Goal: Task Accomplishment & Management: Manage account settings

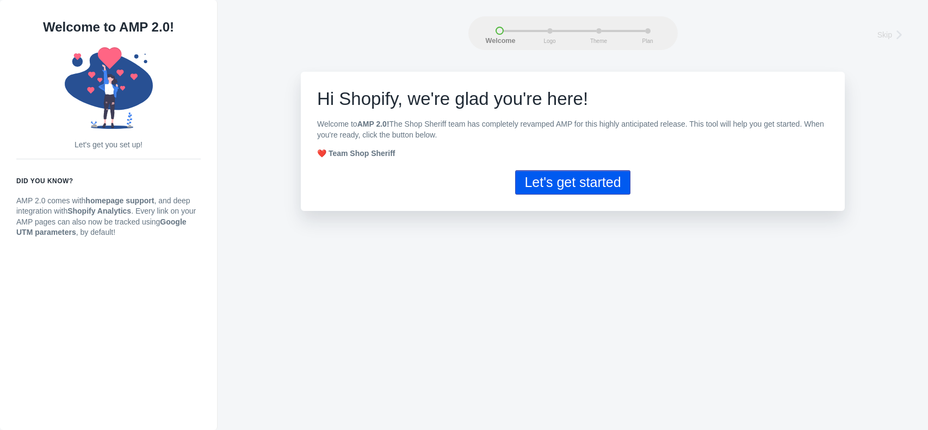
click at [570, 182] on button "Let's get started" at bounding box center [572, 182] width 115 height 24
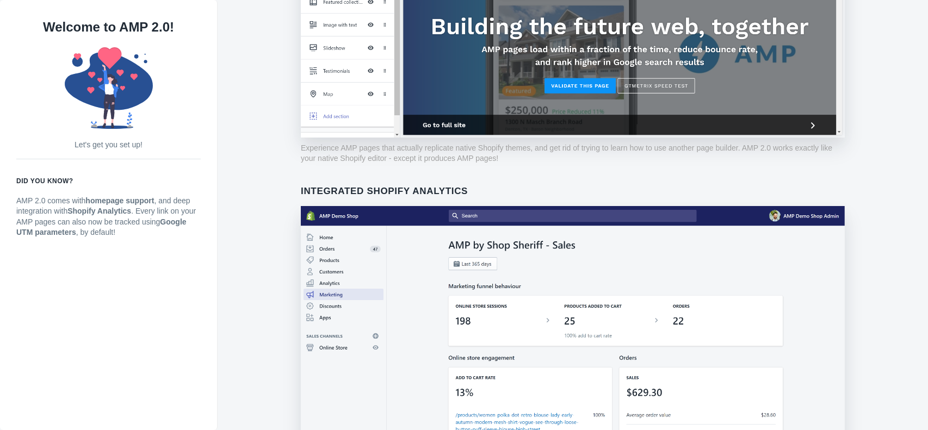
scroll to position [256, 0]
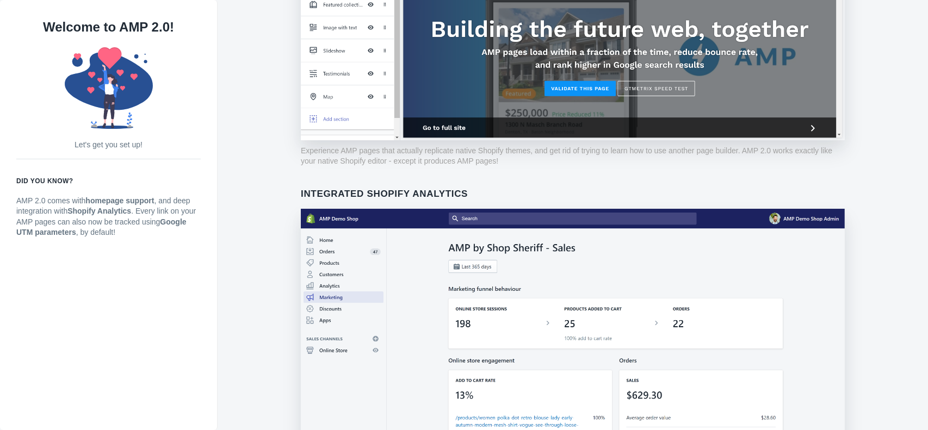
click at [117, 147] on p "Let's get you set up!" at bounding box center [108, 145] width 184 height 11
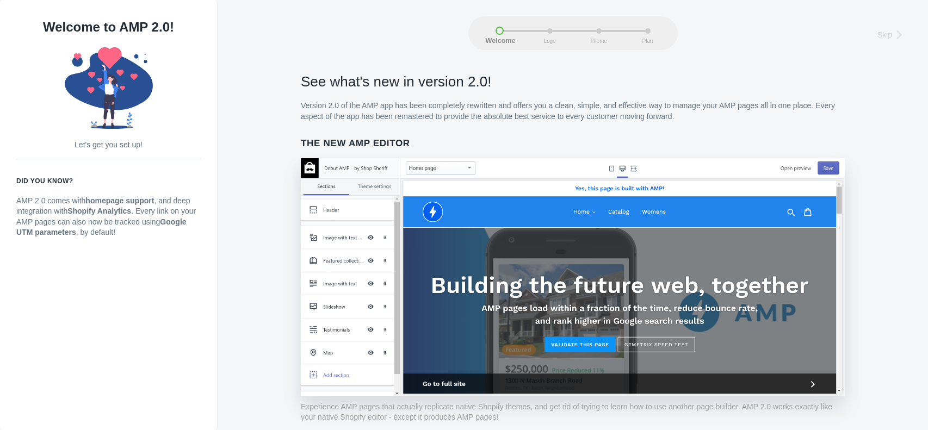
click at [487, 321] on img at bounding box center [573, 277] width 544 height 238
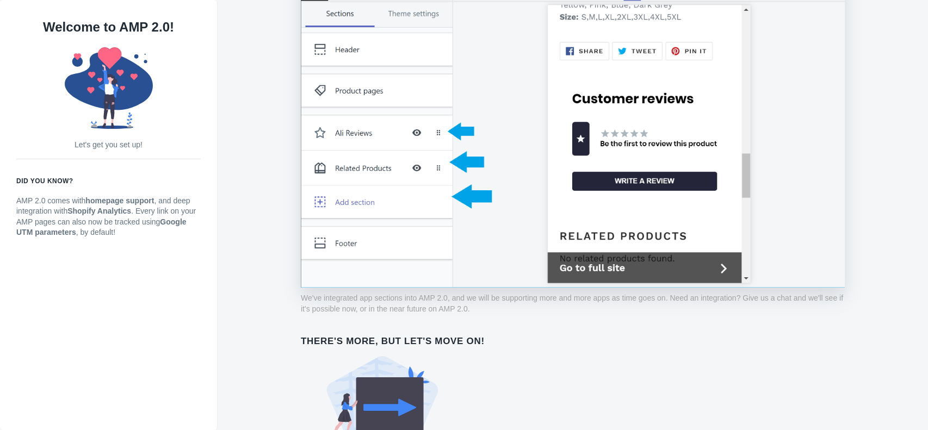
scroll to position [839, 0]
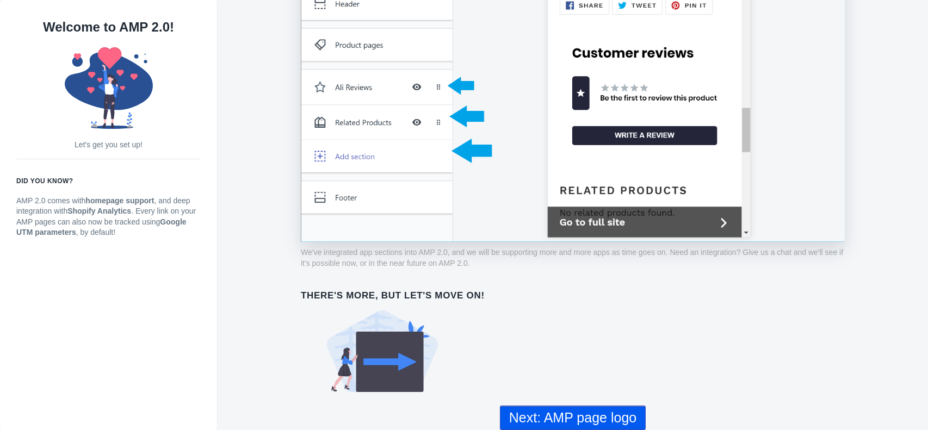
click at [607, 222] on img at bounding box center [573, 83] width 544 height 318
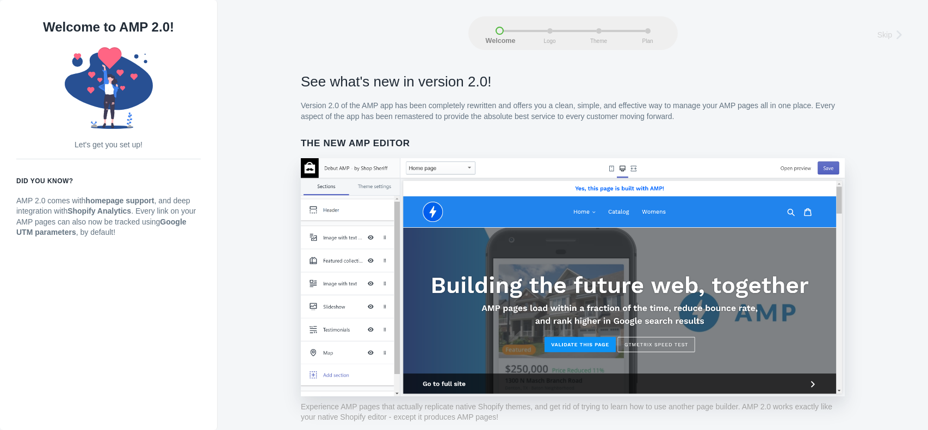
click at [596, 347] on img at bounding box center [573, 277] width 544 height 238
click at [645, 343] on img at bounding box center [573, 277] width 544 height 238
click at [345, 292] on img at bounding box center [573, 277] width 544 height 238
click at [355, 257] on img at bounding box center [573, 277] width 544 height 238
click at [348, 237] on img at bounding box center [573, 277] width 544 height 238
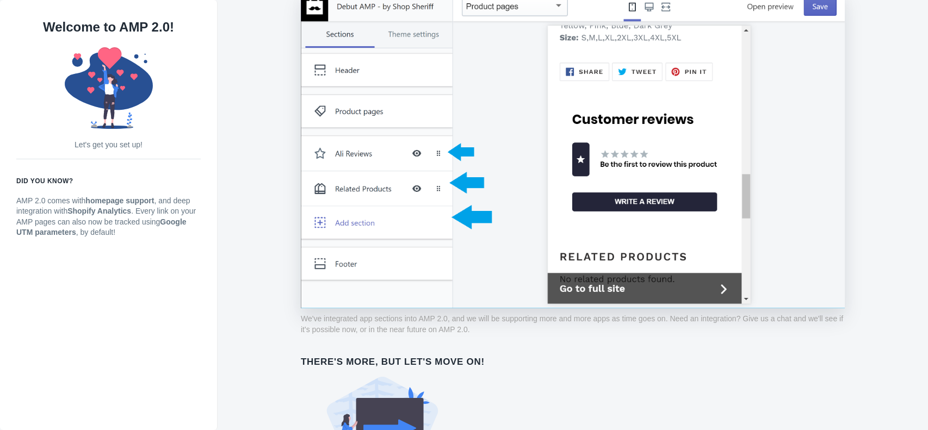
scroll to position [839, 0]
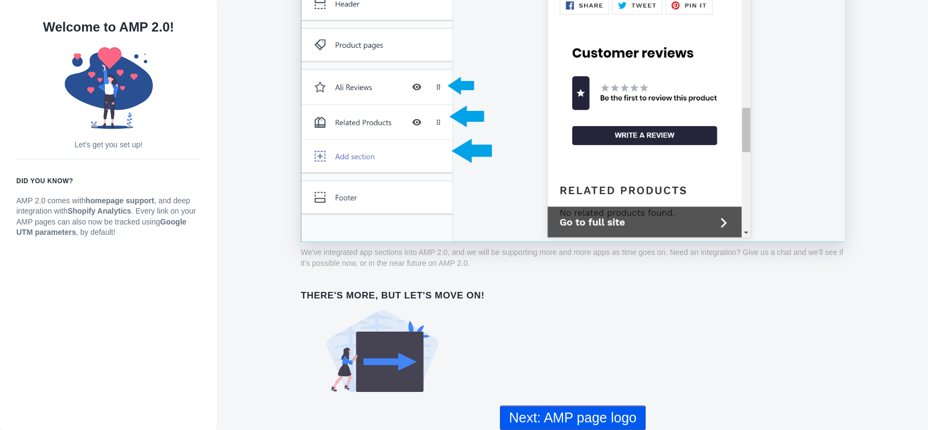
drag, startPoint x: 381, startPoint y: 365, endPoint x: 377, endPoint y: 376, distance: 11.4
click at [380, 365] on use at bounding box center [382, 352] width 111 height 82
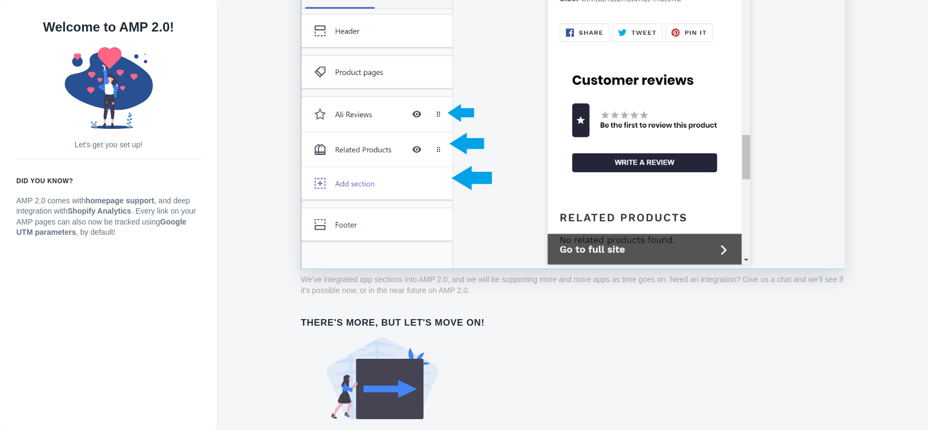
scroll to position [839, 0]
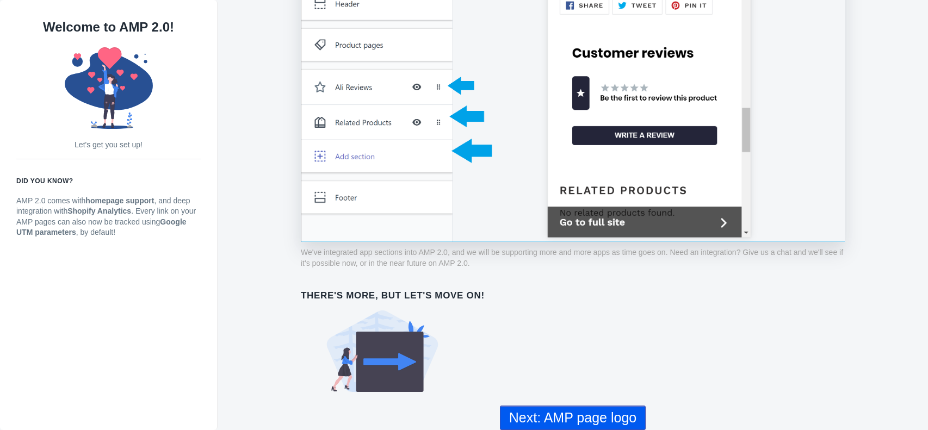
click at [621, 423] on button "Next: AMP page logo" at bounding box center [573, 418] width 146 height 24
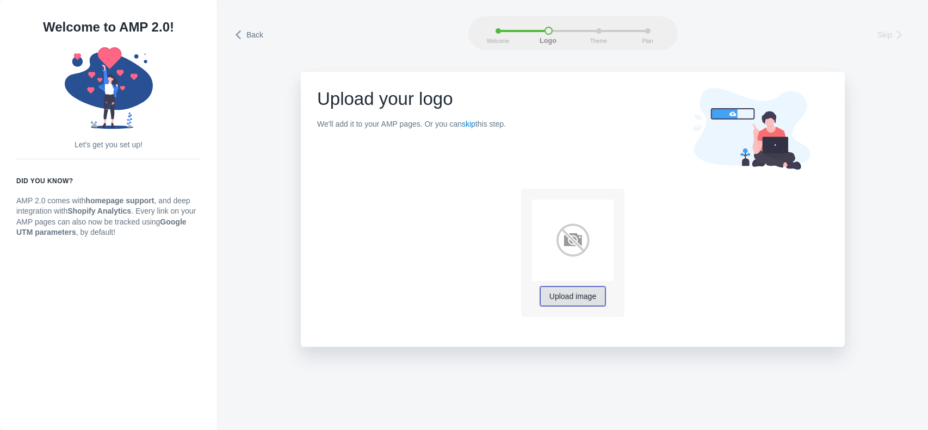
click at [581, 299] on span "Upload image" at bounding box center [572, 297] width 47 height 9
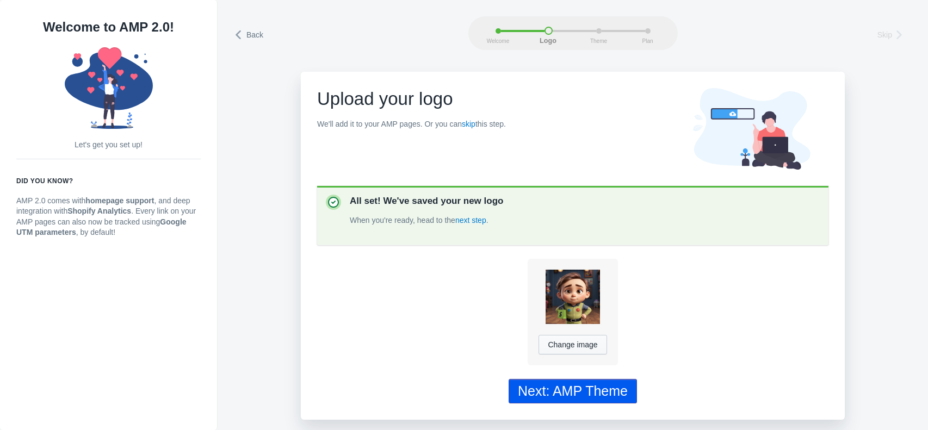
click at [612, 392] on div "Next: AMP Theme" at bounding box center [573, 391] width 110 height 16
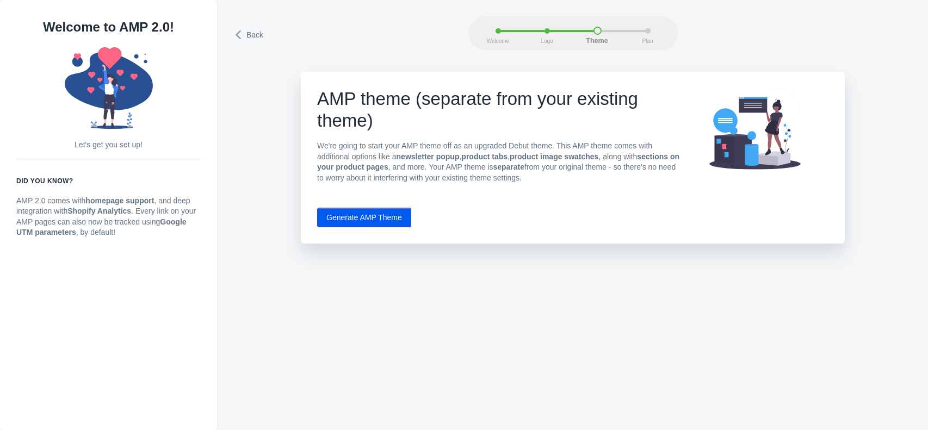
click at [376, 224] on button "Generate AMP Theme" at bounding box center [364, 218] width 94 height 20
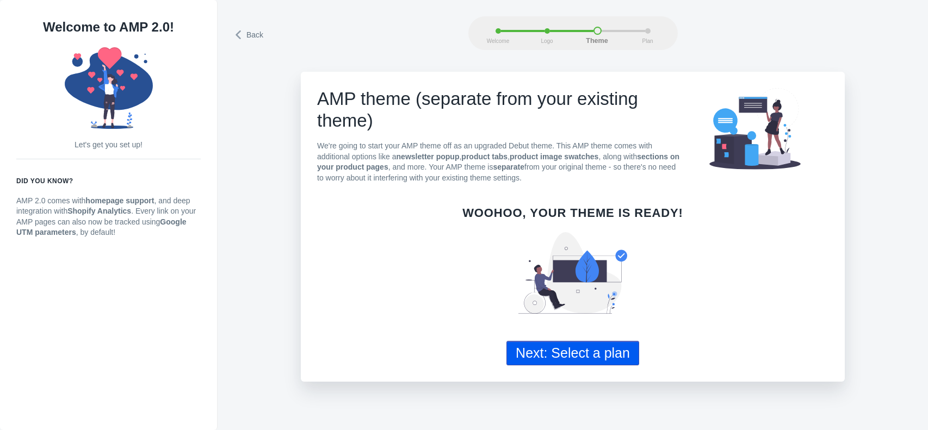
click at [572, 133] on div "AMP theme (separate from your existing theme) We're going to start your AMP the…" at bounding box center [499, 139] width 364 height 103
click at [602, 355] on button "Next: Select a plan" at bounding box center [572, 353] width 133 height 24
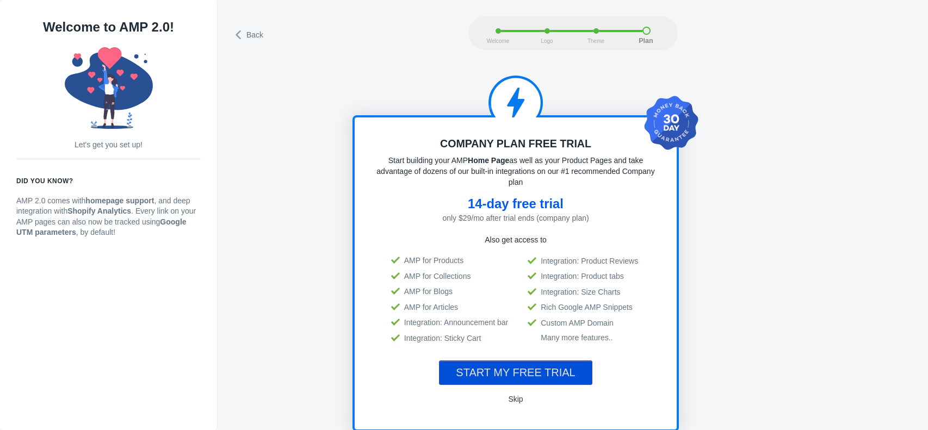
click at [540, 376] on span "START MY FREE TRIAL" at bounding box center [515, 373] width 119 height 12
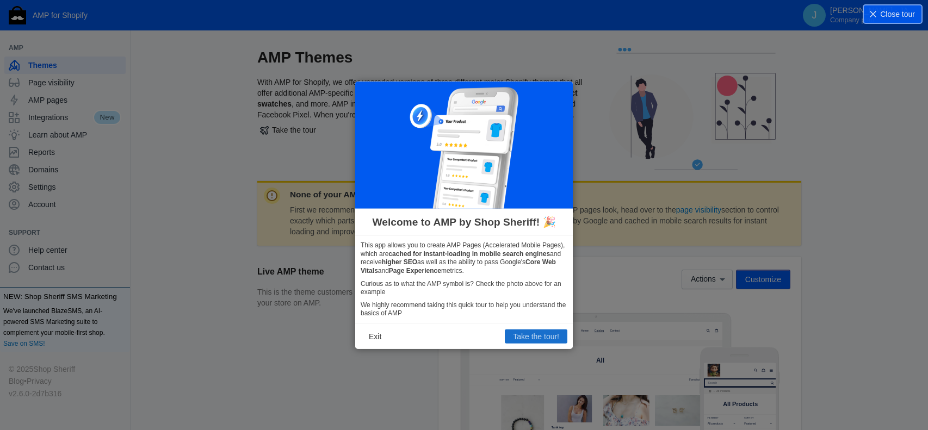
click at [538, 337] on button "Take the tour!" at bounding box center [536, 337] width 63 height 14
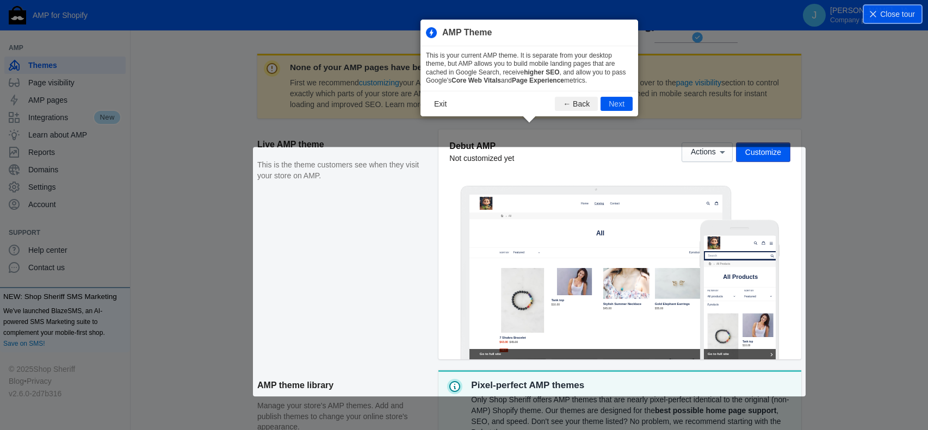
scroll to position [147, 0]
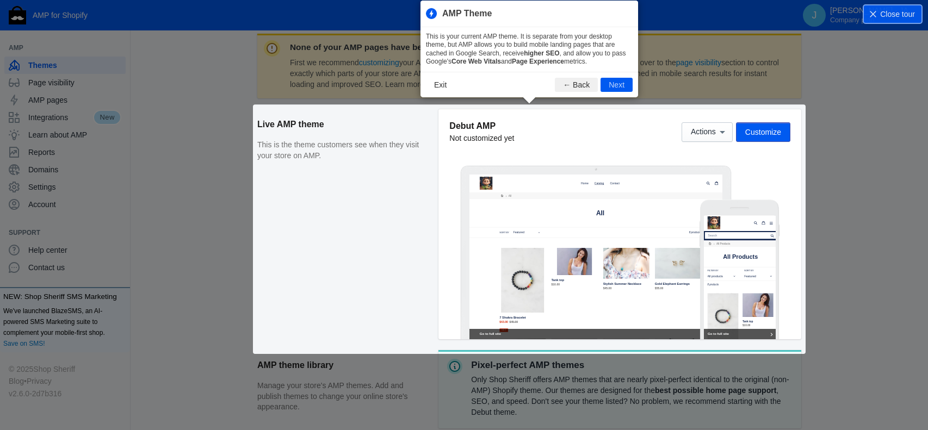
click at [766, 132] on div "None of your AMP pages have been published First we recommend customizing your …" at bounding box center [529, 298] width 544 height 528
click at [714, 134] on div "None of your AMP pages have been published First we recommend customizing your …" at bounding box center [529, 298] width 544 height 528
drag, startPoint x: 618, startPoint y: 88, endPoint x: 530, endPoint y: 191, distance: 136.2
click at [534, 188] on body "AMP for Shopify J JT - JT - JAPAN ACTIVE SHOPIY PAYMENTS Company plan AMP Theme…" at bounding box center [464, 68] width 928 height 430
click at [617, 84] on button "Next" at bounding box center [616, 85] width 32 height 14
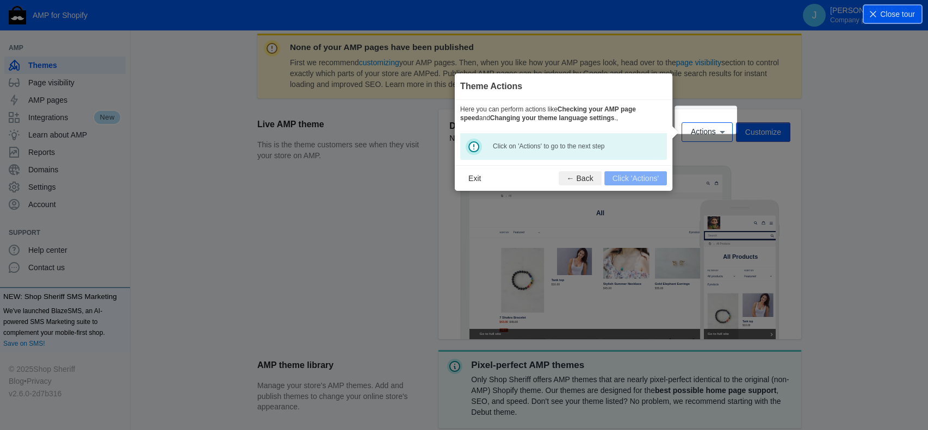
scroll to position [160, 0]
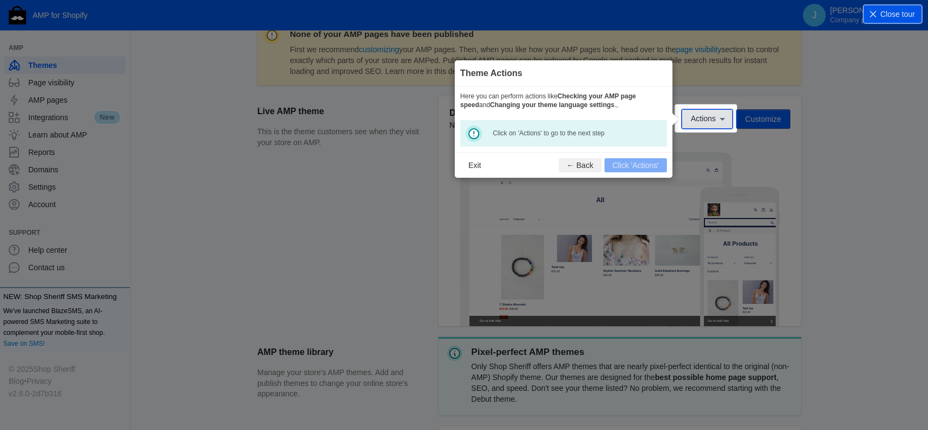
click at [718, 121] on icon at bounding box center [722, 119] width 11 height 11
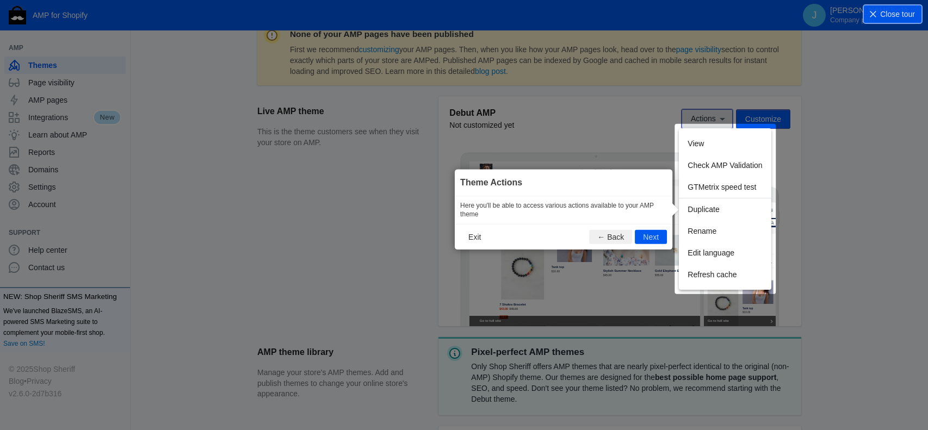
scroll to position [180, 0]
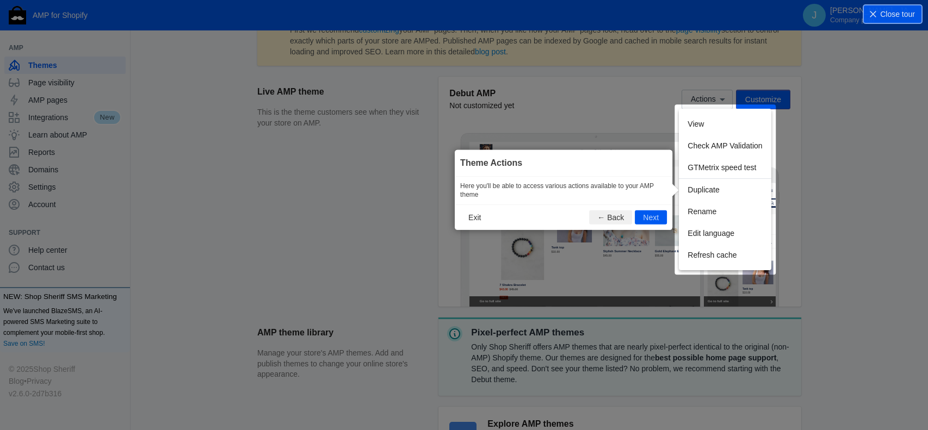
click at [603, 226] on footer "Exit ← Back Next" at bounding box center [564, 218] width 218 height 26
click at [605, 221] on button "← Back" at bounding box center [610, 217] width 43 height 14
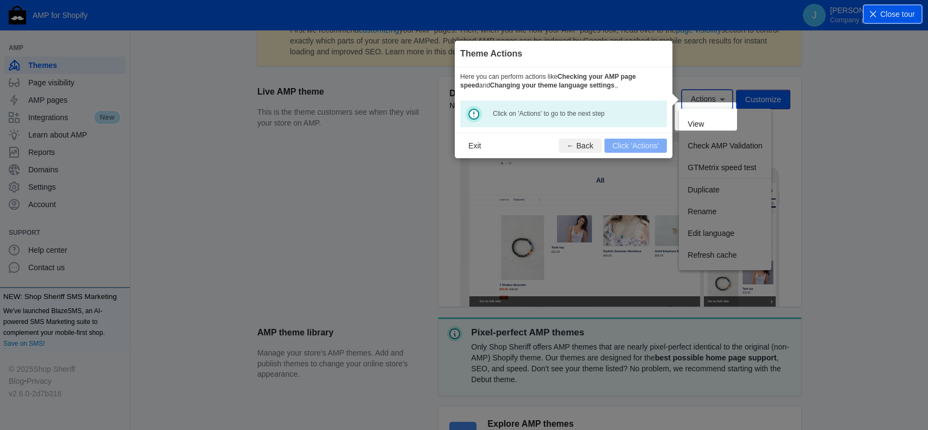
scroll to position [160, 0]
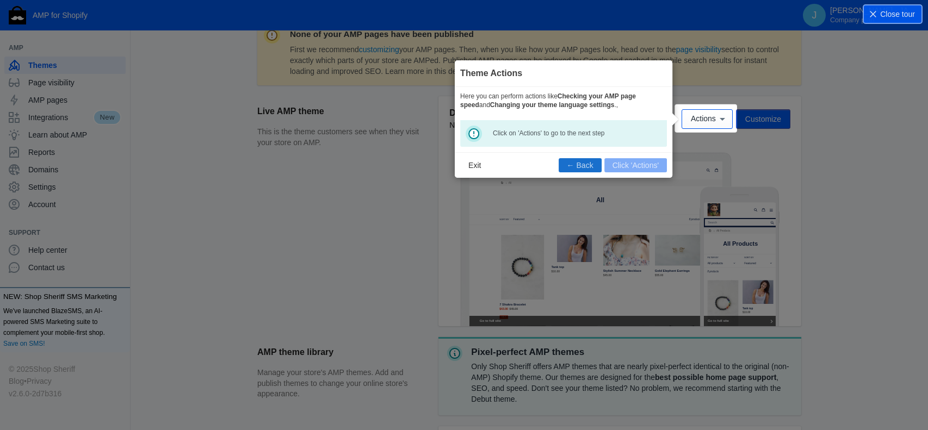
click at [591, 168] on button "← Back" at bounding box center [580, 165] width 43 height 14
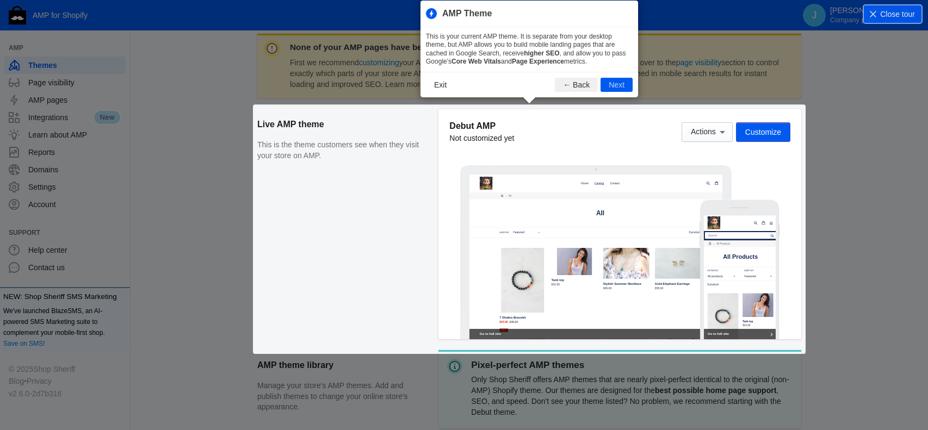
scroll to position [147, 0]
click at [577, 90] on button "← Back" at bounding box center [576, 84] width 43 height 14
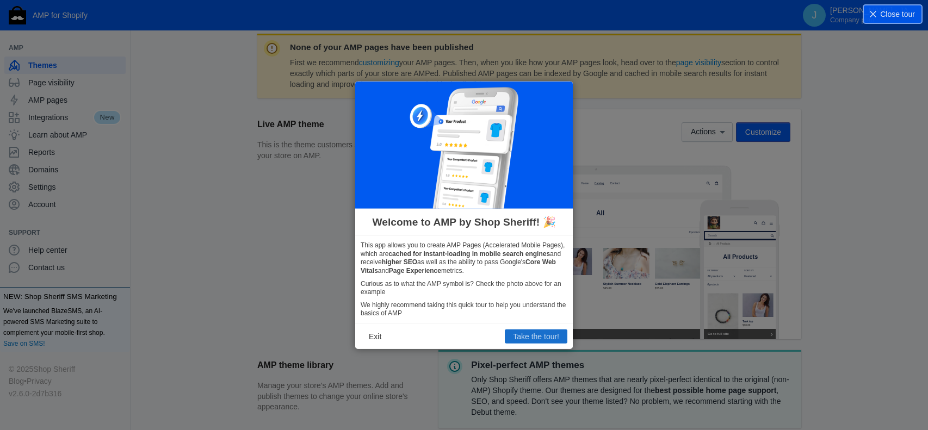
click at [540, 332] on button "Take the tour!" at bounding box center [536, 337] width 63 height 14
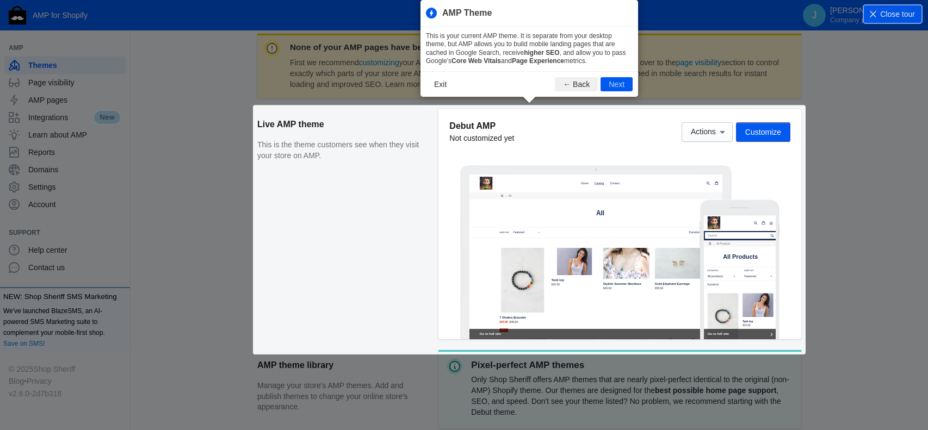
click at [708, 137] on div "None of your AMP pages have been published First we recommend customizing your …" at bounding box center [529, 298] width 544 height 528
click at [721, 133] on div "None of your AMP pages have been published First we recommend customizing your …" at bounding box center [529, 298] width 544 height 528
click at [774, 136] on div "None of your AMP pages have been published First we recommend customizing your …" at bounding box center [529, 298] width 544 height 528
click at [624, 85] on button "Next" at bounding box center [616, 84] width 32 height 14
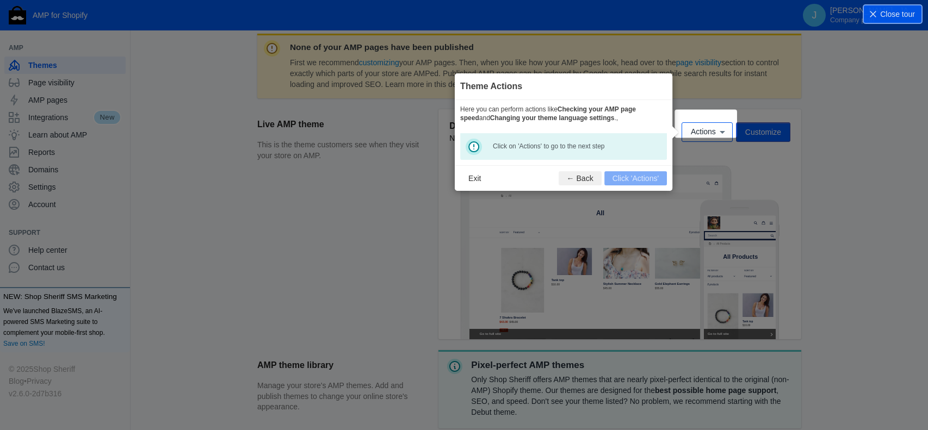
scroll to position [160, 0]
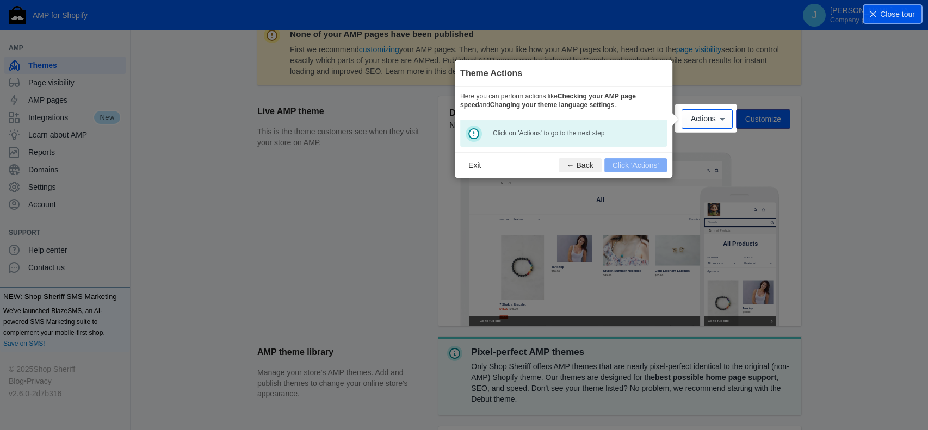
click at [641, 164] on footer "Exit ← Back Click 'Actions'" at bounding box center [564, 165] width 218 height 26
click at [726, 116] on icon at bounding box center [722, 119] width 11 height 11
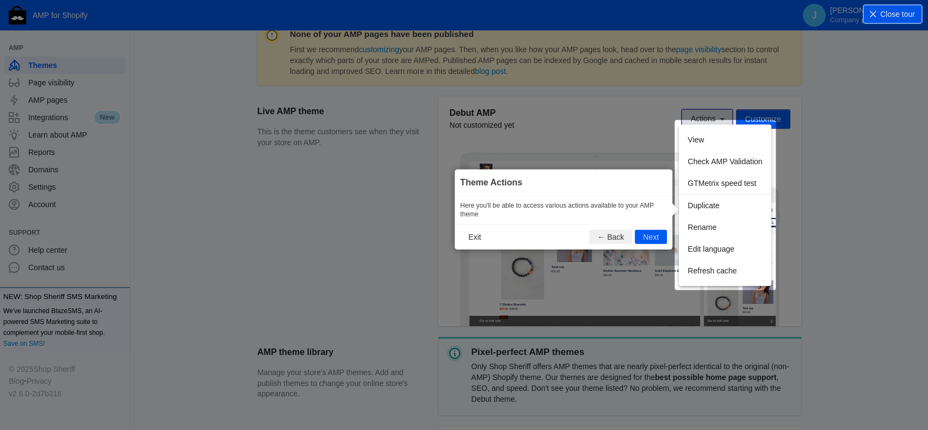
scroll to position [180, 0]
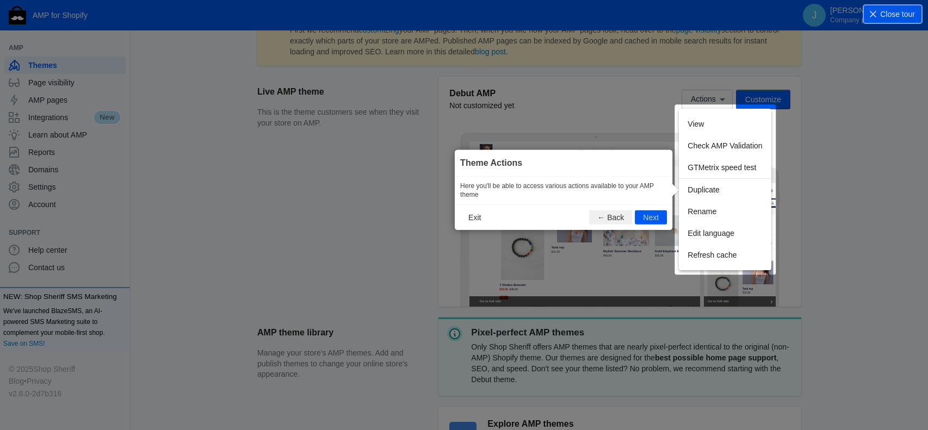
click at [695, 123] on div "View Check AMP Validation GTMetrix speed test Duplicate Rename Edit language Re…" at bounding box center [725, 190] width 92 height 162
click at [700, 120] on div "View Check AMP Validation GTMetrix speed test Duplicate Rename Edit language Re…" at bounding box center [725, 190] width 92 height 162
click at [701, 122] on div "View Check AMP Validation GTMetrix speed test Duplicate Rename Edit language Re…" at bounding box center [725, 190] width 92 height 162
click at [697, 123] on div "View Check AMP Validation GTMetrix speed test Duplicate Rename Edit language Re…" at bounding box center [725, 190] width 92 height 162
click at [741, 146] on div "View Check AMP Validation GTMetrix speed test Duplicate Rename Edit language Re…" at bounding box center [725, 190] width 92 height 162
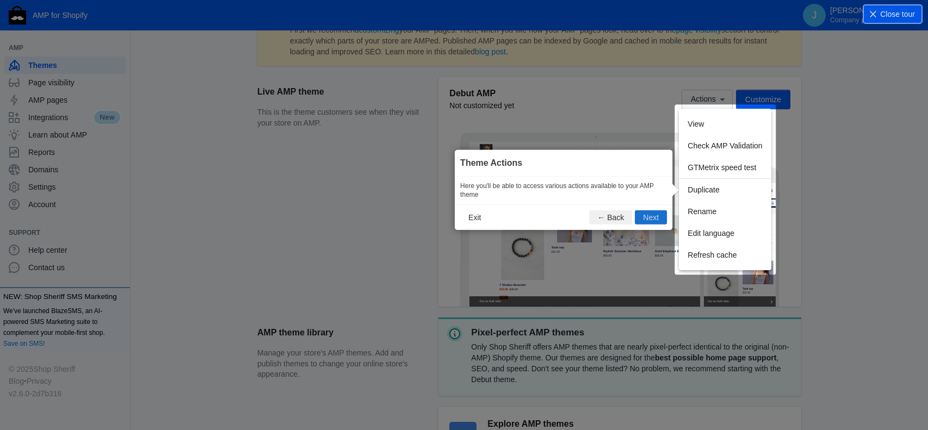
click at [658, 218] on button "Next" at bounding box center [651, 217] width 32 height 14
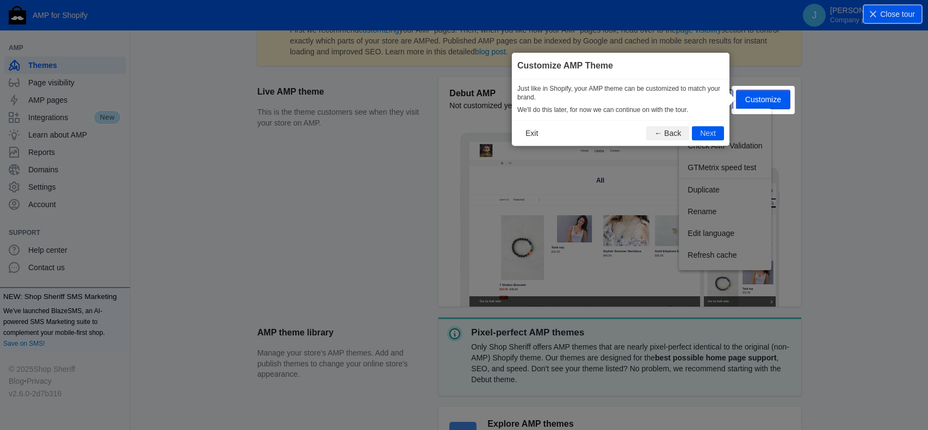
scroll to position [160, 0]
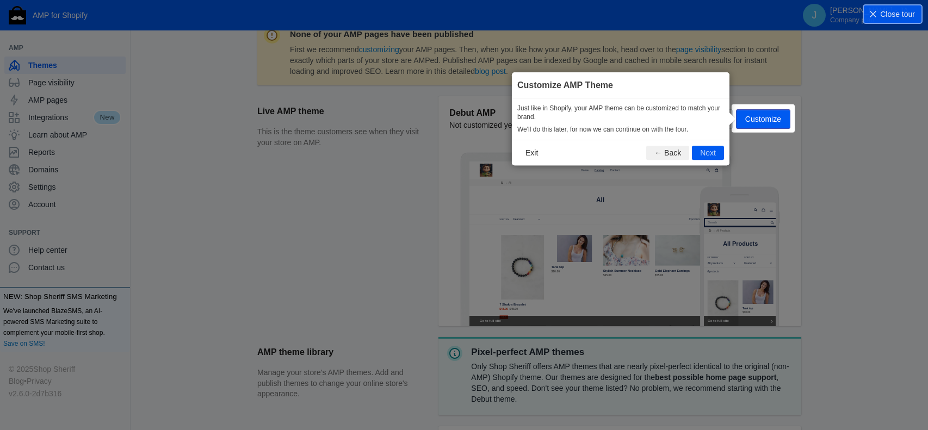
click at [759, 118] on div "Actions Customize" at bounding box center [736, 119] width 109 height 20
click at [701, 153] on button "Next" at bounding box center [708, 153] width 32 height 14
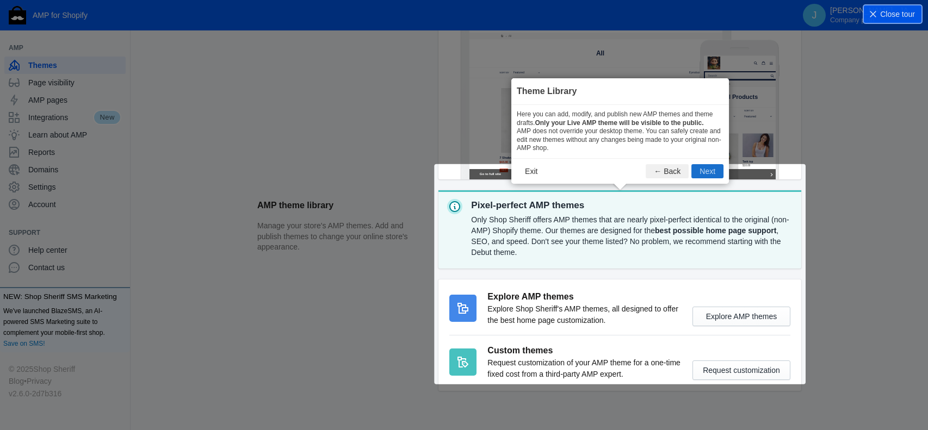
scroll to position [329, 0]
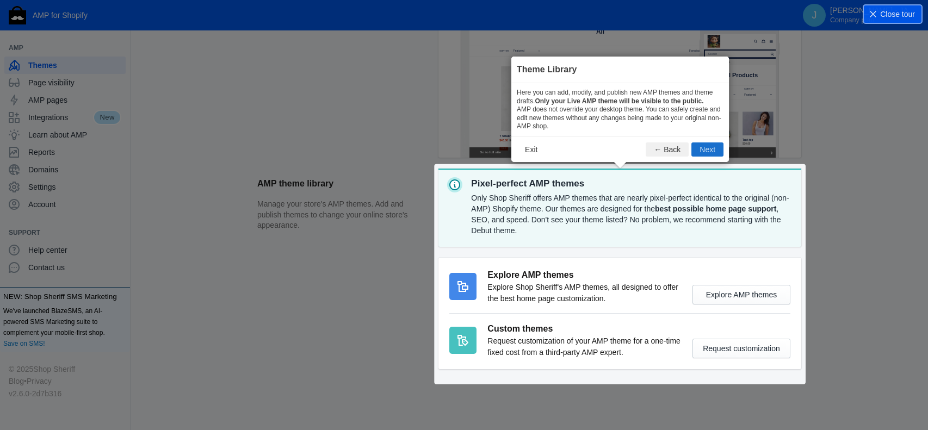
click at [697, 152] on button "Next" at bounding box center [707, 150] width 32 height 14
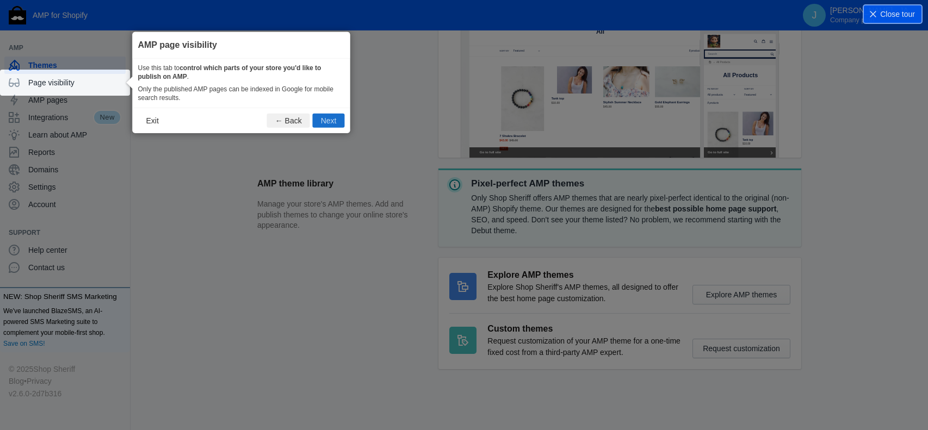
click at [336, 121] on button "Next" at bounding box center [329, 121] width 32 height 14
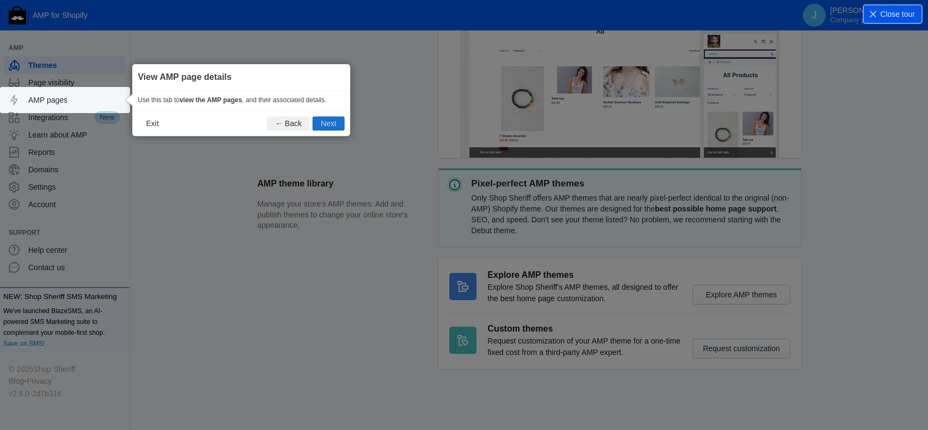
click at [333, 124] on button "Next" at bounding box center [329, 123] width 32 height 14
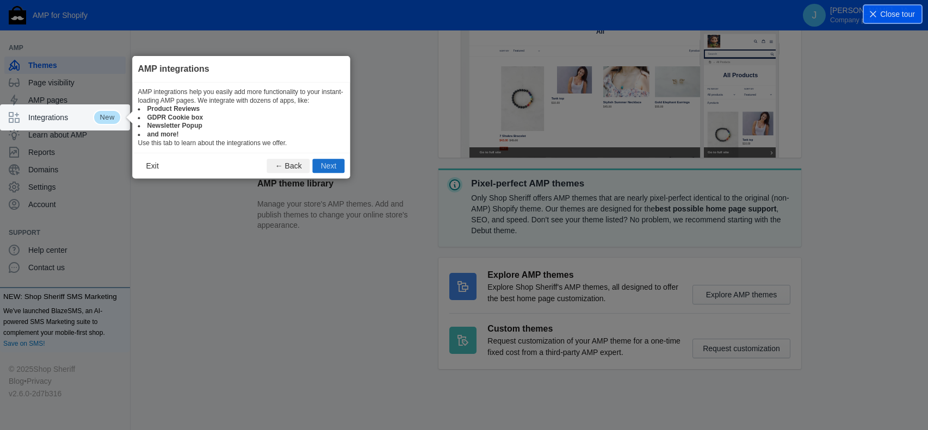
click at [335, 166] on button "Next" at bounding box center [329, 166] width 32 height 14
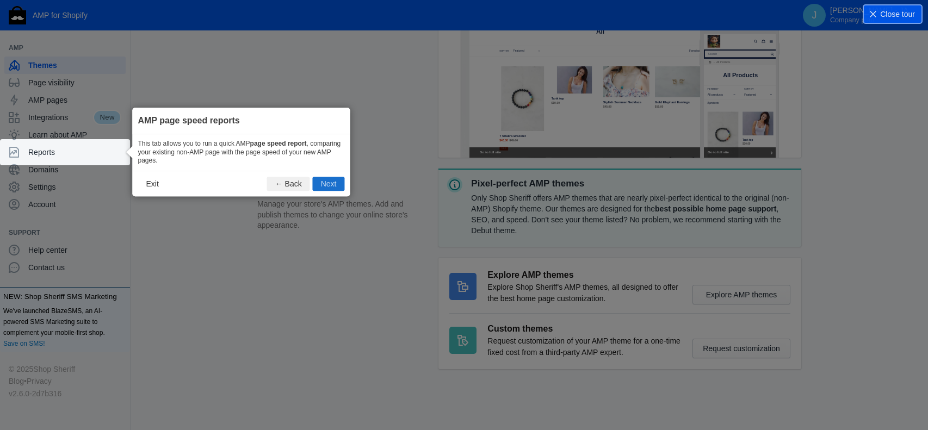
click at [339, 189] on button "Next" at bounding box center [329, 184] width 32 height 14
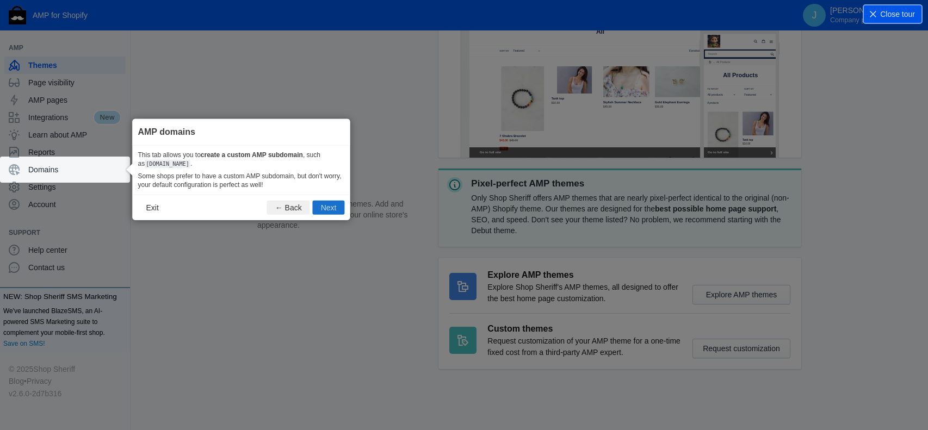
click at [325, 214] on button "Next" at bounding box center [329, 208] width 32 height 14
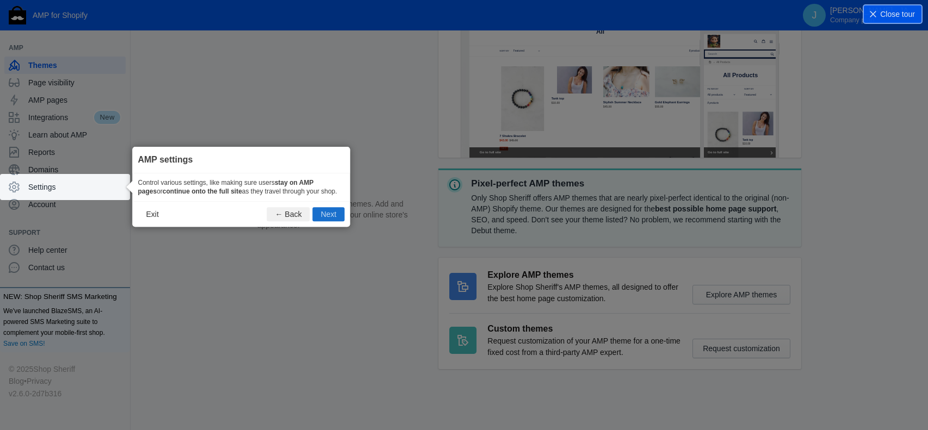
click at [338, 215] on button "Next" at bounding box center [329, 214] width 32 height 14
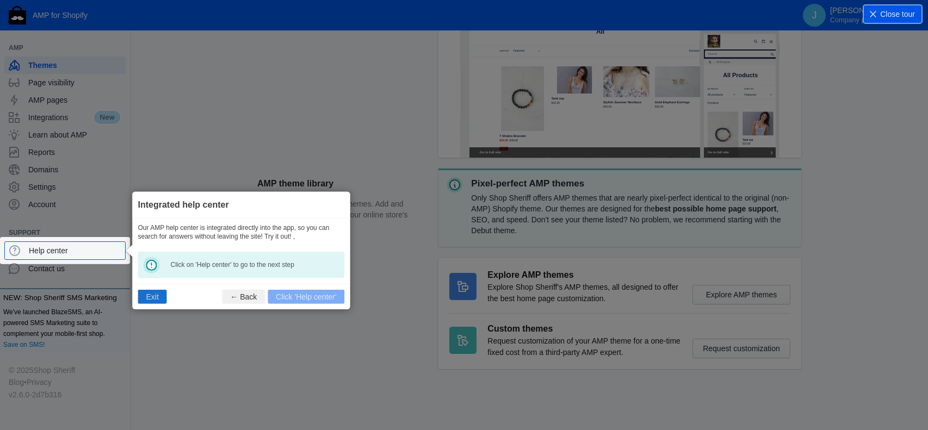
click at [151, 295] on button "Exit" at bounding box center [152, 297] width 29 height 14
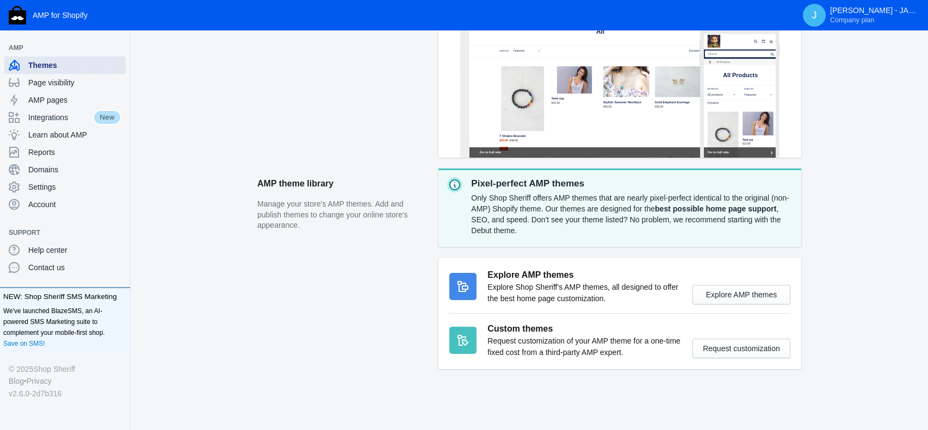
click at [53, 65] on span "Themes" at bounding box center [74, 65] width 93 height 11
click at [67, 83] on span "Page visibility" at bounding box center [74, 82] width 93 height 11
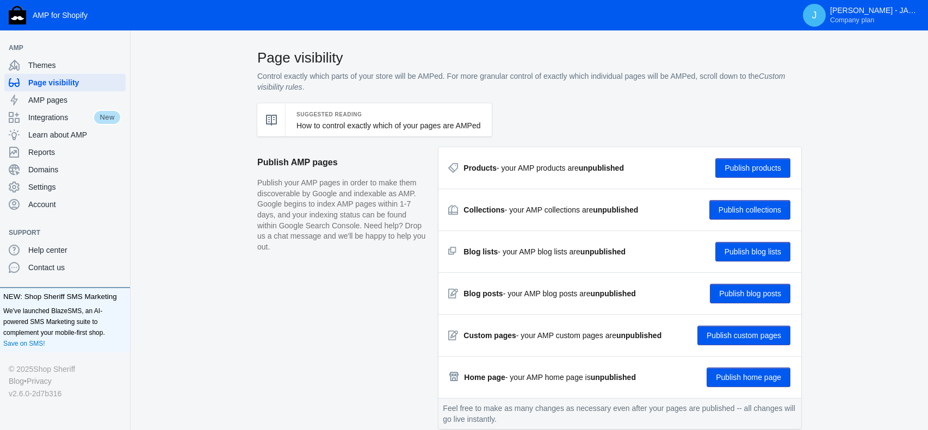
click at [558, 170] on div "Products - your AMP products are unpublished" at bounding box center [543, 168] width 160 height 11
click at [584, 168] on strong "unpublished" at bounding box center [601, 168] width 45 height 9
click at [478, 168] on strong "Products" at bounding box center [479, 168] width 33 height 9
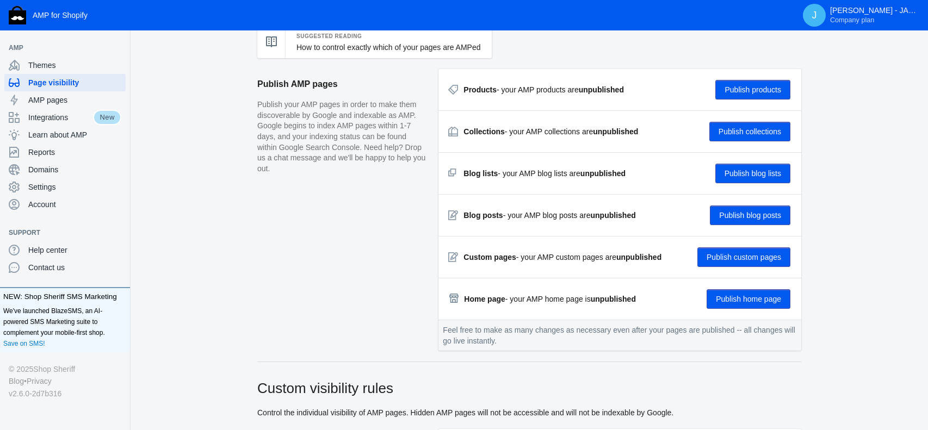
scroll to position [79, 0]
click at [774, 303] on button "Publish home page" at bounding box center [749, 299] width 84 height 20
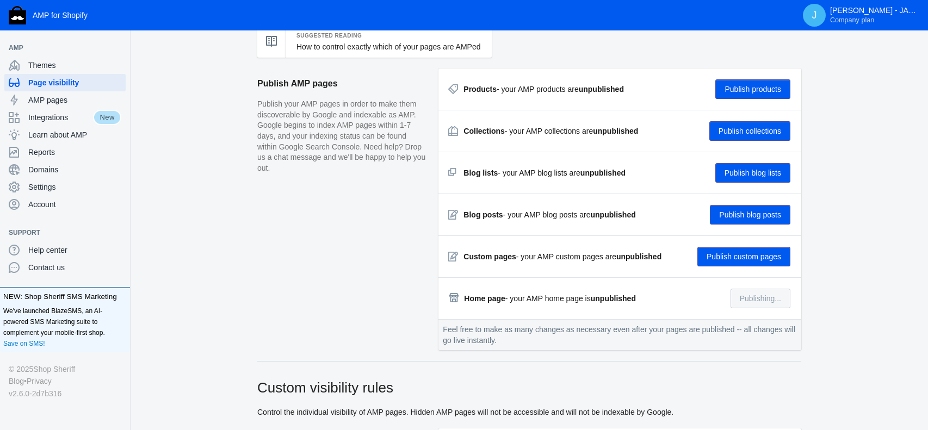
click at [757, 258] on button "Publish custom pages" at bounding box center [743, 257] width 93 height 20
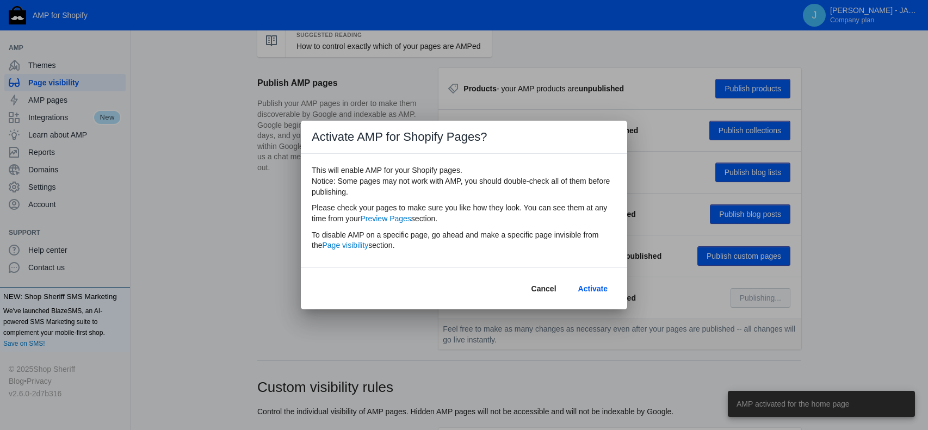
scroll to position [0, 0]
click at [592, 290] on span "Activate" at bounding box center [592, 288] width 29 height 9
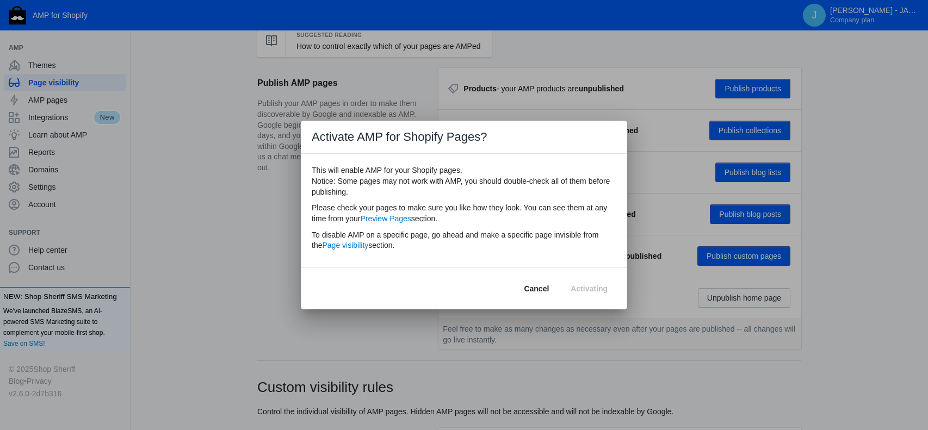
click at [749, 262] on div at bounding box center [464, 215] width 928 height 430
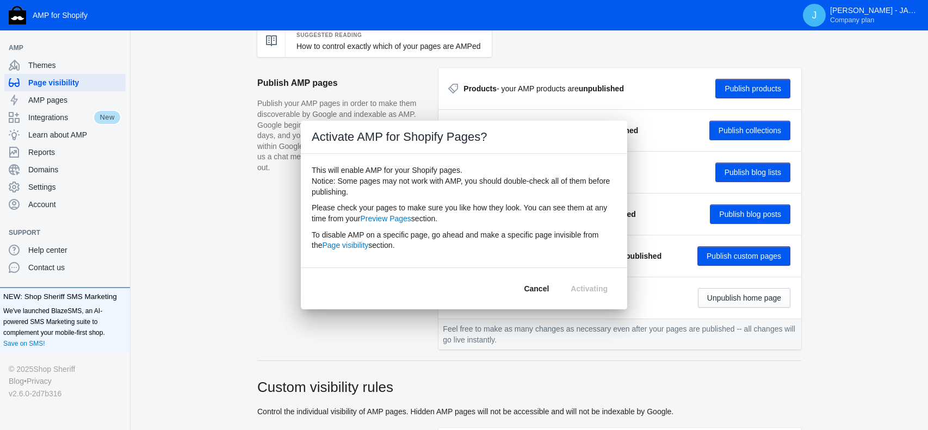
scroll to position [79, 0]
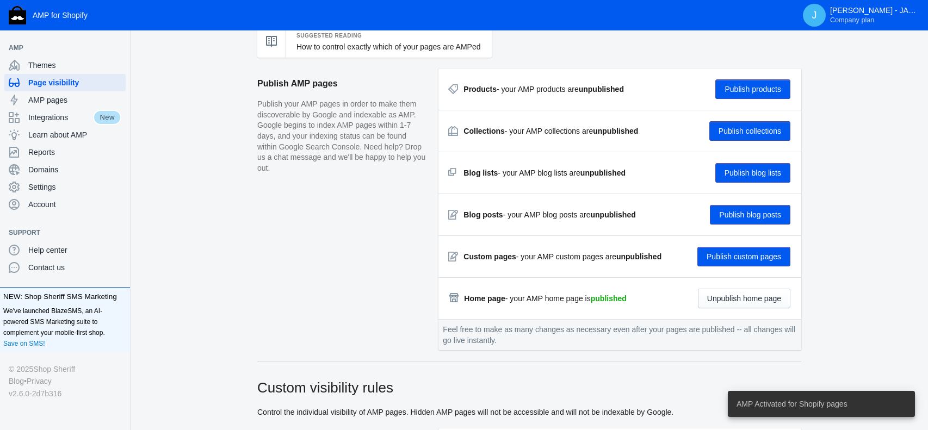
click at [745, 255] on button "Publish custom pages" at bounding box center [743, 257] width 93 height 20
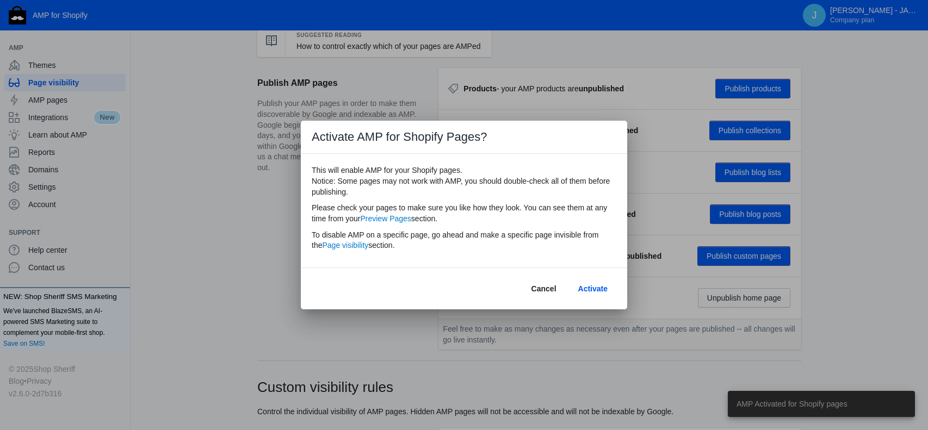
click at [597, 285] on span "Activate" at bounding box center [592, 288] width 29 height 9
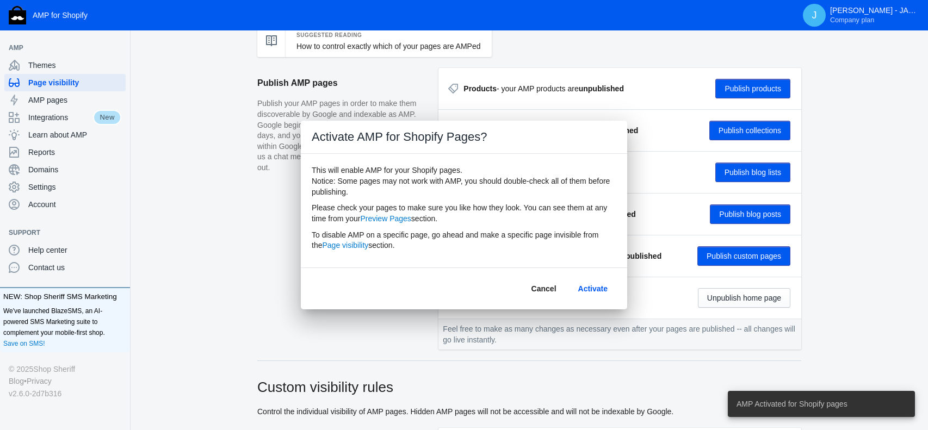
scroll to position [79, 0]
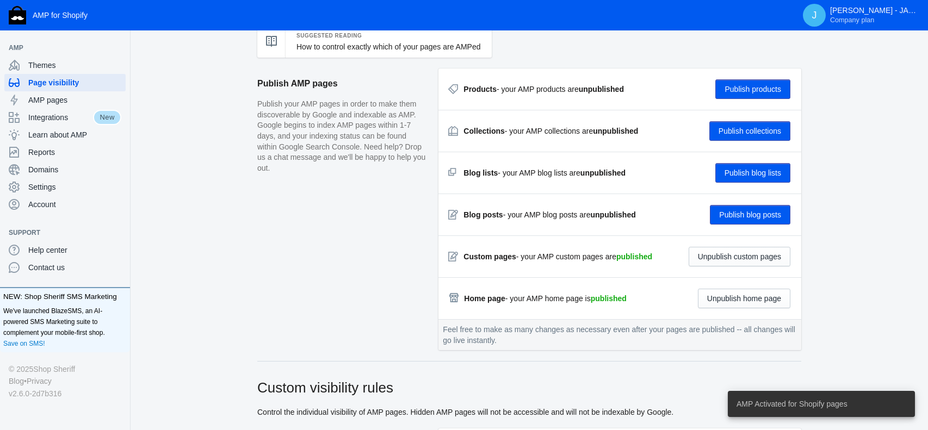
click at [749, 87] on button "Publish products" at bounding box center [752, 89] width 75 height 20
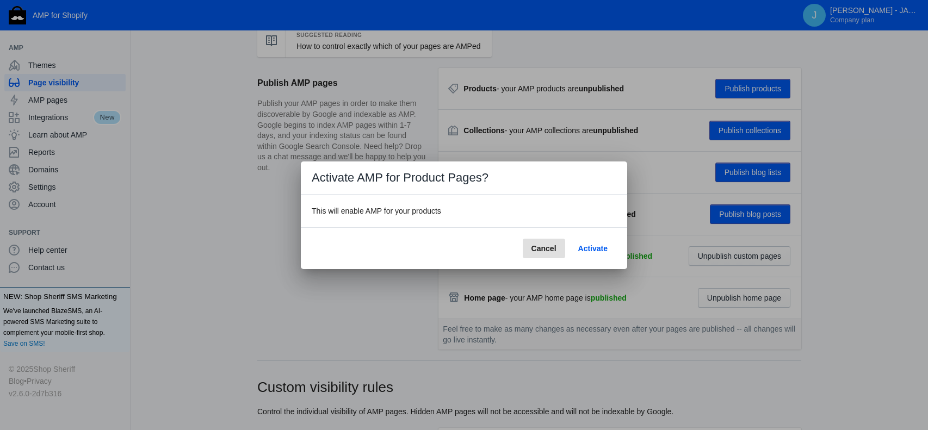
click at [604, 249] on span "Activate" at bounding box center [592, 248] width 29 height 9
click at [766, 128] on div at bounding box center [464, 215] width 928 height 430
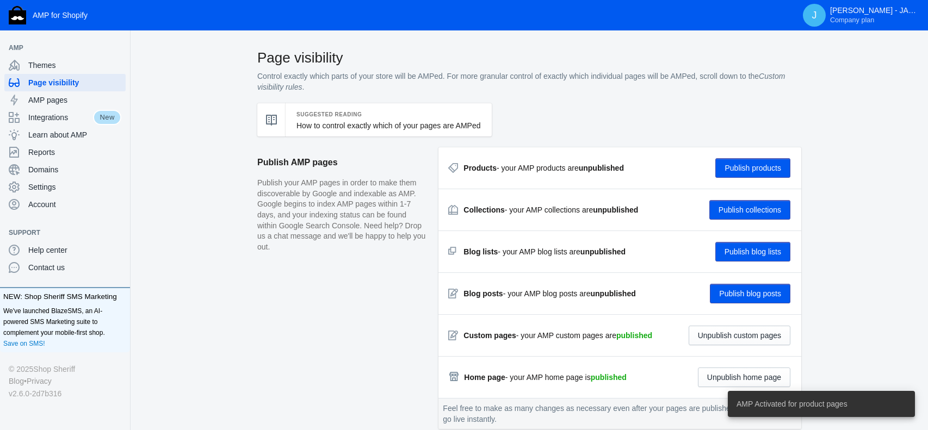
scroll to position [79, 0]
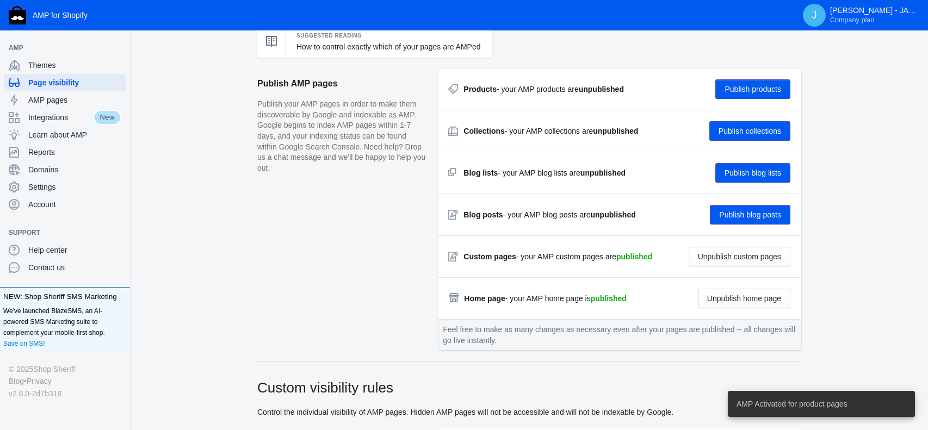
click at [760, 133] on button "Publish collections" at bounding box center [749, 131] width 81 height 20
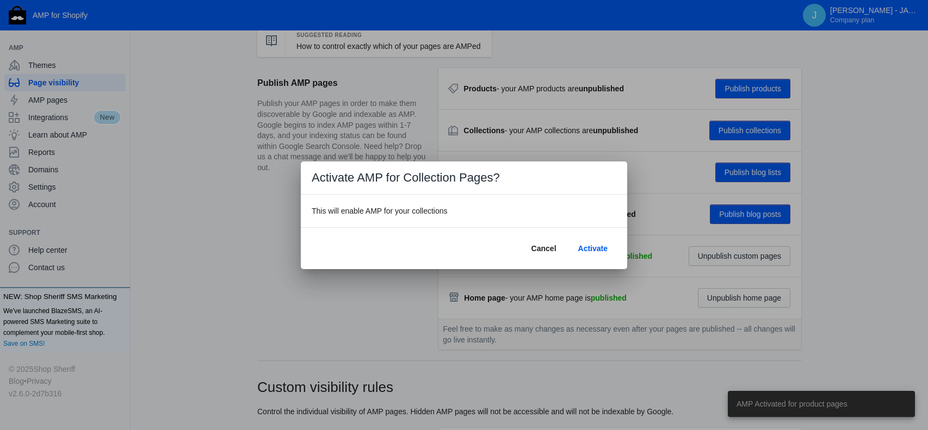
scroll to position [0, 0]
click at [603, 250] on span "Activate" at bounding box center [592, 248] width 29 height 9
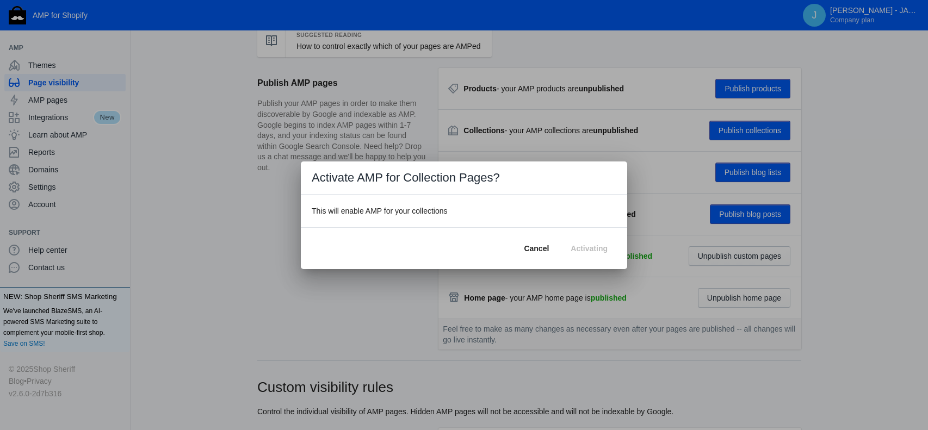
scroll to position [79, 0]
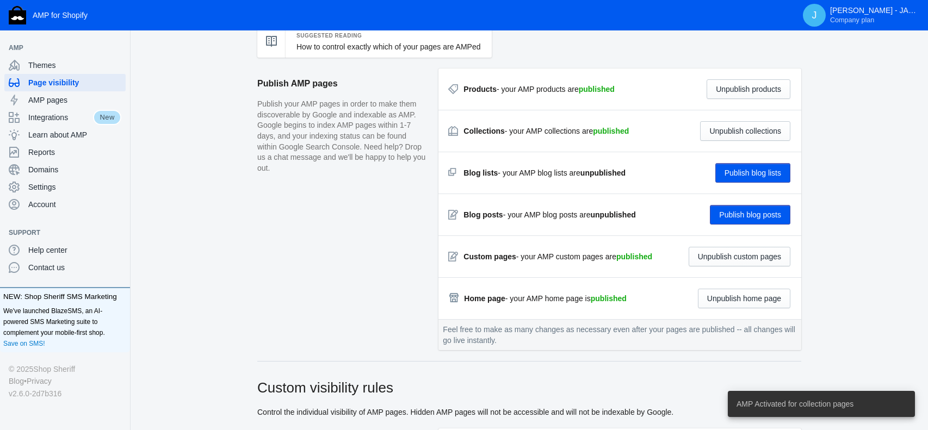
click at [756, 169] on button "Publish blog lists" at bounding box center [752, 173] width 75 height 20
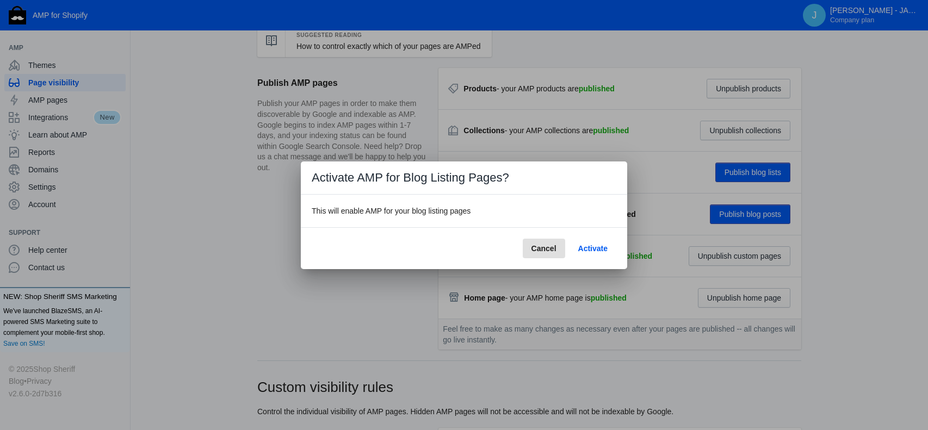
click at [596, 246] on span "Activate" at bounding box center [592, 248] width 29 height 9
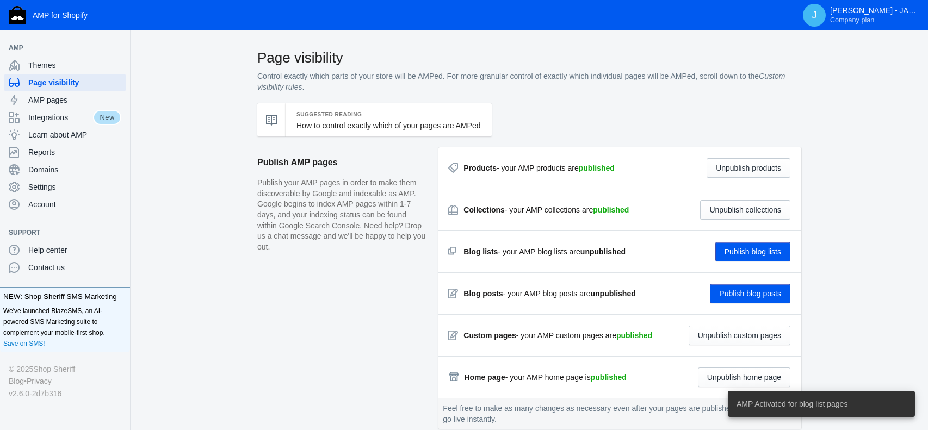
scroll to position [79, 0]
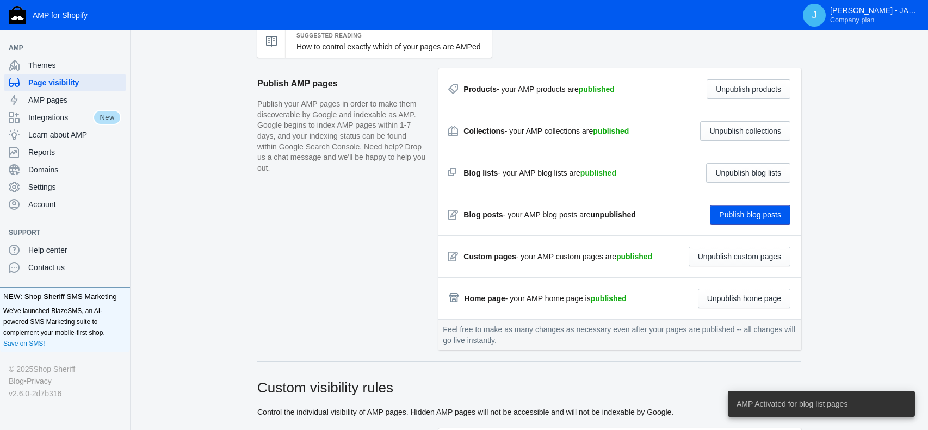
click at [759, 215] on button "Publish blog posts" at bounding box center [750, 215] width 80 height 20
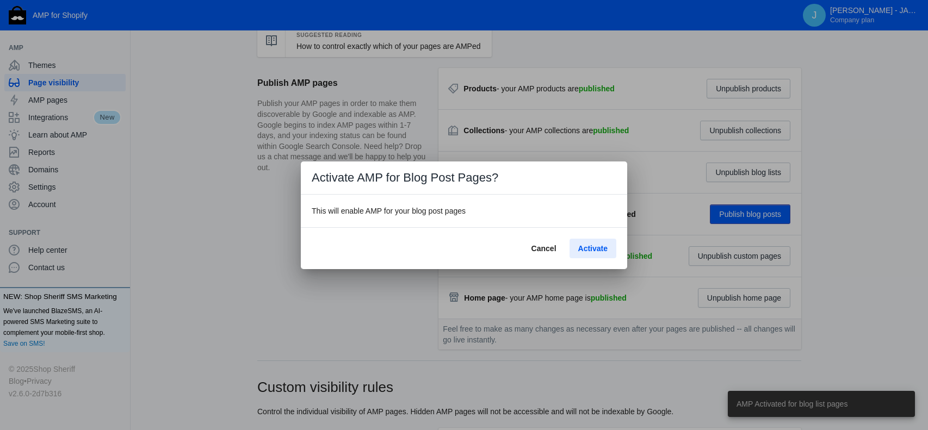
click at [605, 251] on span "Activate" at bounding box center [592, 248] width 29 height 9
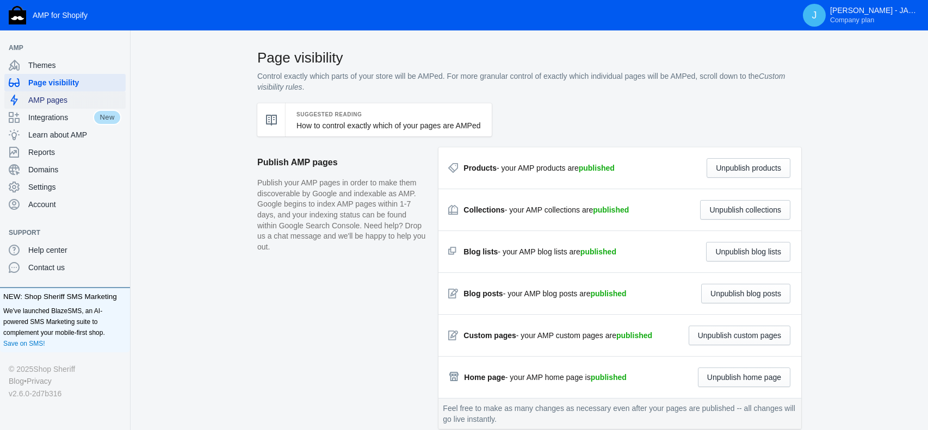
click at [57, 100] on span "AMP pages" at bounding box center [74, 100] width 93 height 11
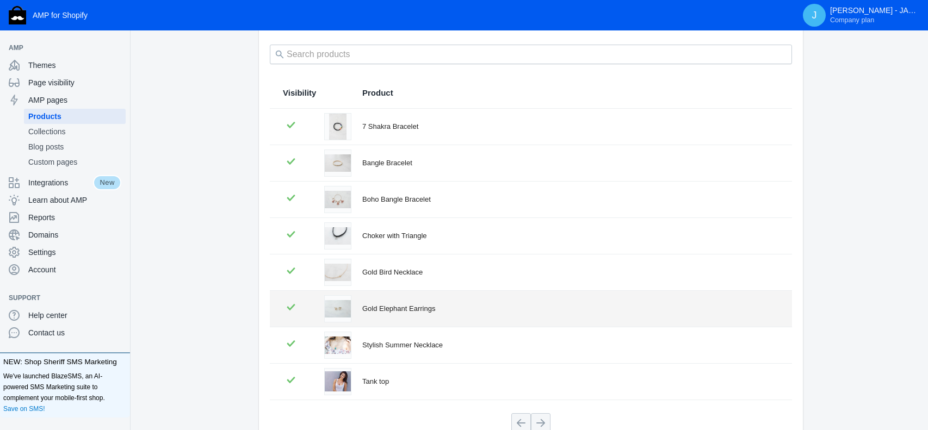
scroll to position [73, 0]
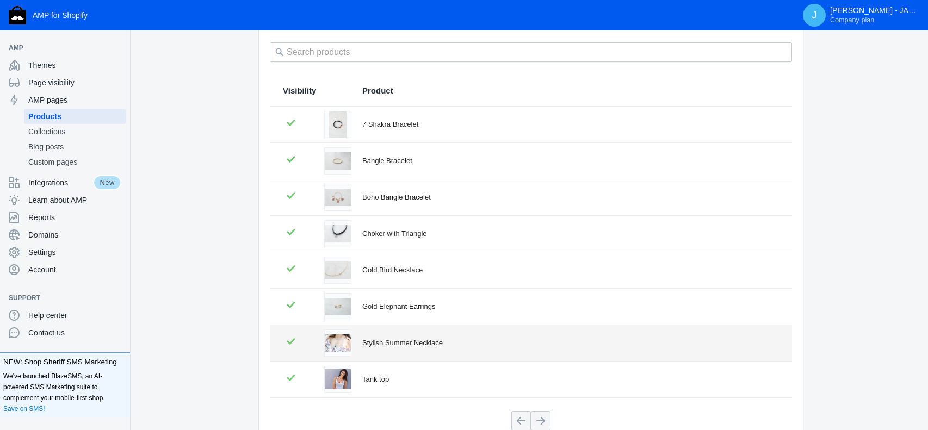
click at [396, 344] on div "Stylish Summer Necklace" at bounding box center [570, 343] width 417 height 11
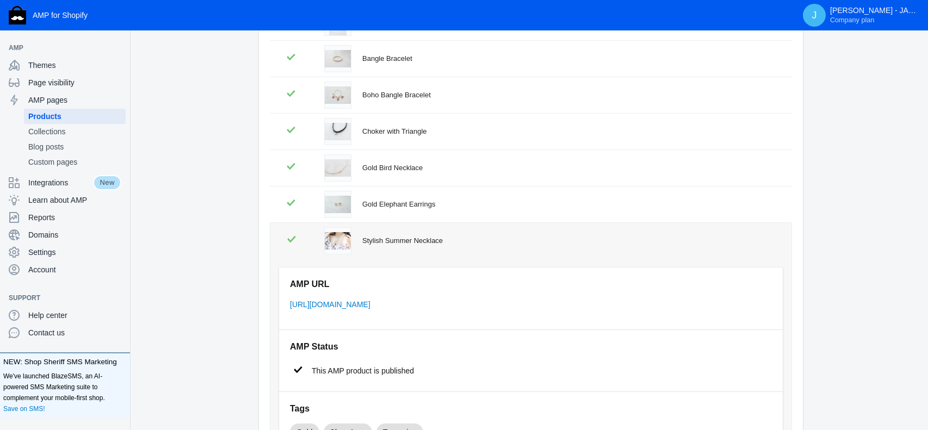
scroll to position [177, 0]
click at [370, 306] on link "[URL][DOMAIN_NAME]" at bounding box center [330, 303] width 80 height 9
drag, startPoint x: 303, startPoint y: 373, endPoint x: 409, endPoint y: 375, distance: 106.1
click at [409, 375] on div "This AMP product is published" at bounding box center [531, 370] width 482 height 19
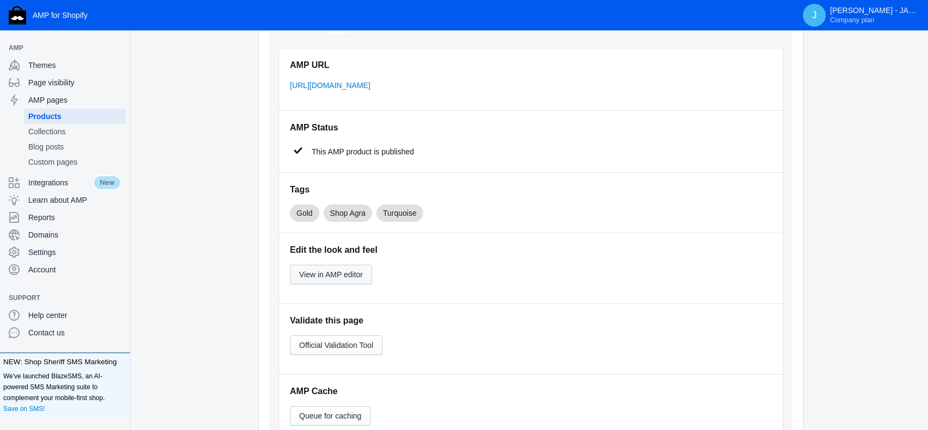
scroll to position [395, 0]
click at [347, 274] on span "View in AMP editor" at bounding box center [331, 274] width 64 height 9
click at [61, 101] on span "AMP pages" at bounding box center [74, 100] width 93 height 11
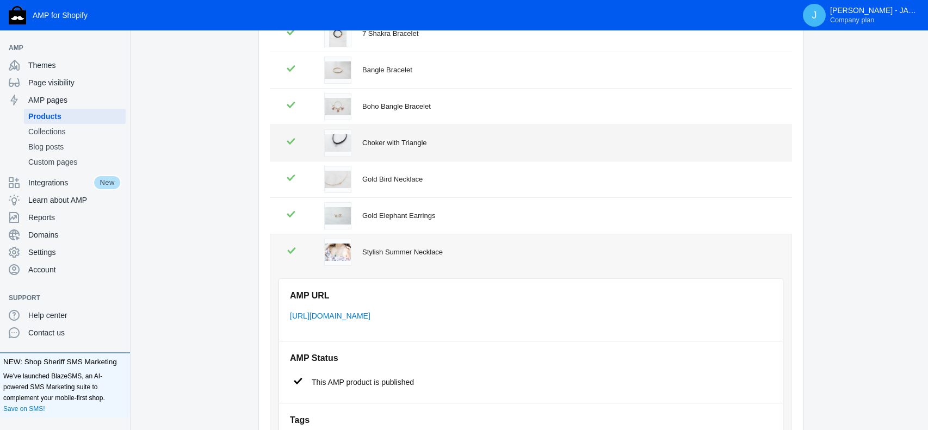
scroll to position [0, 0]
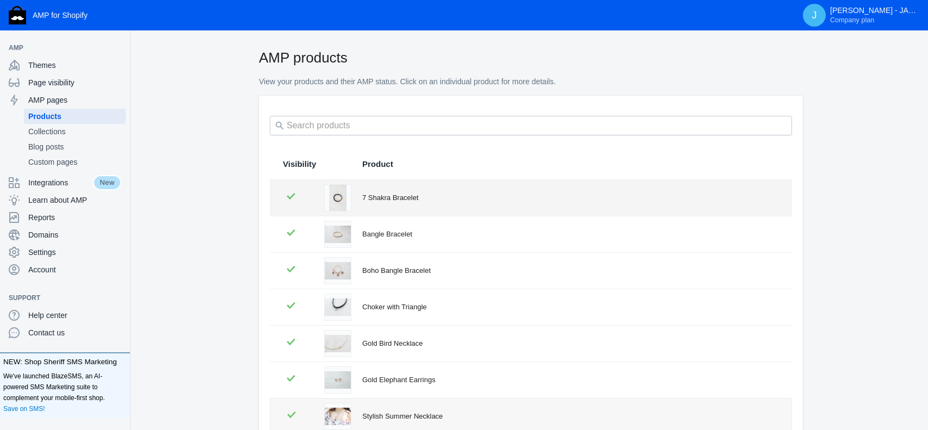
click at [348, 197] on div at bounding box center [337, 197] width 27 height 27
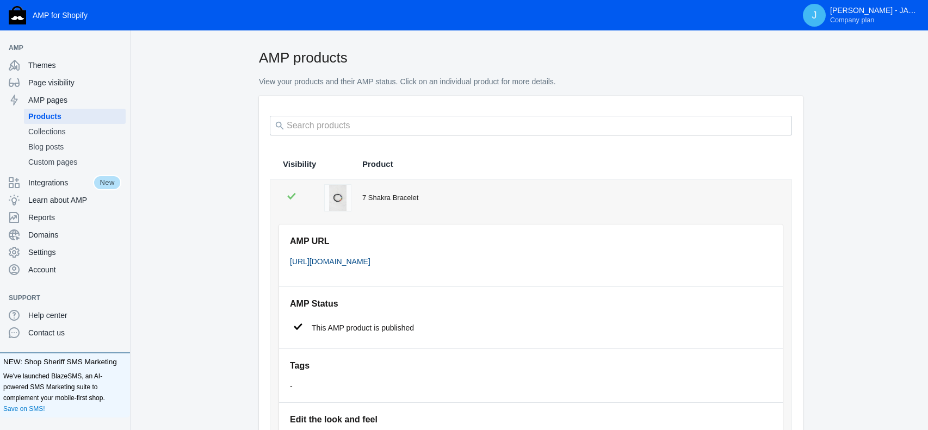
click at [366, 264] on link "[URL][DOMAIN_NAME]" at bounding box center [330, 261] width 80 height 9
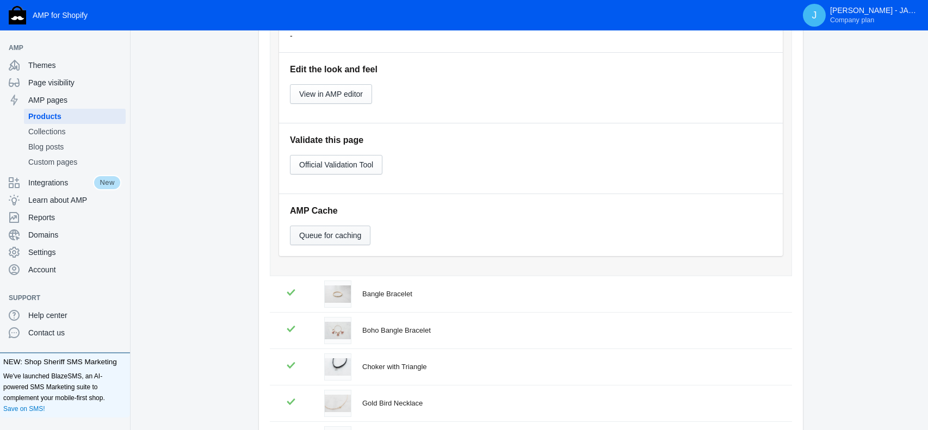
scroll to position [348, 0]
click at [338, 236] on span "Queue for caching" at bounding box center [330, 237] width 62 height 9
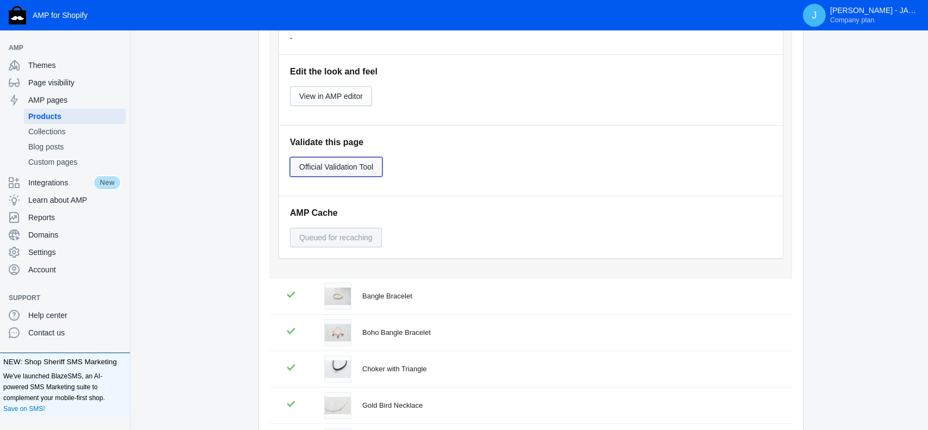
click at [347, 169] on span "Official Validation Tool" at bounding box center [336, 167] width 74 height 9
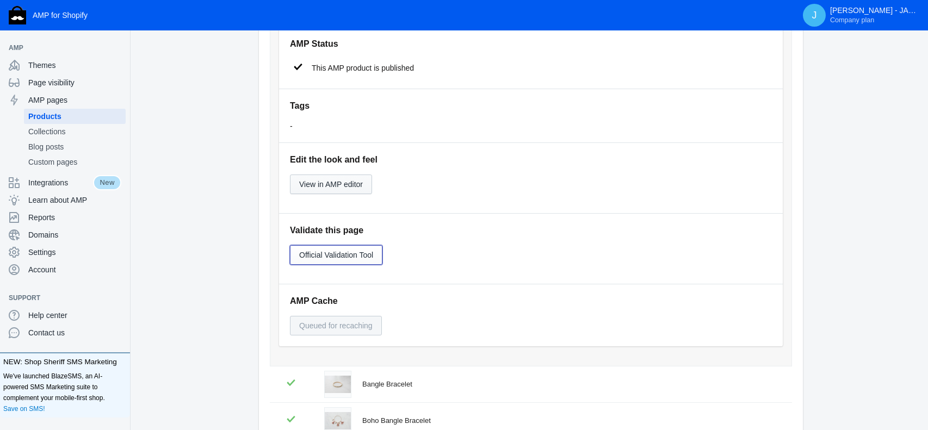
scroll to position [258, 0]
drag, startPoint x: 344, startPoint y: 185, endPoint x: 356, endPoint y: 176, distance: 14.4
click at [344, 185] on span "View in AMP editor" at bounding box center [331, 186] width 64 height 9
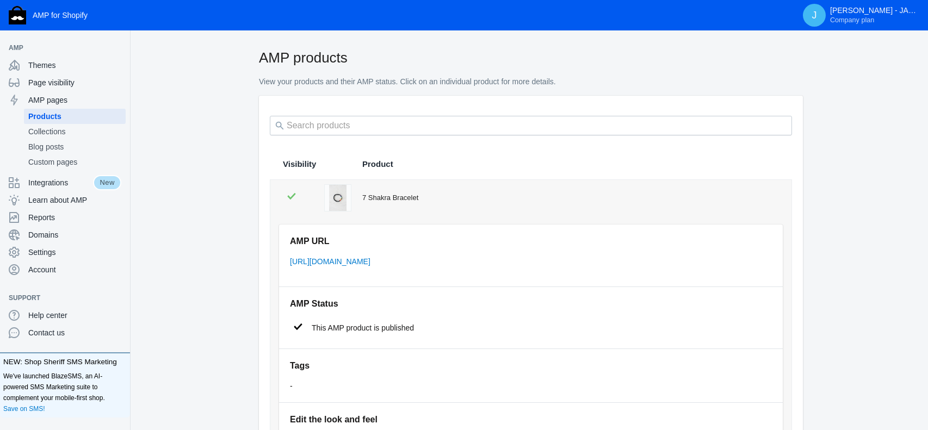
scroll to position [0, 0]
click at [60, 136] on span "Collections" at bounding box center [74, 131] width 93 height 11
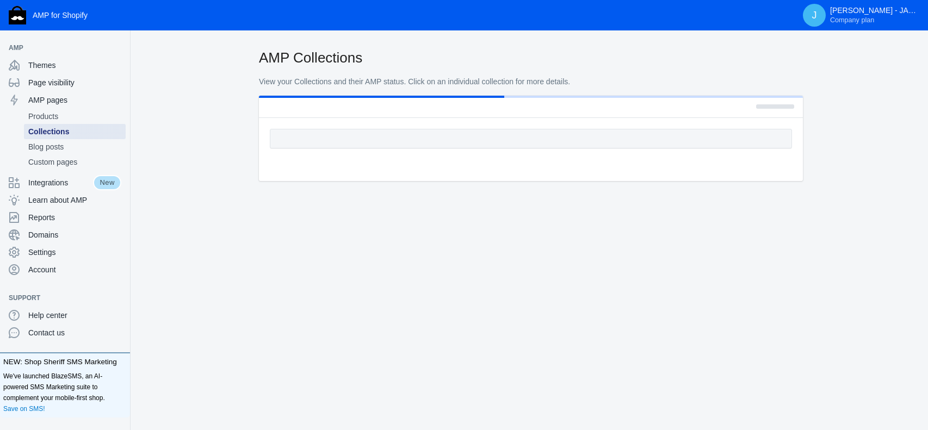
click at [65, 130] on span "Collections" at bounding box center [74, 131] width 93 height 11
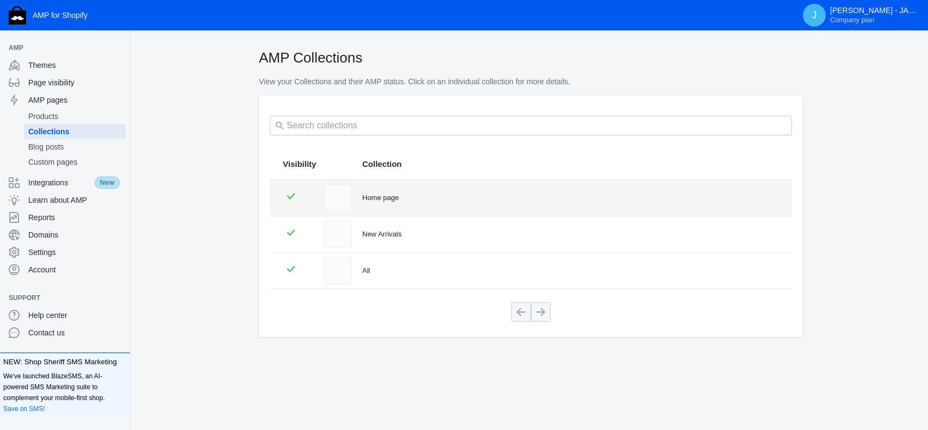
click at [388, 197] on div "Home page" at bounding box center [570, 198] width 417 height 11
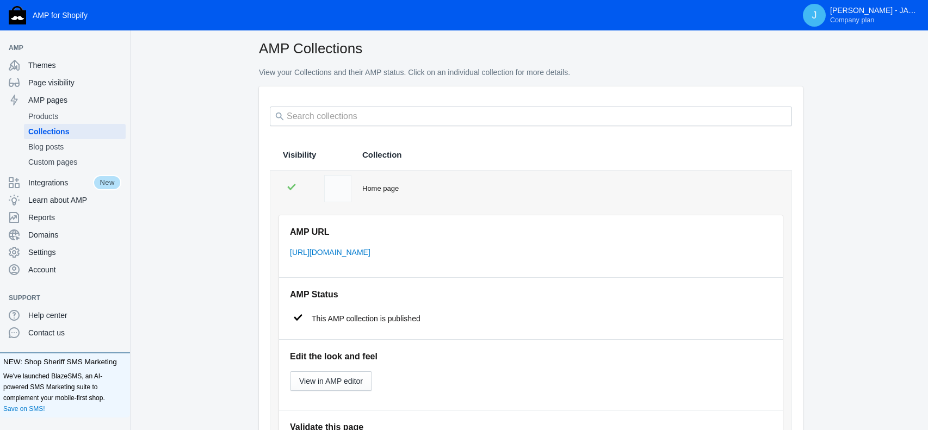
scroll to position [8, 0]
click at [354, 253] on link "https://db2d06-3.myshopify.com/a/s/collections/frontpage" at bounding box center [330, 253] width 80 height 9
click at [58, 144] on span "Blog posts" at bounding box center [74, 146] width 93 height 11
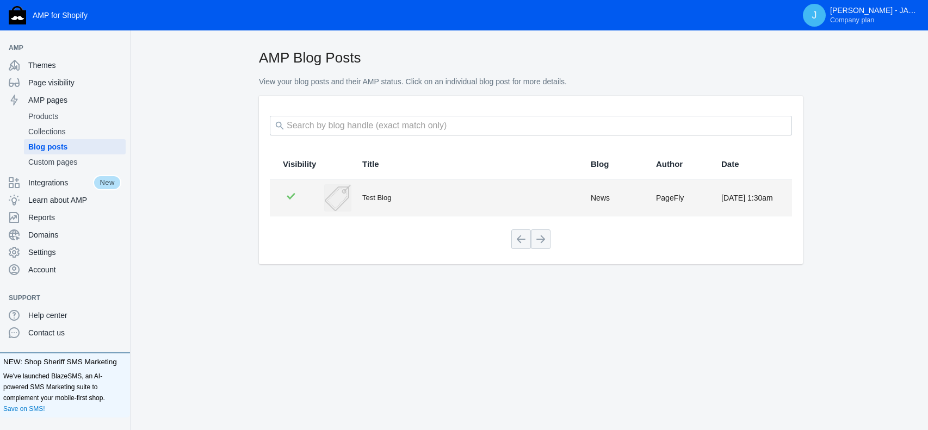
click at [377, 195] on div "Test Blog" at bounding box center [471, 198] width 218 height 11
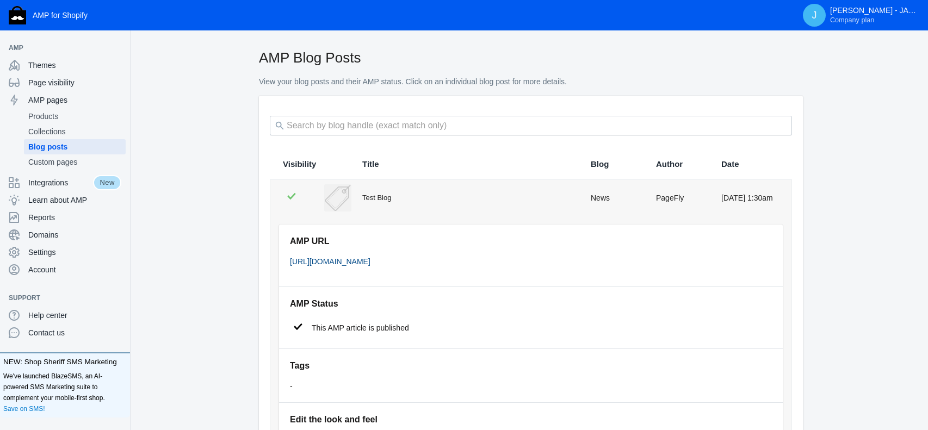
click at [334, 261] on link "https://db2d06-3.myshopify.com/a/s/blogs/news/test-blog" at bounding box center [330, 261] width 80 height 9
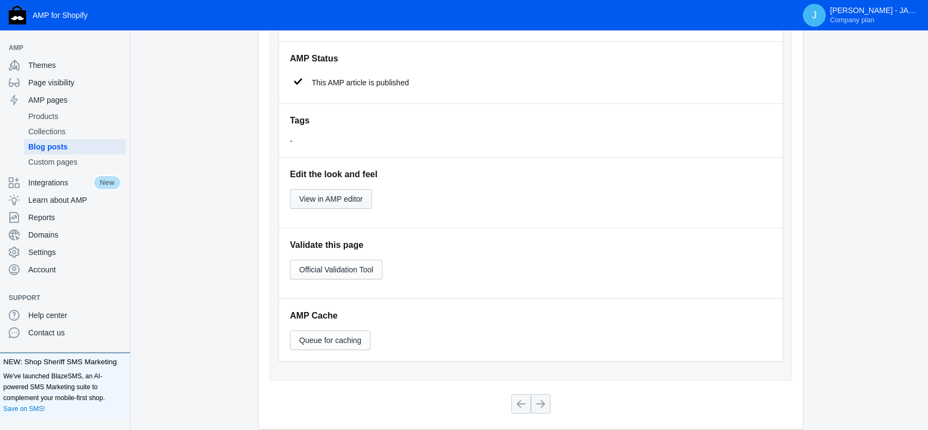
scroll to position [247, 0]
click at [358, 189] on button "View in AMP editor" at bounding box center [331, 197] width 82 height 20
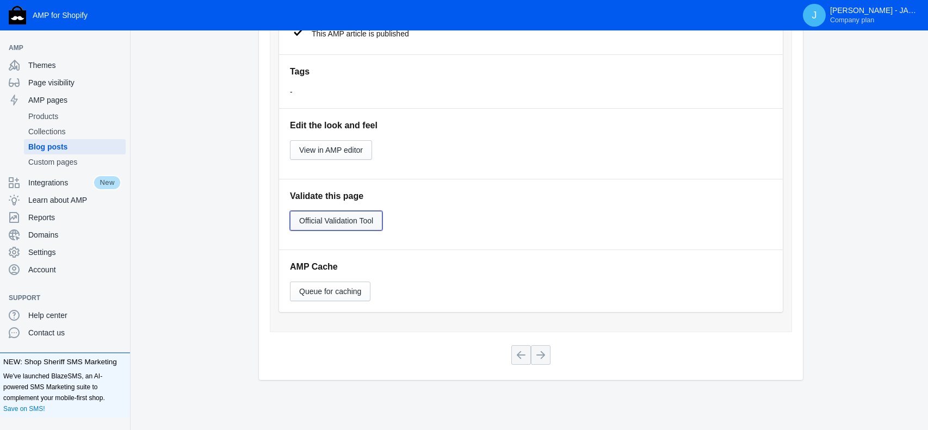
click at [338, 219] on span "Official Validation Tool" at bounding box center [336, 220] width 74 height 9
click at [60, 162] on span "Custom pages" at bounding box center [74, 162] width 93 height 11
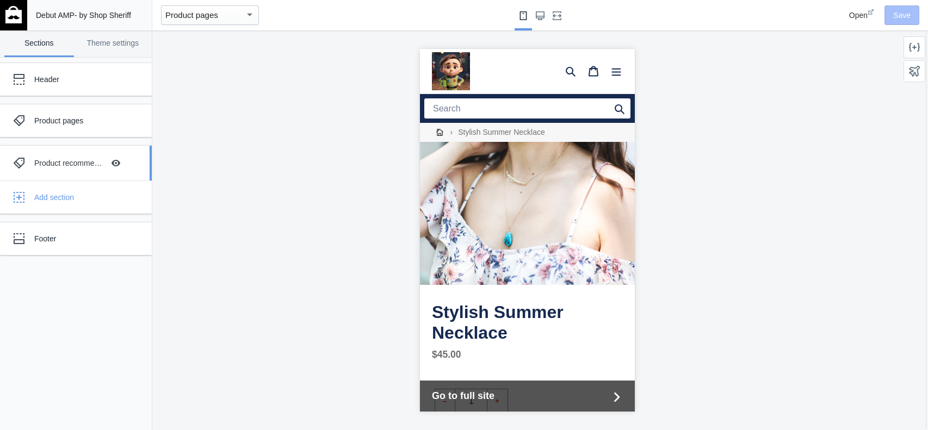
click at [90, 165] on div "Product recommendations" at bounding box center [69, 163] width 70 height 11
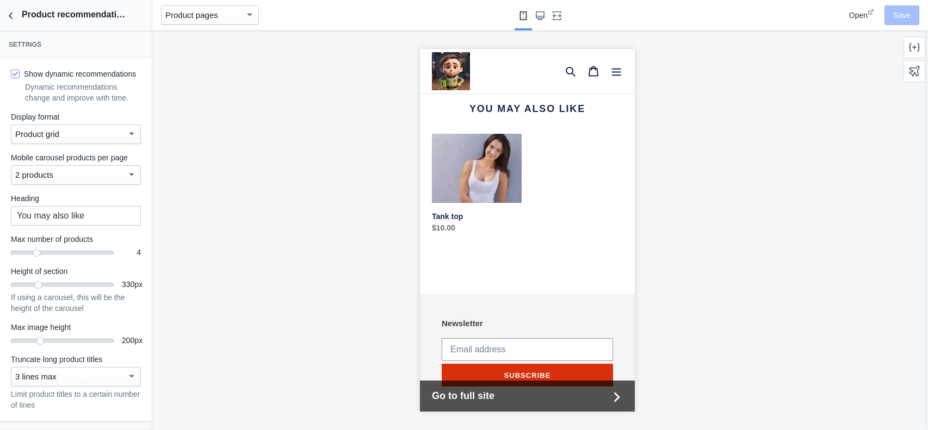
scroll to position [492, 0]
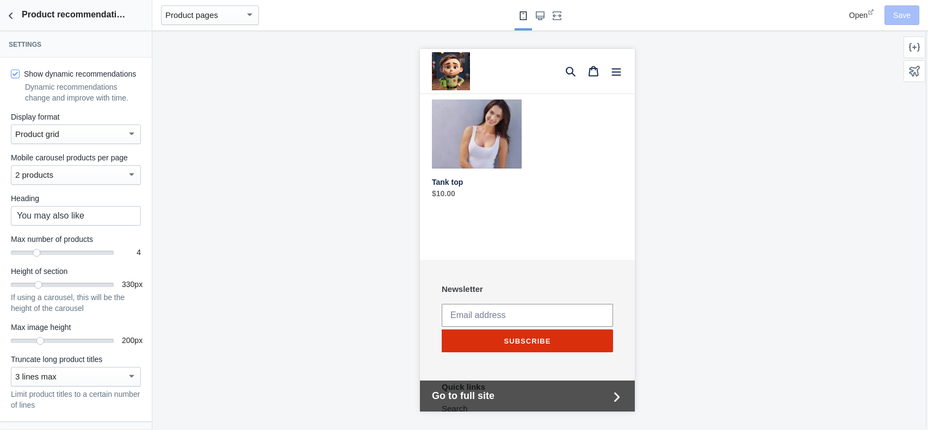
click at [129, 134] on div at bounding box center [131, 133] width 5 height 3
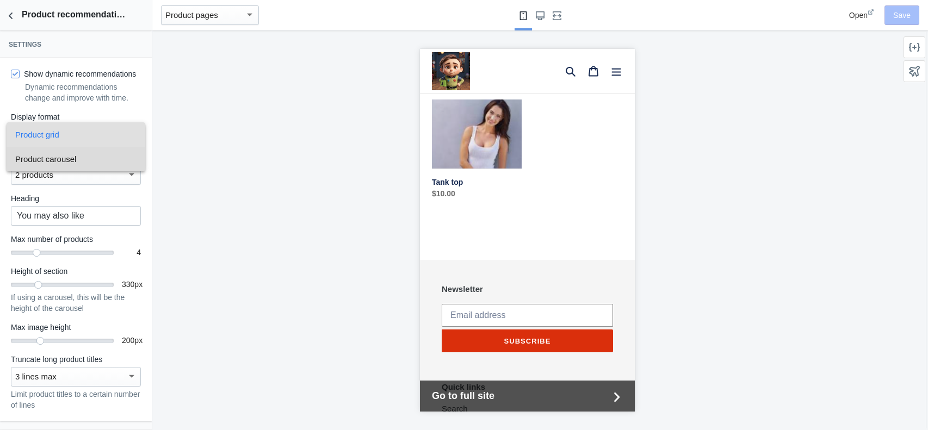
click at [77, 161] on span "Product carousel" at bounding box center [75, 159] width 121 height 24
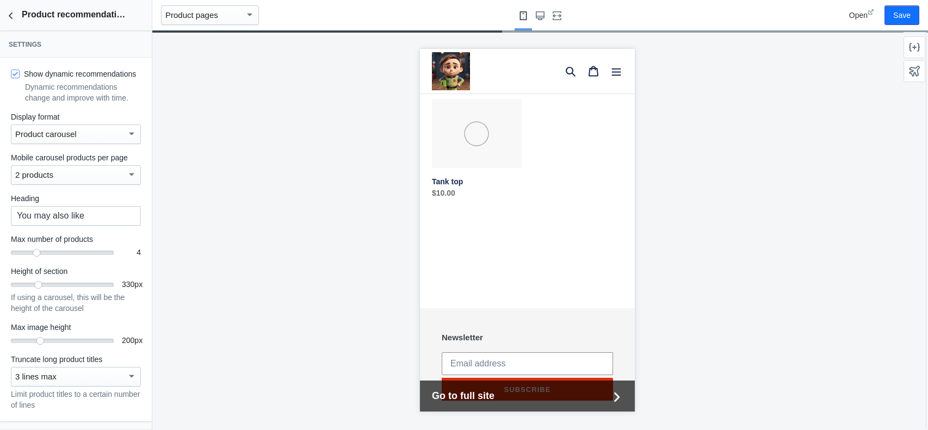
scroll to position [0, 0]
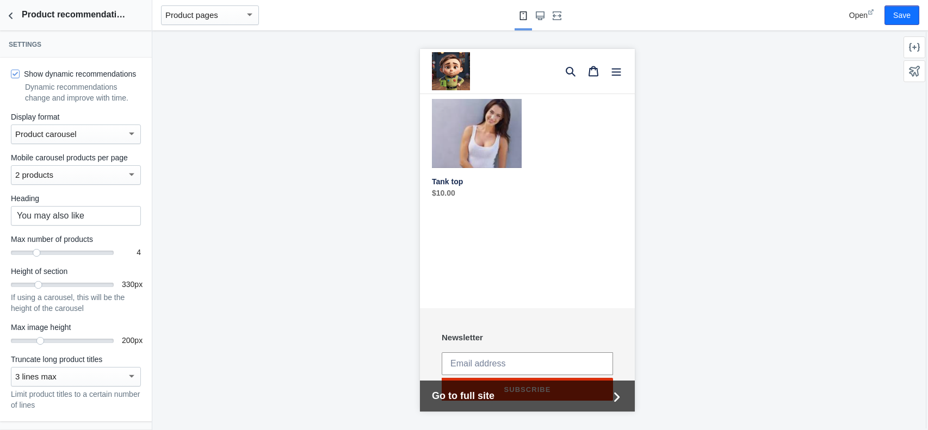
click at [126, 171] on div "2 products" at bounding box center [70, 175] width 111 height 13
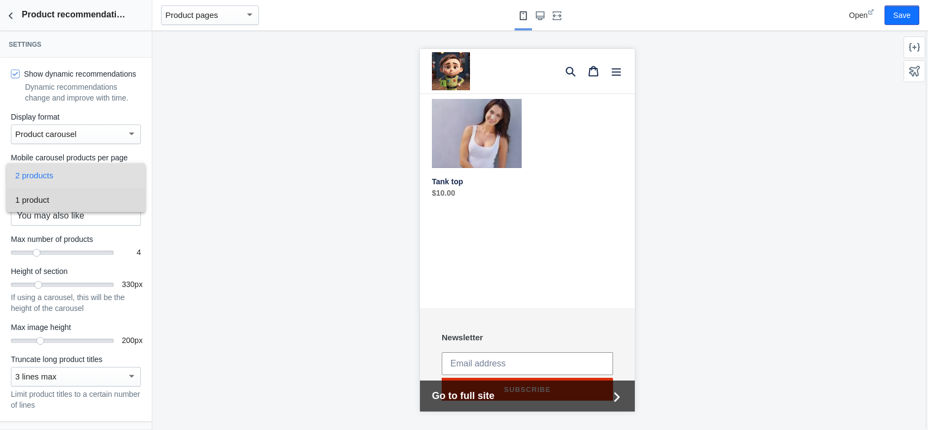
click at [87, 206] on span "1 product" at bounding box center [75, 200] width 121 height 24
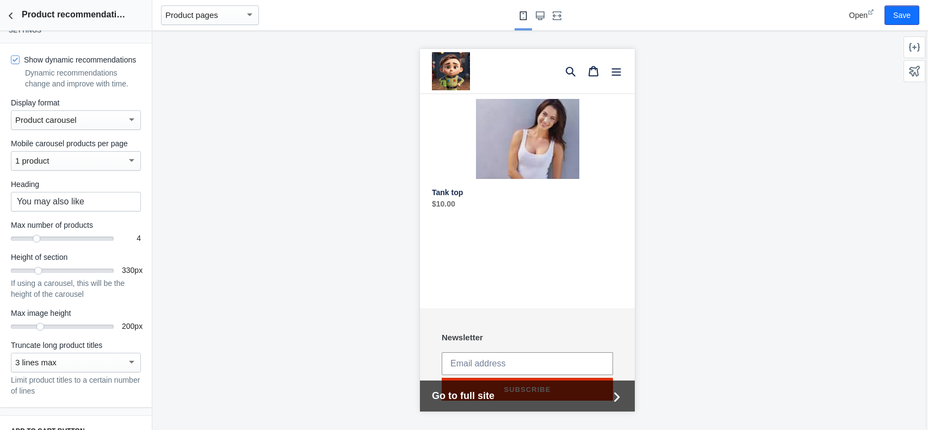
scroll to position [15, 0]
click at [67, 240] on mat-slider "6" at bounding box center [62, 237] width 103 height 11
click at [61, 266] on mat-slider "395" at bounding box center [62, 269] width 103 height 11
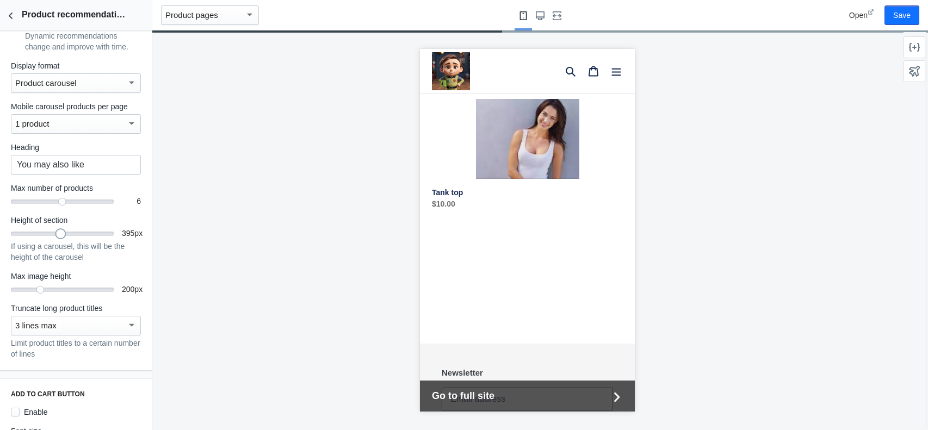
scroll to position [52, 0]
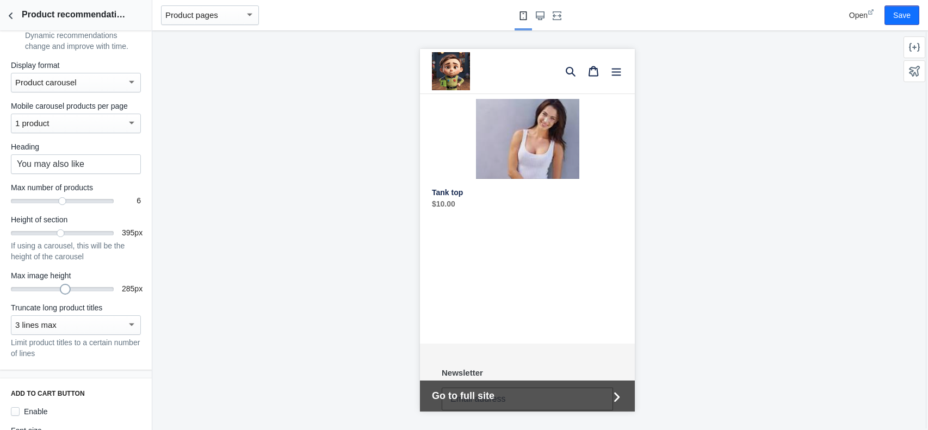
click at [65, 287] on div "285" at bounding box center [62, 287] width 103 height 1
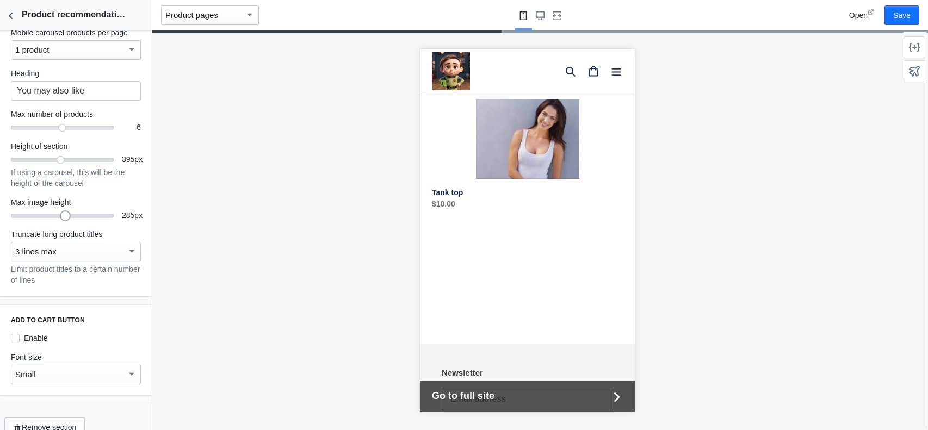
scroll to position [141, 0]
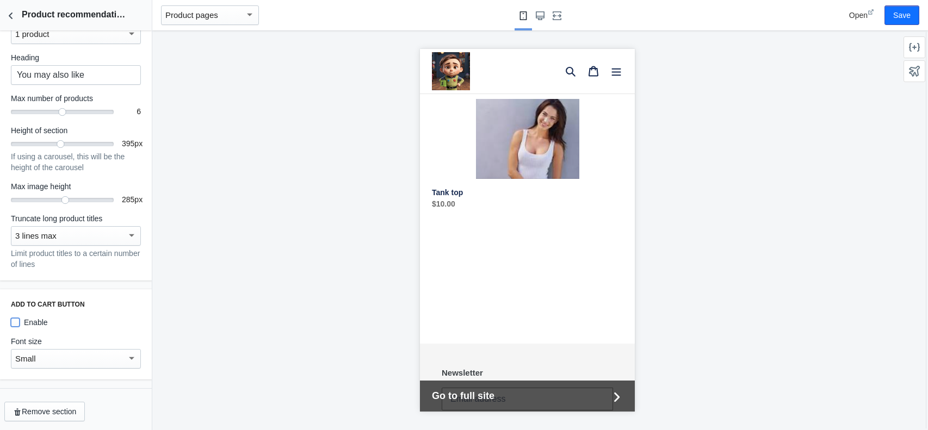
click at [16, 322] on input "Enable" at bounding box center [15, 322] width 9 height 9
checkbox input "true"
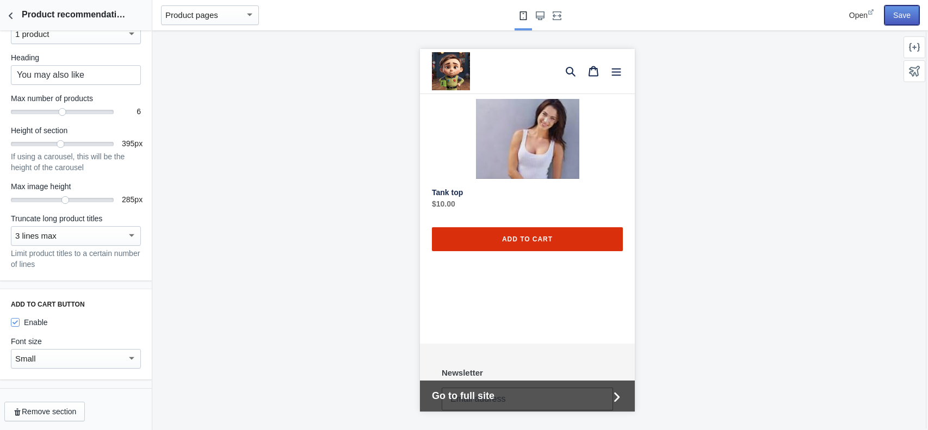
click at [913, 15] on button "Save" at bounding box center [901, 15] width 35 height 20
click at [10, 13] on use "Back to sections" at bounding box center [11, 16] width 4 height 7
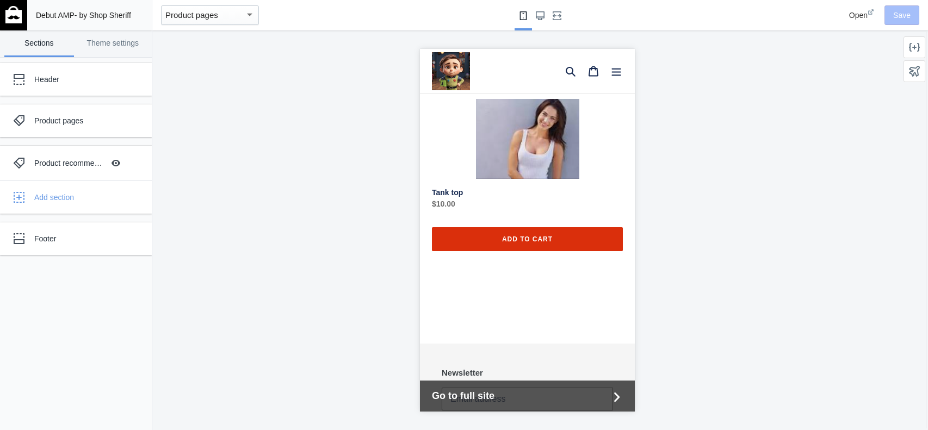
click at [345, 24] on div at bounding box center [540, 15] width 528 height 30
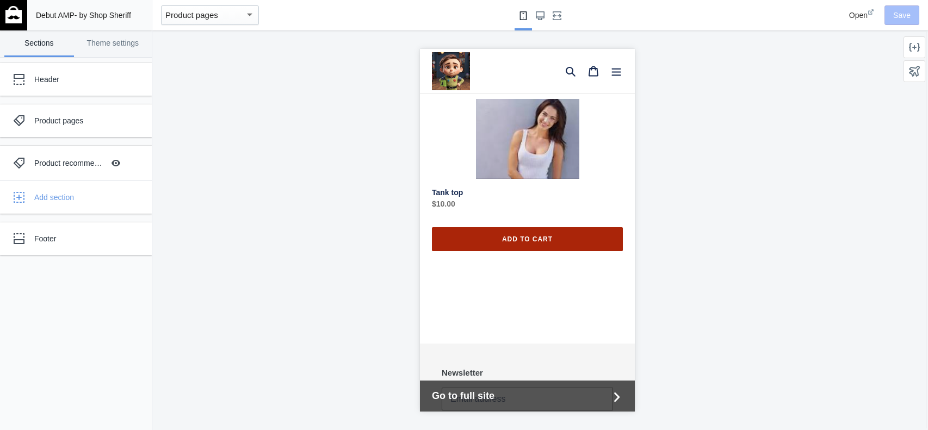
click at [525, 236] on span "Add to cart" at bounding box center [526, 240] width 51 height 8
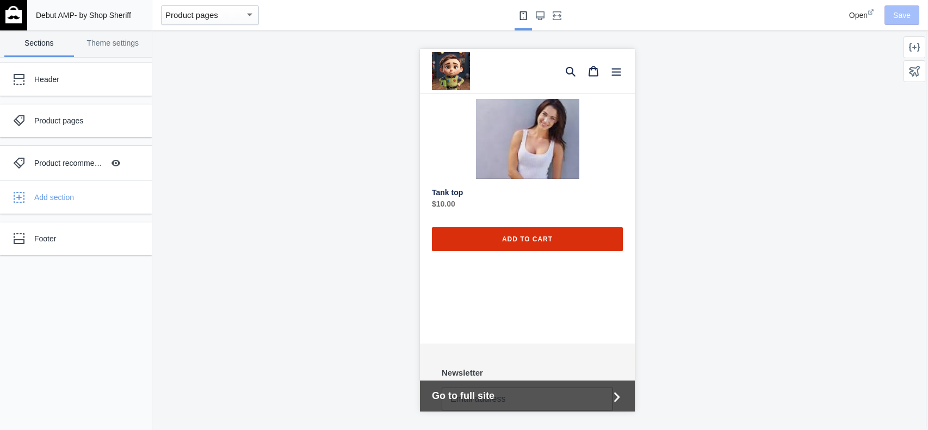
click at [869, 11] on icon at bounding box center [871, 12] width 7 height 7
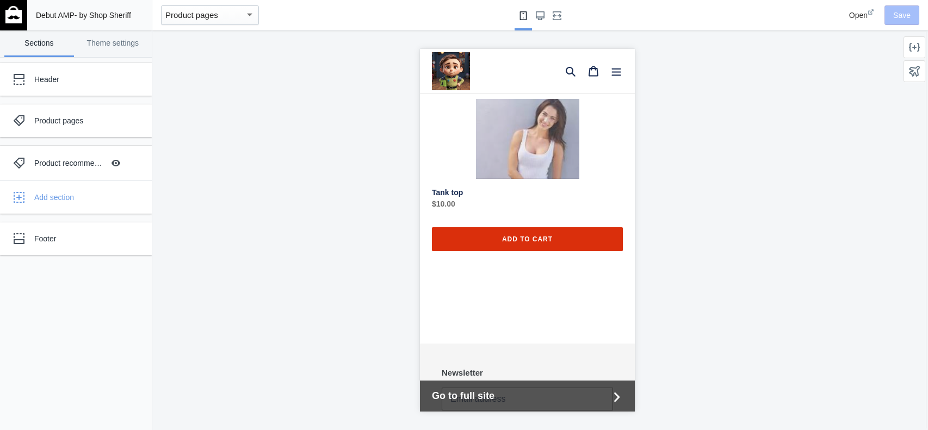
click at [504, 218] on div "Tank top Tank top Regular price $10.00 Sale price $10.00 Regular price $0 Sale …" at bounding box center [526, 175] width 191 height 152
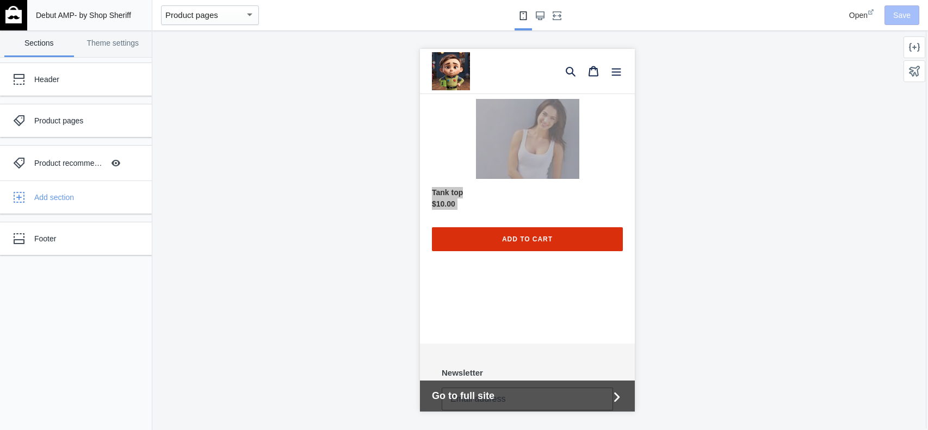
click at [872, 13] on icon at bounding box center [871, 12] width 7 height 7
click at [251, 14] on div "button" at bounding box center [249, 14] width 5 height 3
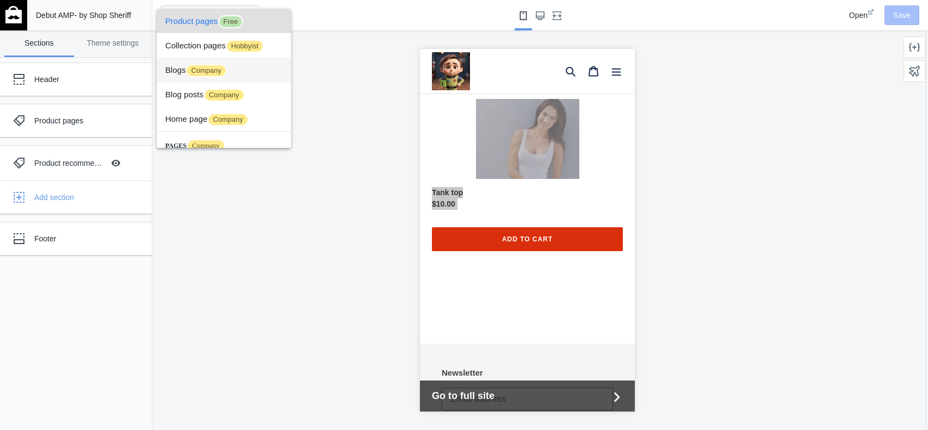
click at [178, 73] on span "Blogs Company" at bounding box center [223, 70] width 117 height 24
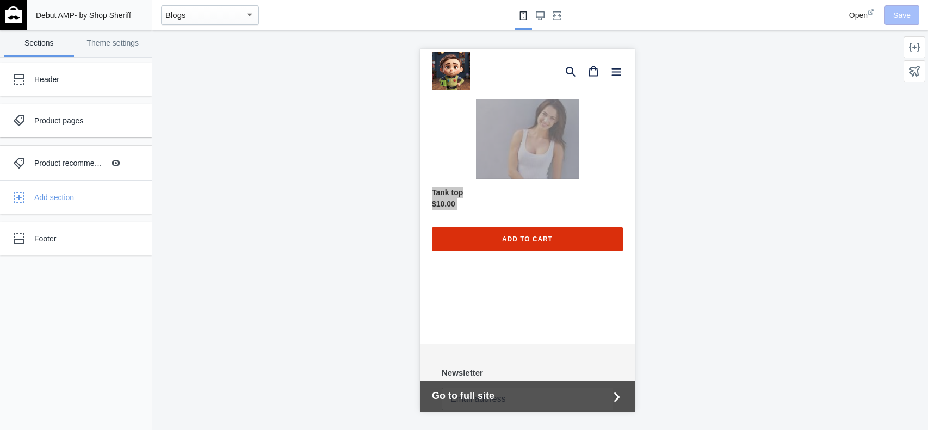
click at [188, 14] on div "Blogs" at bounding box center [204, 15] width 79 height 13
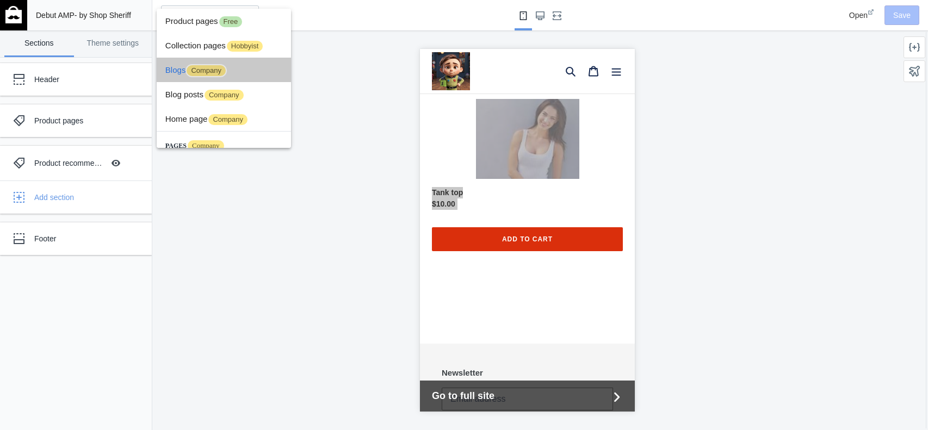
click at [176, 66] on span "Blogs Company" at bounding box center [223, 70] width 117 height 24
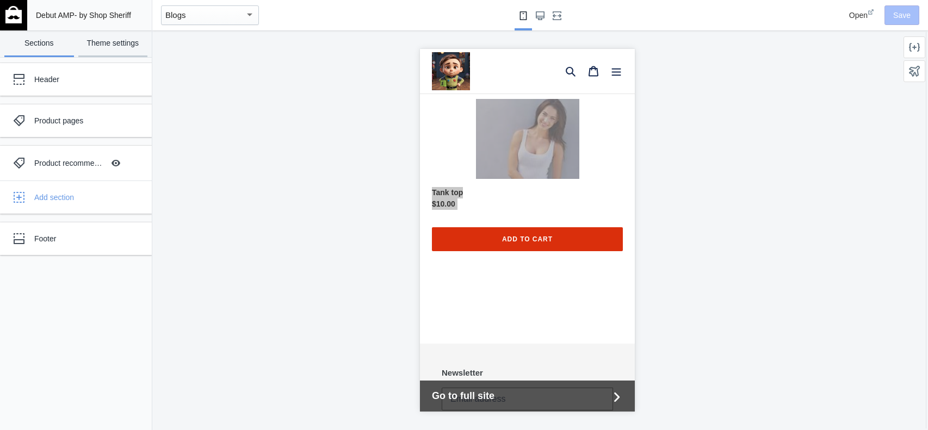
click at [117, 42] on link "Theme settings" at bounding box center [113, 43] width 70 height 27
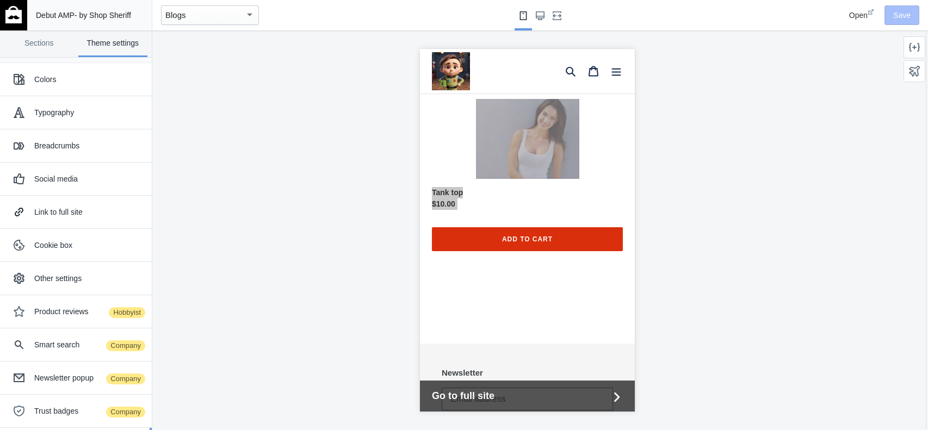
scroll to position [134, 0]
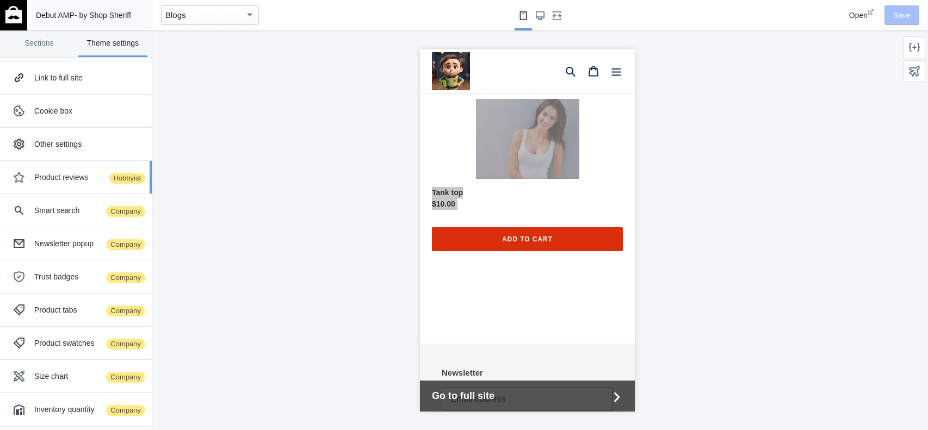
click at [114, 175] on span "Hobbyist" at bounding box center [127, 178] width 39 height 13
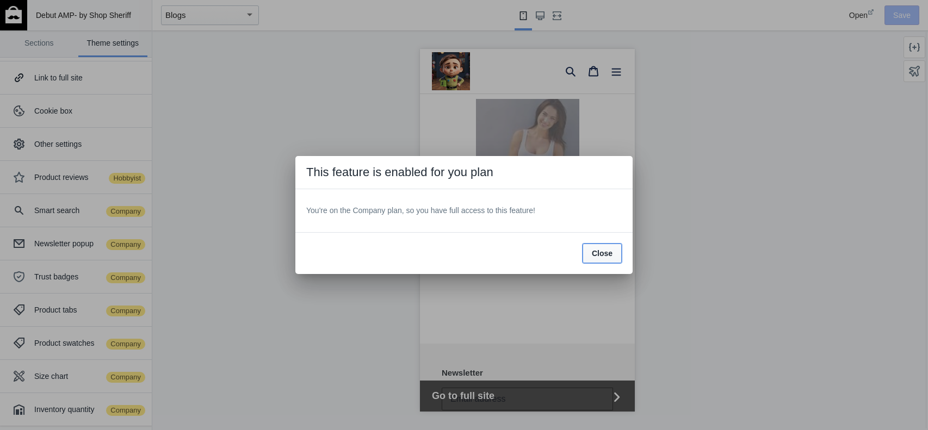
click at [599, 255] on span "Close" at bounding box center [602, 253] width 21 height 9
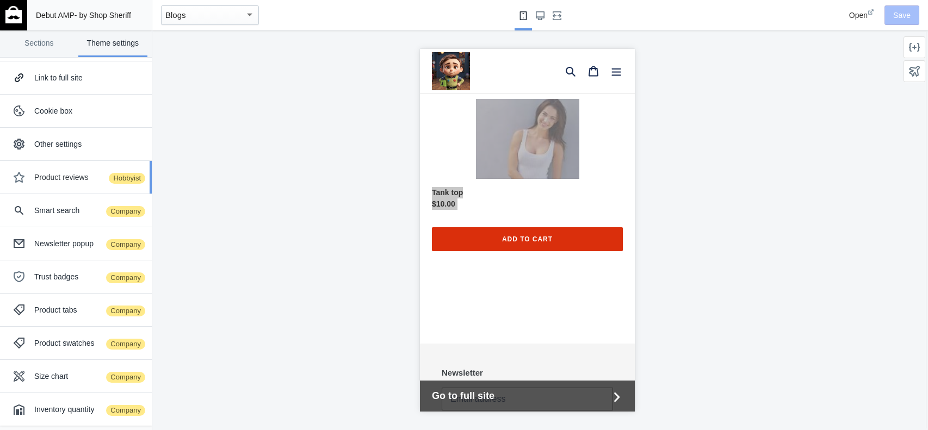
click at [113, 177] on span "Hobbyist" at bounding box center [127, 178] width 39 height 13
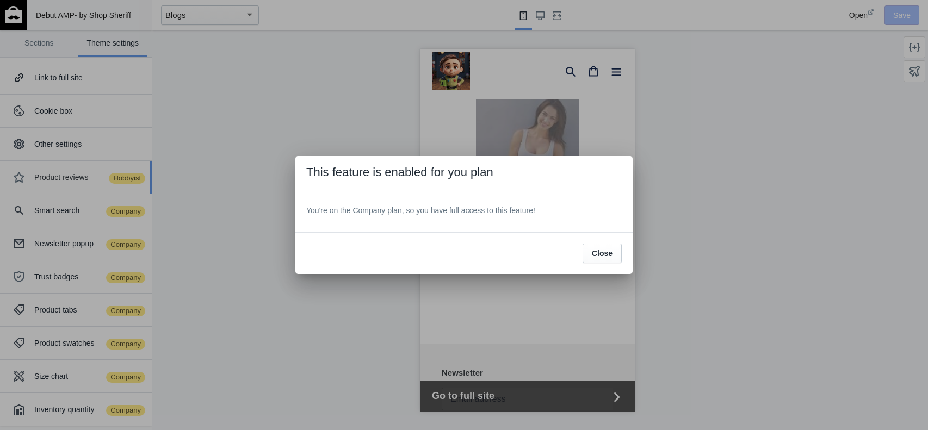
drag, startPoint x: 53, startPoint y: 178, endPoint x: 27, endPoint y: 175, distance: 25.8
click at [51, 177] on div at bounding box center [464, 215] width 928 height 430
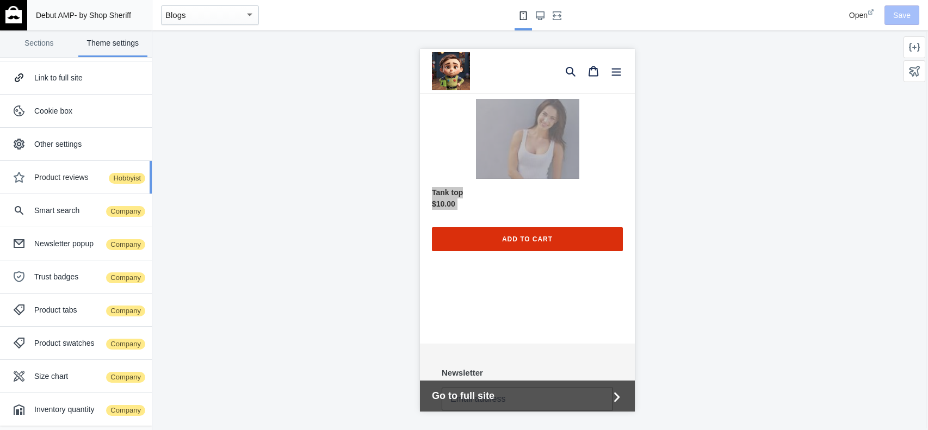
click at [17, 177] on icon "button" at bounding box center [19, 177] width 11 height 11
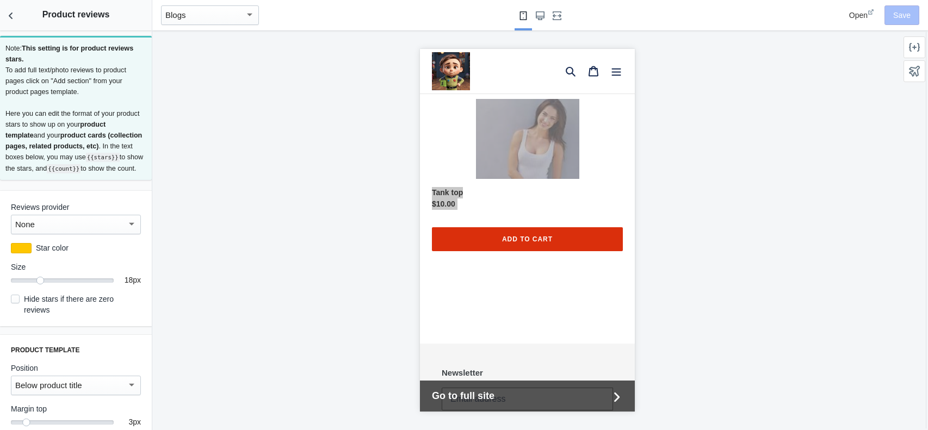
click at [130, 223] on div at bounding box center [131, 223] width 5 height 3
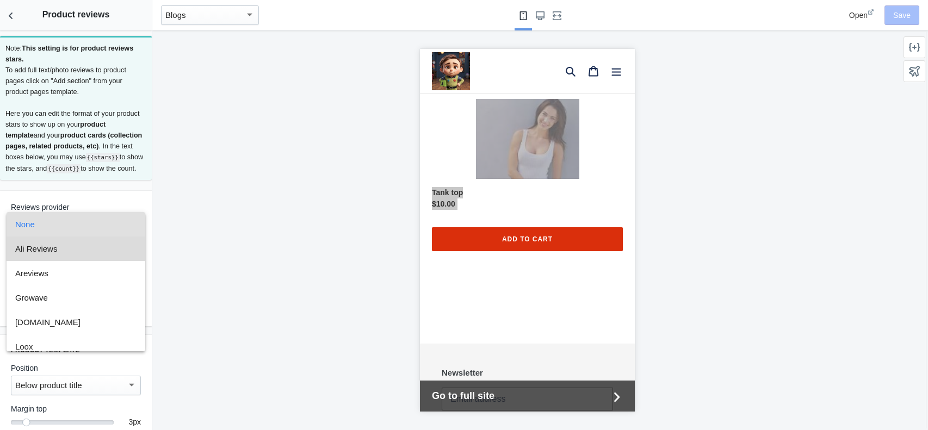
click at [78, 247] on span "Ali Reviews" at bounding box center [75, 249] width 121 height 24
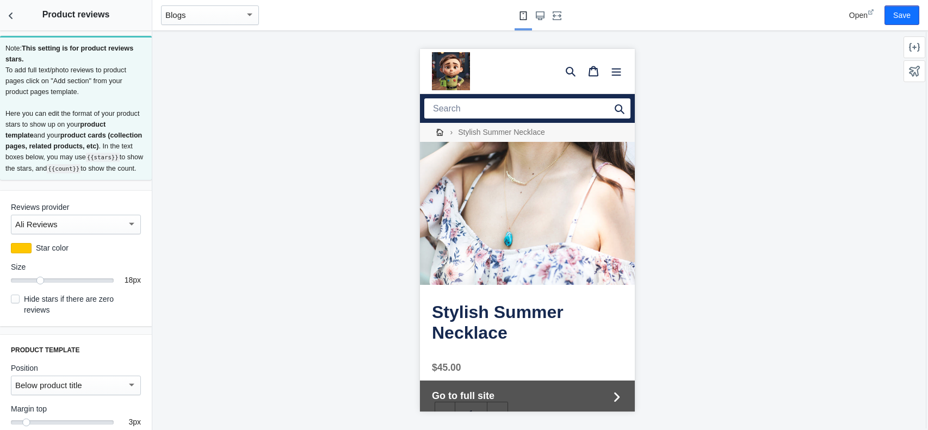
scroll to position [0, 0]
click at [65, 280] on div at bounding box center [62, 280] width 103 height 4
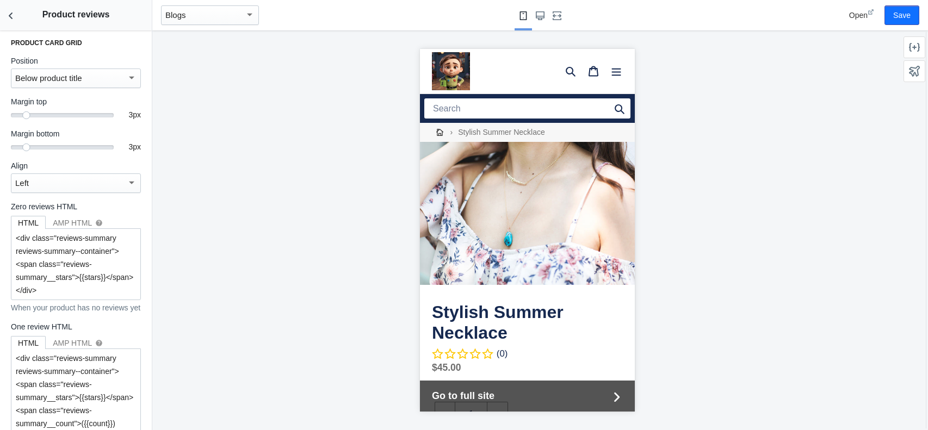
scroll to position [1132, 0]
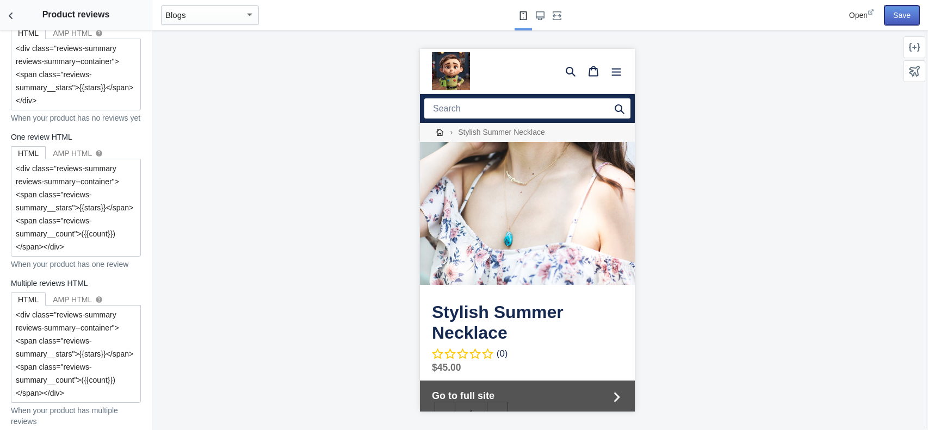
click at [903, 16] on button "Save" at bounding box center [901, 15] width 35 height 20
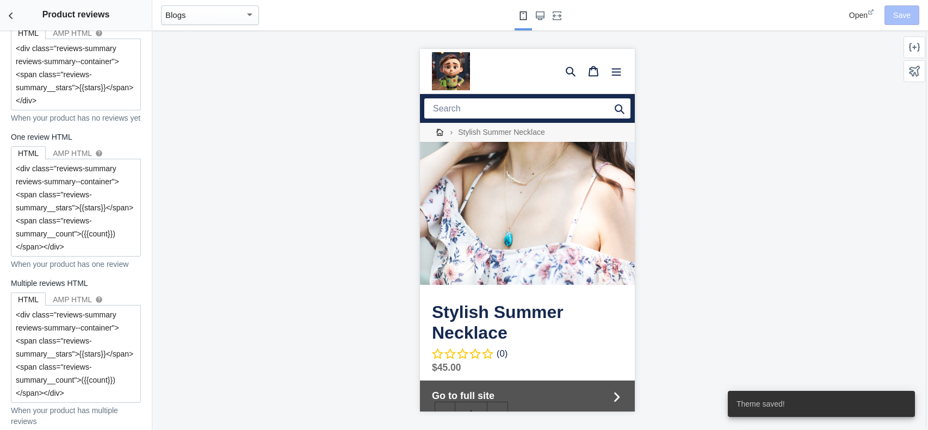
click at [873, 11] on use at bounding box center [870, 11] width 5 height 5
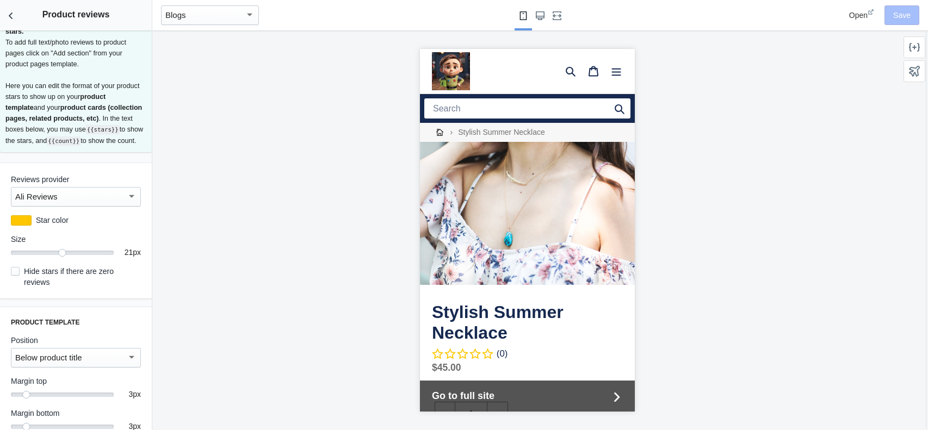
scroll to position [0, 0]
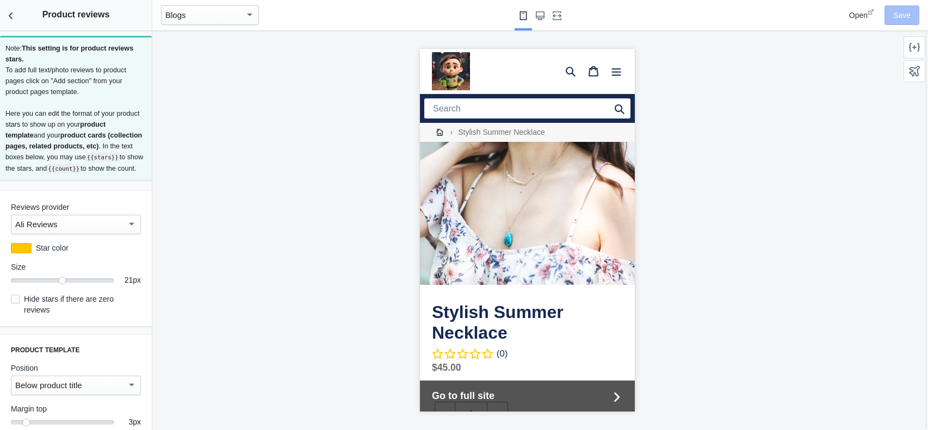
click at [131, 219] on div at bounding box center [132, 224] width 10 height 13
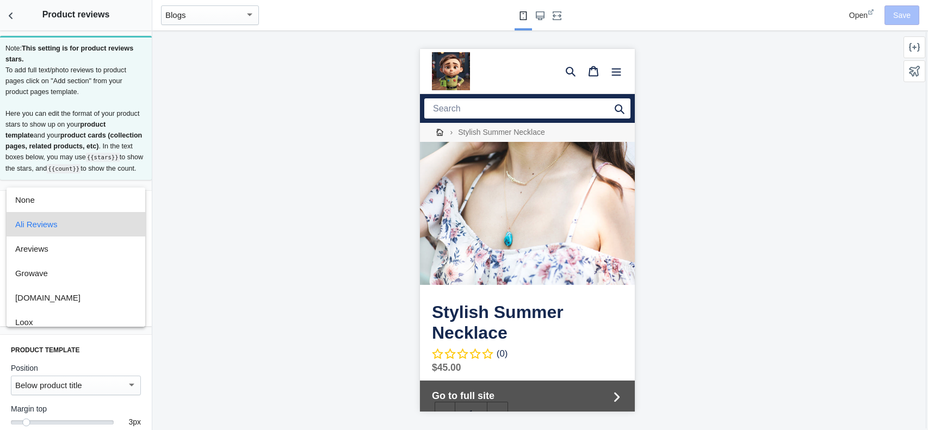
click at [242, 176] on div at bounding box center [464, 215] width 928 height 430
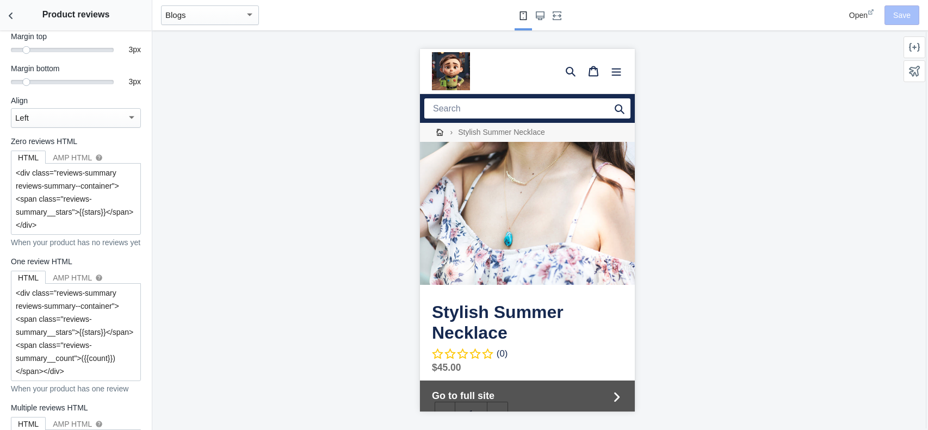
scroll to position [1132, 0]
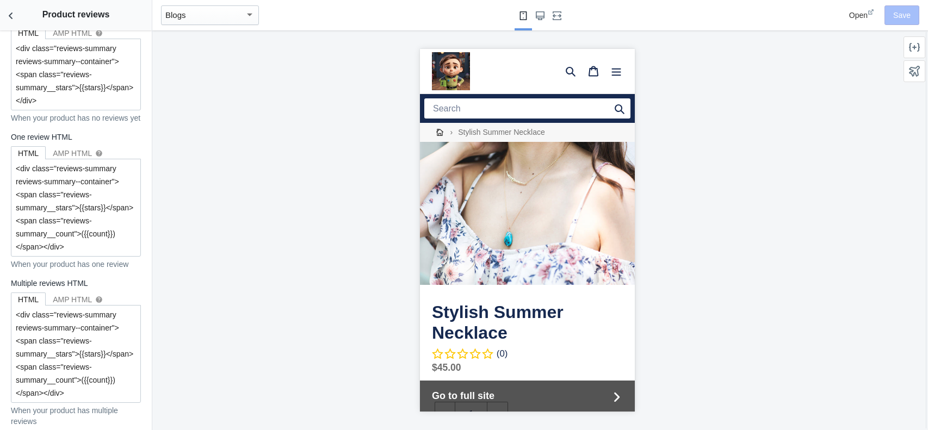
click at [871, 11] on use at bounding box center [870, 11] width 5 height 5
click at [220, 15] on div "Blogs" at bounding box center [204, 15] width 79 height 13
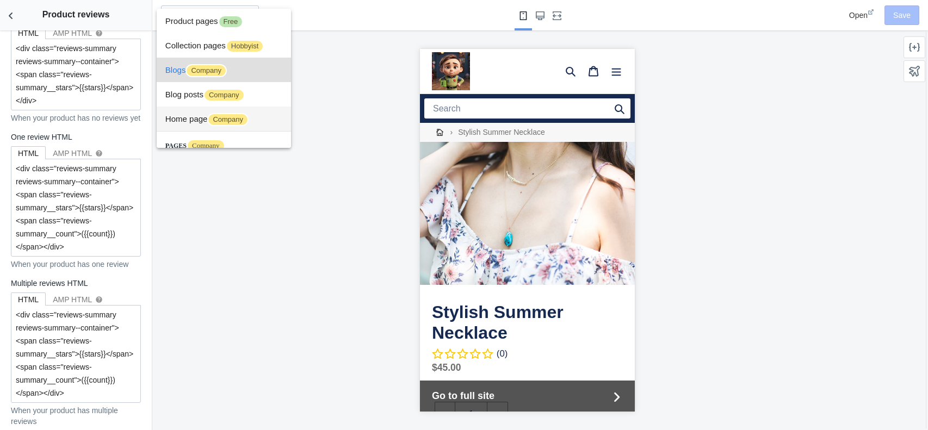
click at [204, 119] on span "Home page Company" at bounding box center [223, 119] width 117 height 24
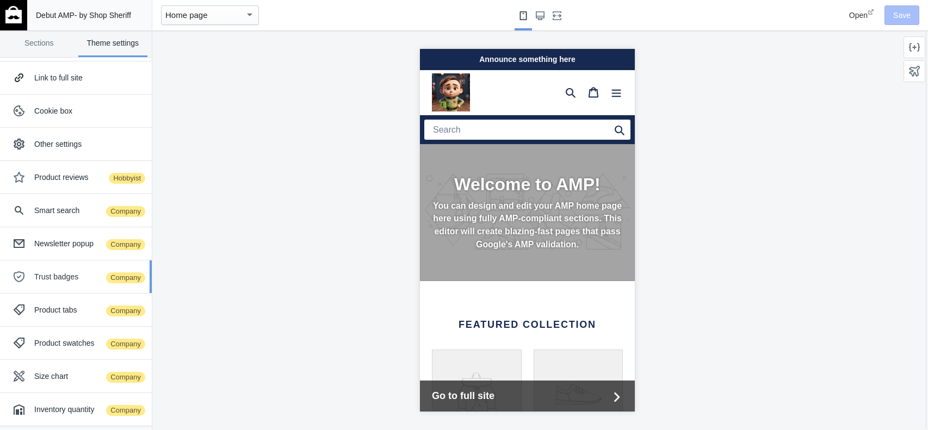
click at [67, 274] on div "Trust badges Company" at bounding box center [88, 276] width 109 height 11
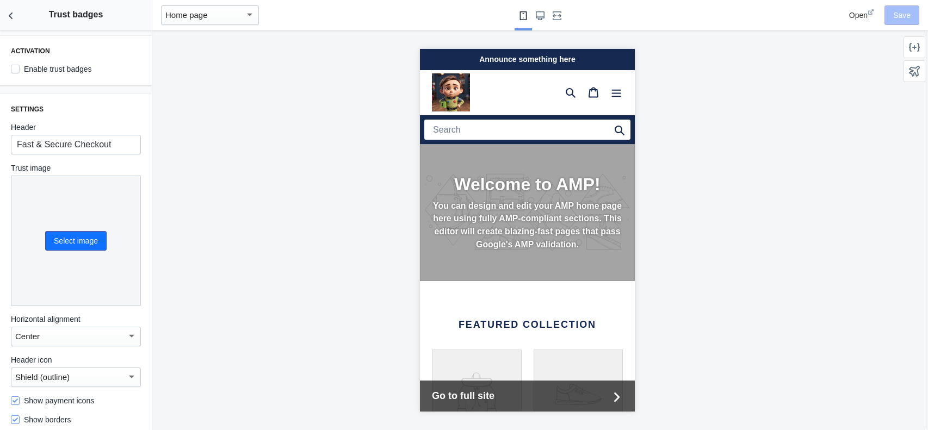
scroll to position [0, 190]
click at [44, 73] on label "Enable trust badges" at bounding box center [51, 69] width 81 height 11
click at [20, 73] on input "Enable trust badges" at bounding box center [15, 69] width 9 height 9
checkbox input "true"
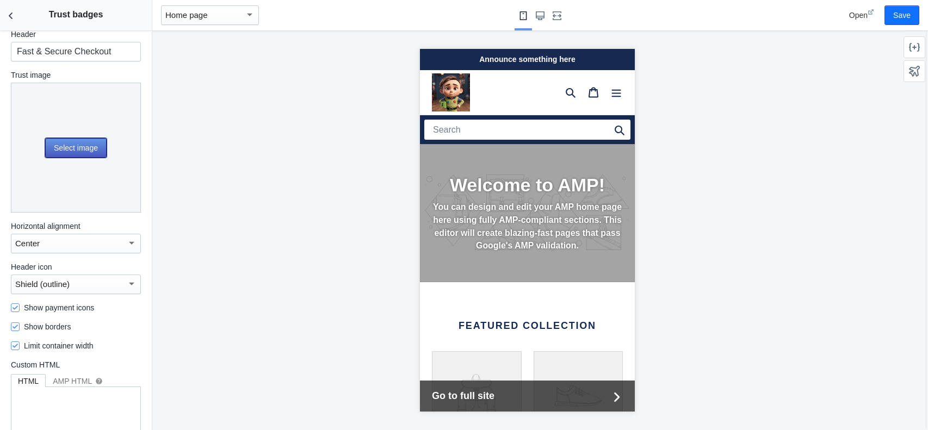
click at [67, 145] on button "Select image" at bounding box center [75, 148] width 61 height 20
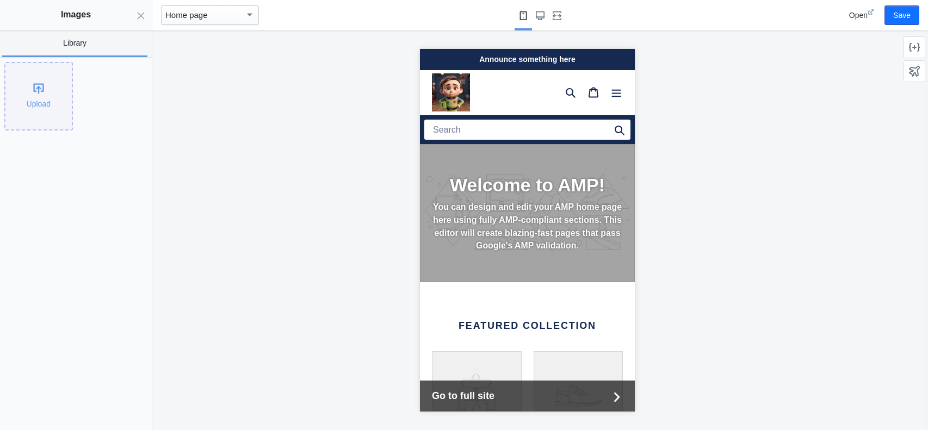
scroll to position [0, 0]
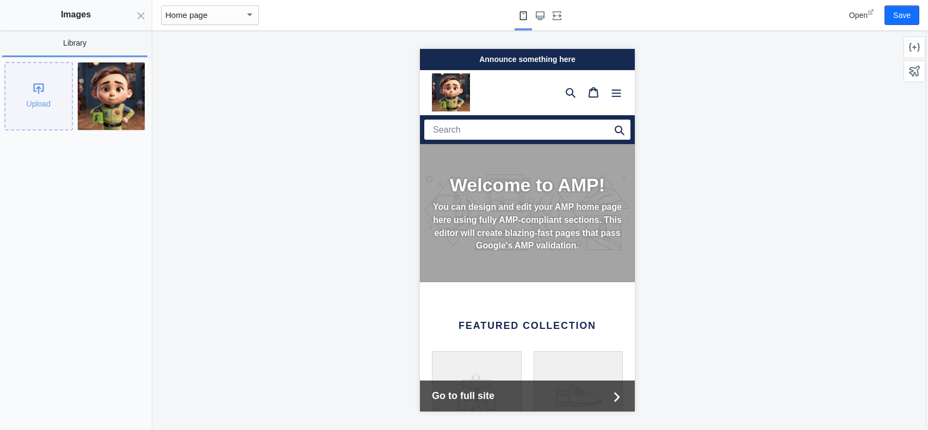
click at [39, 89] on div "Upload" at bounding box center [38, 96] width 66 height 66
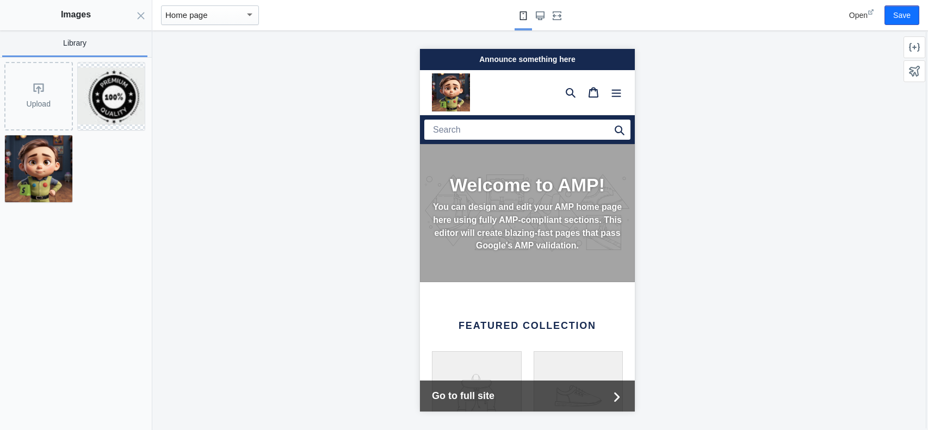
scroll to position [0, 190]
click at [113, 92] on img at bounding box center [111, 95] width 67 height 57
drag, startPoint x: 129, startPoint y: 412, endPoint x: 147, endPoint y: 408, distance: 18.8
click at [129, 412] on button "Select" at bounding box center [127, 415] width 39 height 20
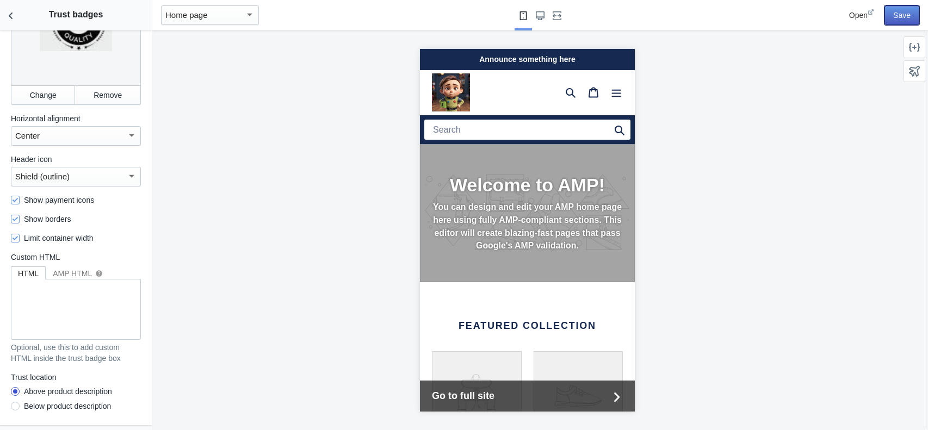
click at [908, 20] on button "Save" at bounding box center [901, 15] width 35 height 20
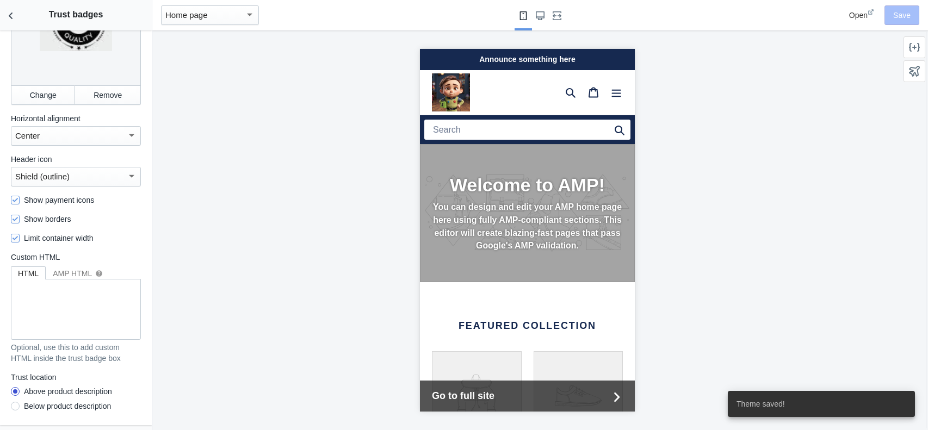
click at [866, 13] on span "Open" at bounding box center [858, 15] width 18 height 9
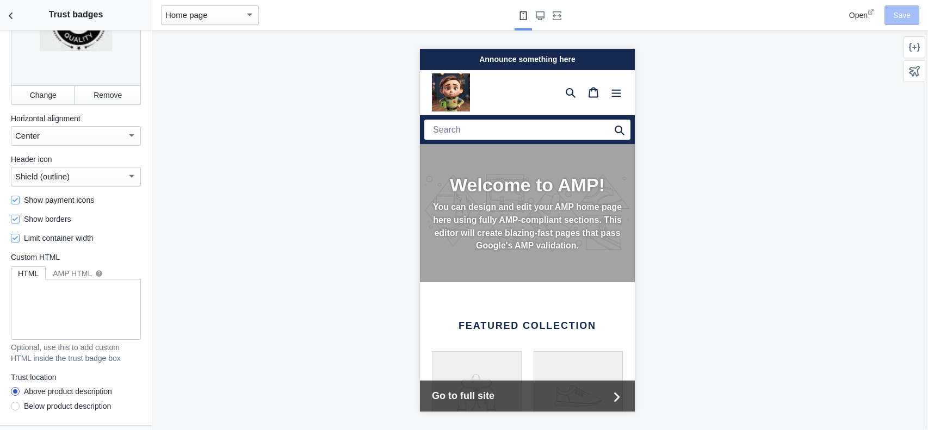
scroll to position [219, 0]
click at [113, 175] on div "Shield (outline)" at bounding box center [70, 178] width 111 height 13
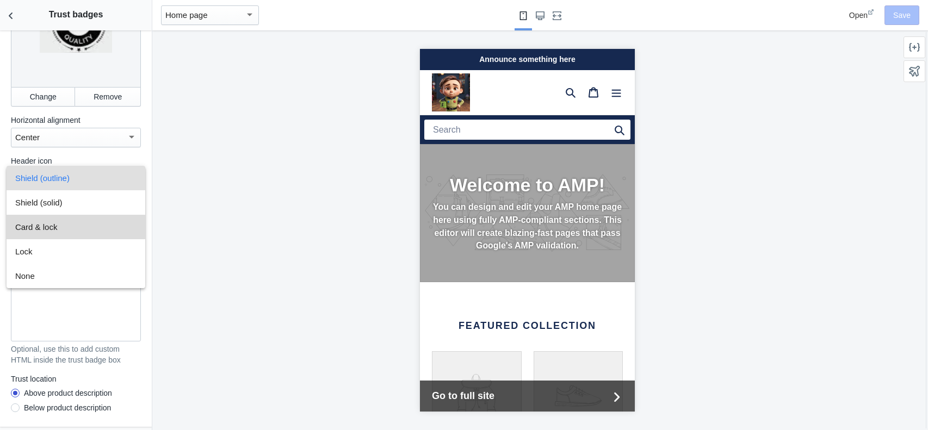
click at [62, 228] on span "Card & lock" at bounding box center [75, 227] width 121 height 24
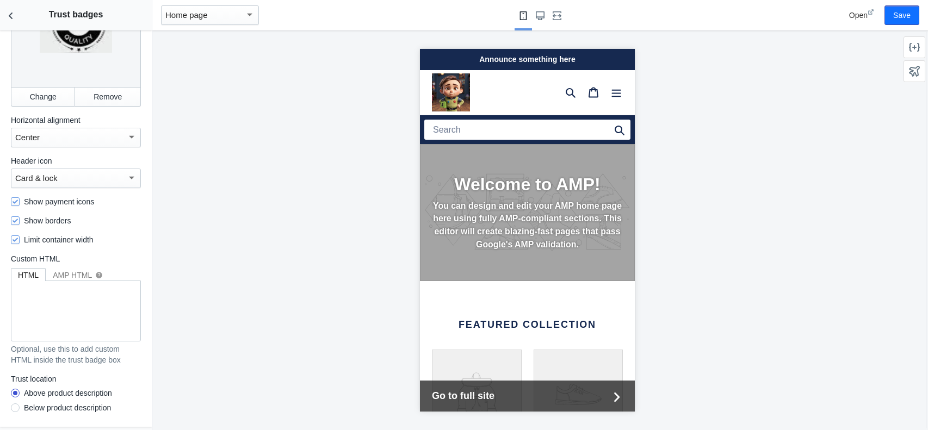
scroll to position [0, 0]
click at [546, 201] on p "You can design and edit your AMP home page here using fully AMP-compliant secti…" at bounding box center [526, 227] width 191 height 52
click at [65, 290] on textarea at bounding box center [75, 310] width 129 height 60
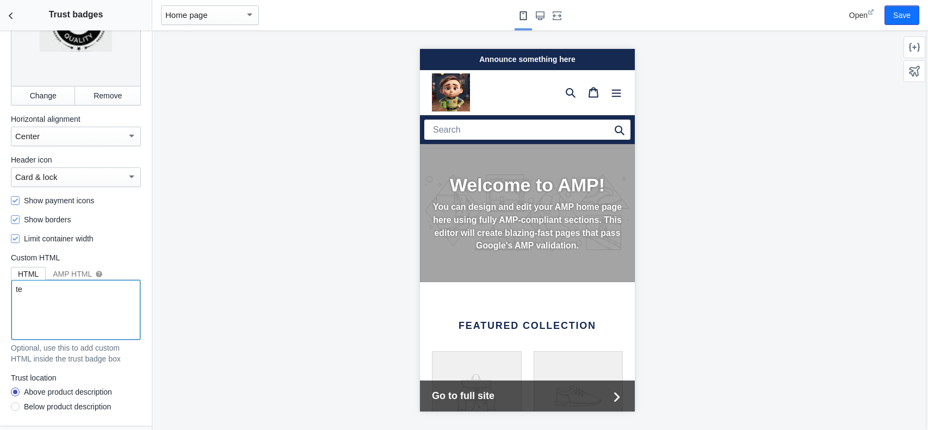
type textarea "t"
click at [62, 407] on div "Below product description" at bounding box center [67, 406] width 87 height 11
click at [15, 408] on input "Below product description" at bounding box center [15, 408] width 0 height 0
click at [514, 390] on span "Go to full site" at bounding box center [519, 396] width 177 height 15
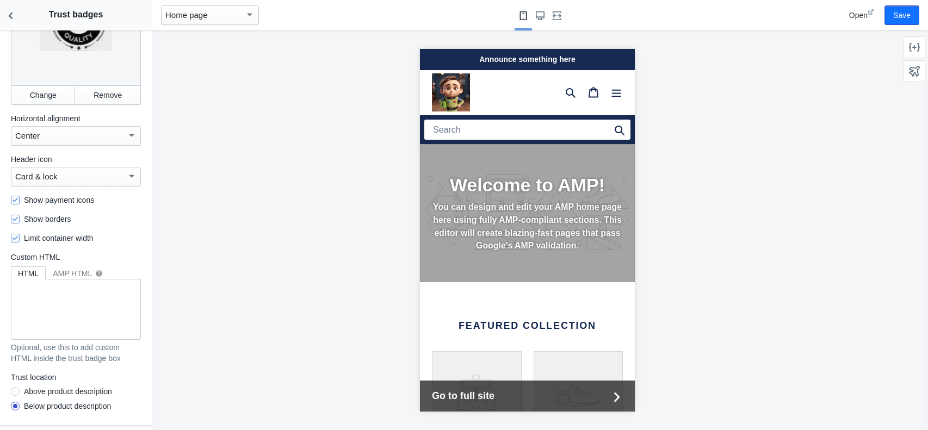
click at [616, 394] on icon at bounding box center [616, 396] width 5 height 9
click at [896, 20] on button "Save" at bounding box center [901, 15] width 35 height 20
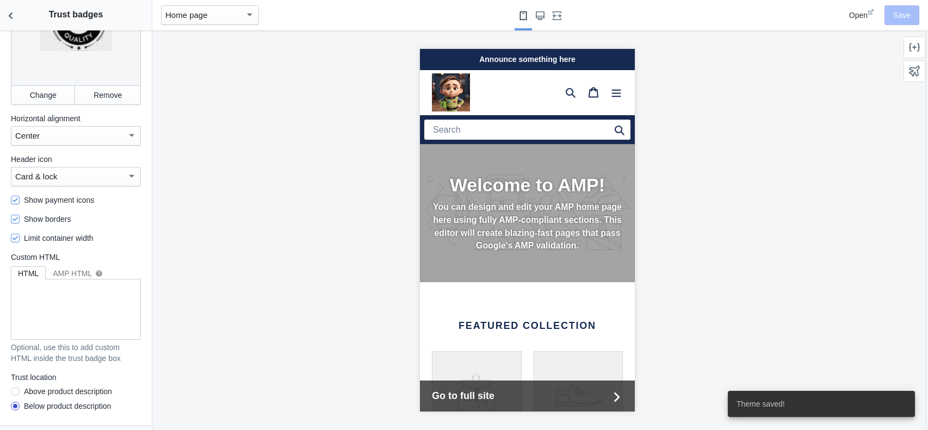
click at [872, 11] on use at bounding box center [870, 11] width 5 height 5
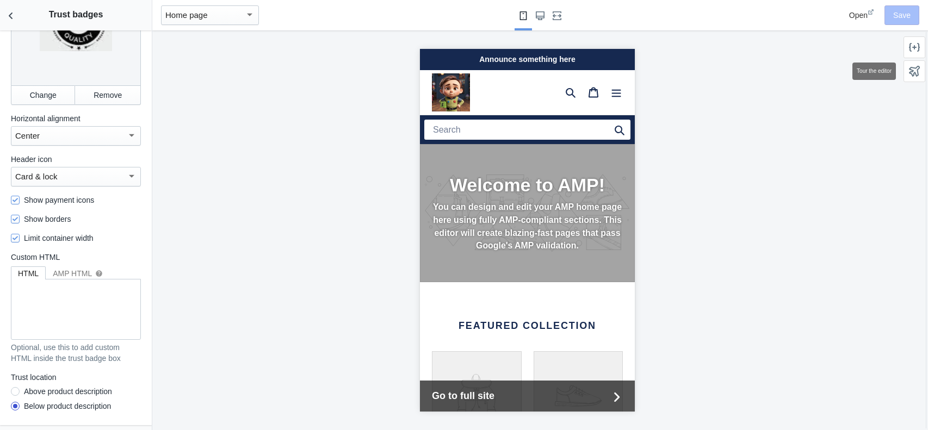
click at [913, 71] on use at bounding box center [914, 71] width 11 height 11
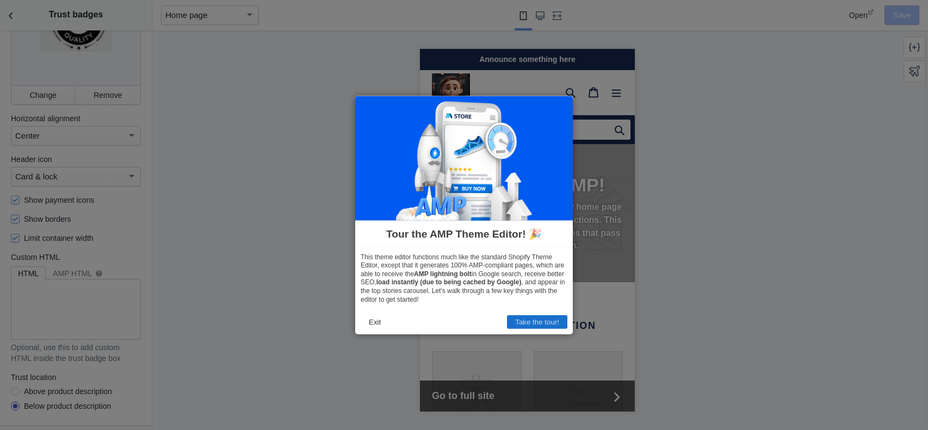
click at [532, 326] on button "Take the tour!" at bounding box center [537, 322] width 60 height 14
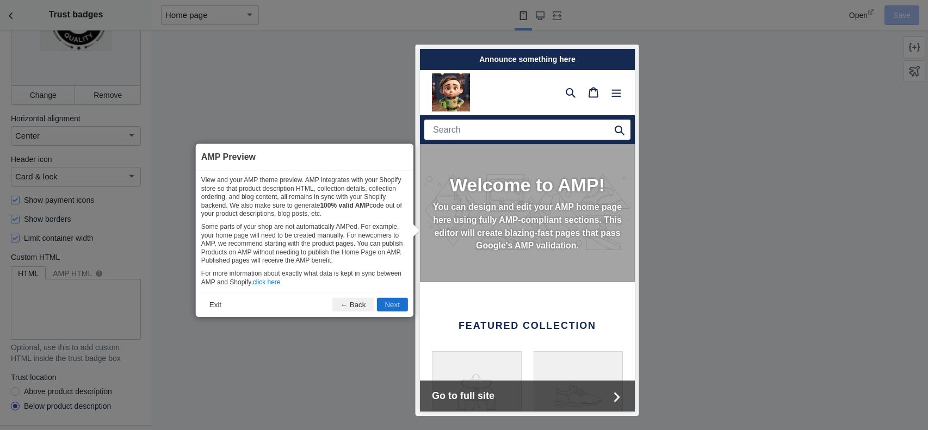
click at [395, 309] on button "Next" at bounding box center [391, 305] width 31 height 14
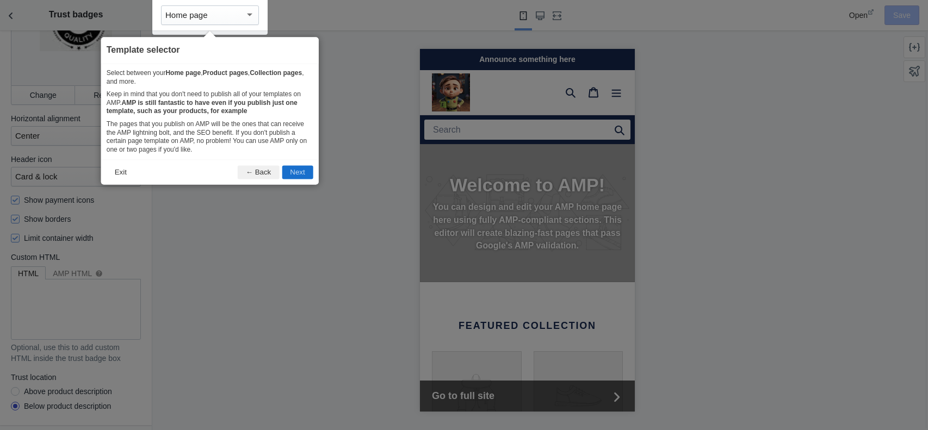
click at [295, 171] on button "Next" at bounding box center [297, 173] width 31 height 14
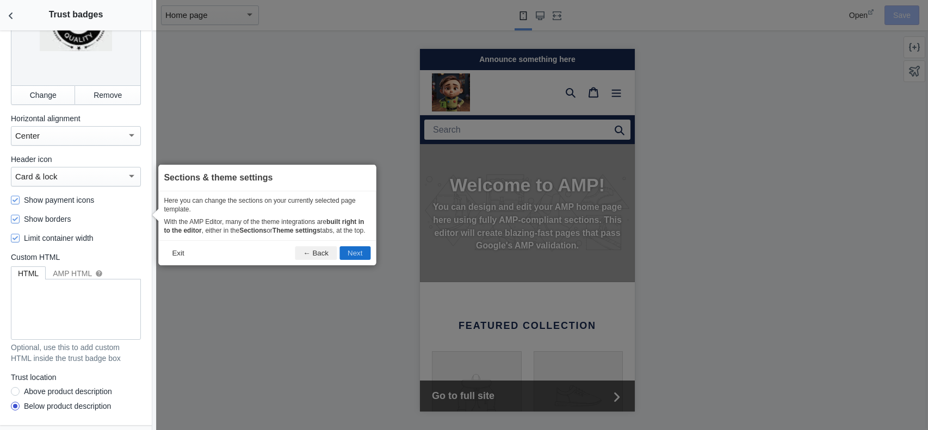
click at [356, 257] on button "Next" at bounding box center [354, 253] width 31 height 14
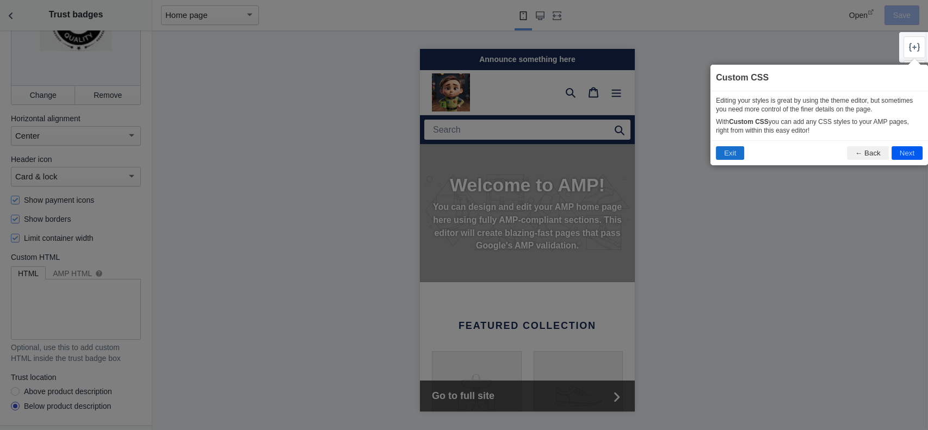
click at [736, 155] on button "Exit" at bounding box center [730, 153] width 28 height 14
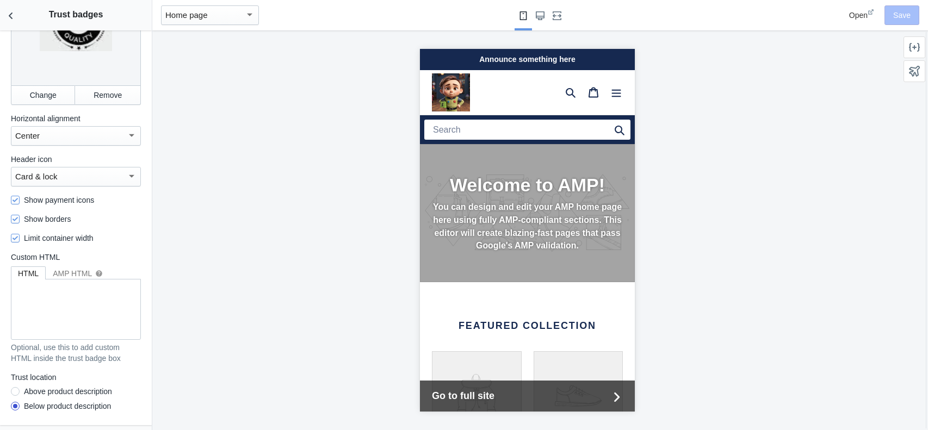
click at [78, 201] on label "Show payment icons" at bounding box center [52, 200] width 83 height 11
click at [20, 201] on input "Show payment icons" at bounding box center [15, 200] width 9 height 9
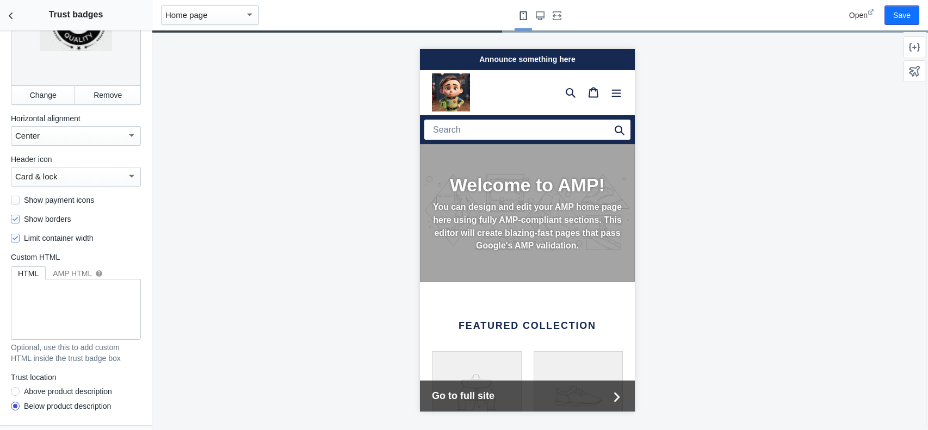
click at [76, 199] on label "Show payment icons" at bounding box center [52, 200] width 83 height 11
click at [20, 199] on input "Show payment icons" at bounding box center [15, 200] width 9 height 9
checkbox input "true"
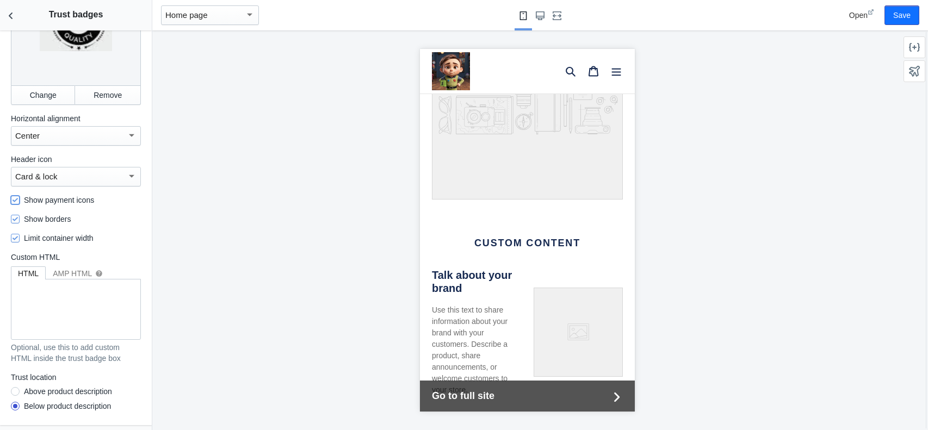
scroll to position [0, 0]
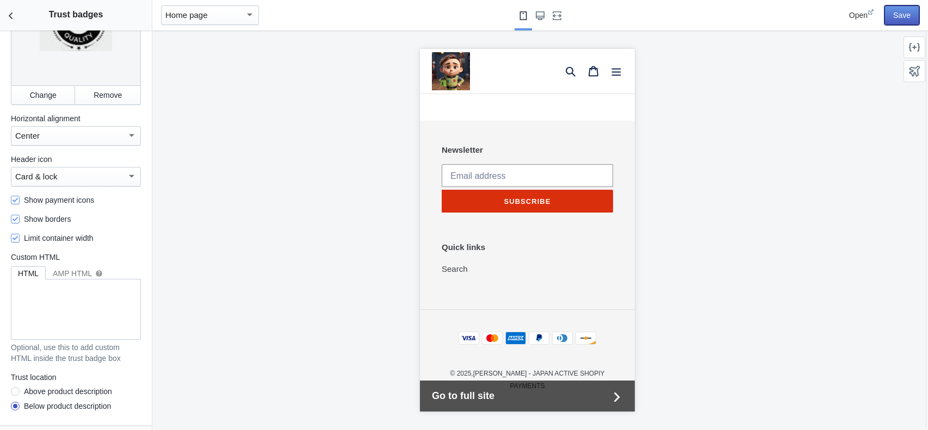
click at [907, 20] on button "Save" at bounding box center [901, 15] width 35 height 20
click at [870, 13] on icon at bounding box center [871, 12] width 7 height 7
click at [866, 12] on span "Open" at bounding box center [858, 15] width 18 height 9
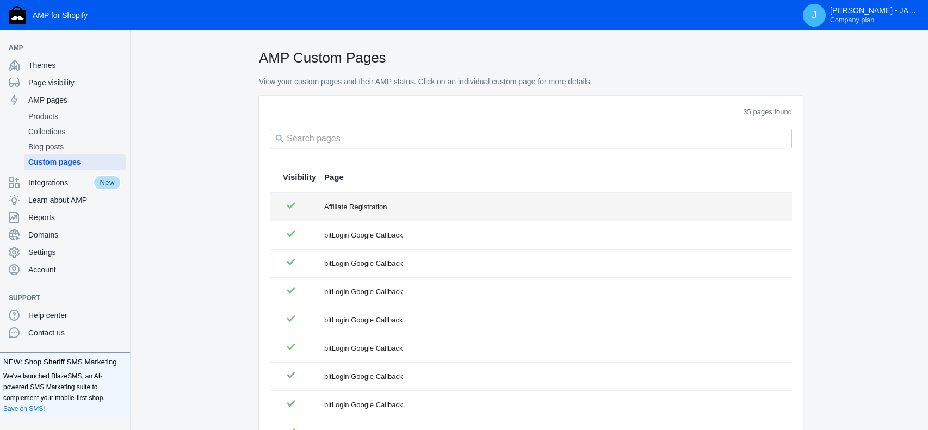
click at [358, 205] on div "Affiliate Registration" at bounding box center [551, 207] width 455 height 11
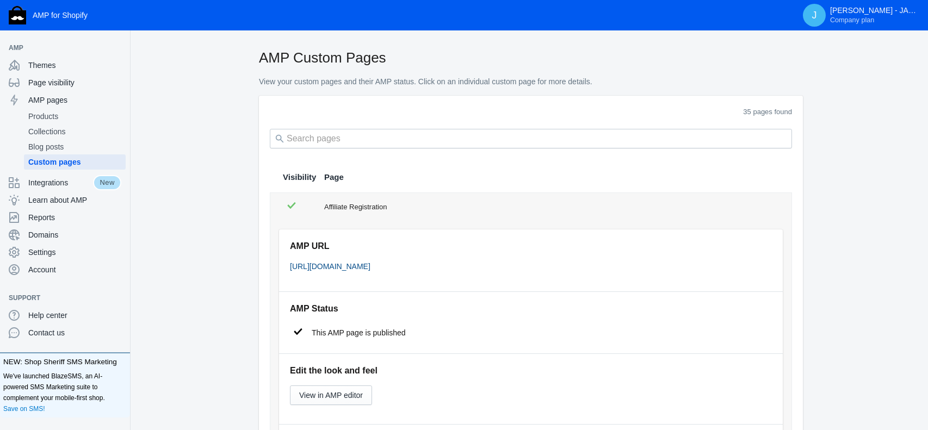
click at [370, 266] on link "https://db2d06-3.myshopify.com/a/s/pages/affiliate-registration" at bounding box center [330, 266] width 80 height 9
click at [66, 183] on span "Integrations" at bounding box center [60, 182] width 65 height 11
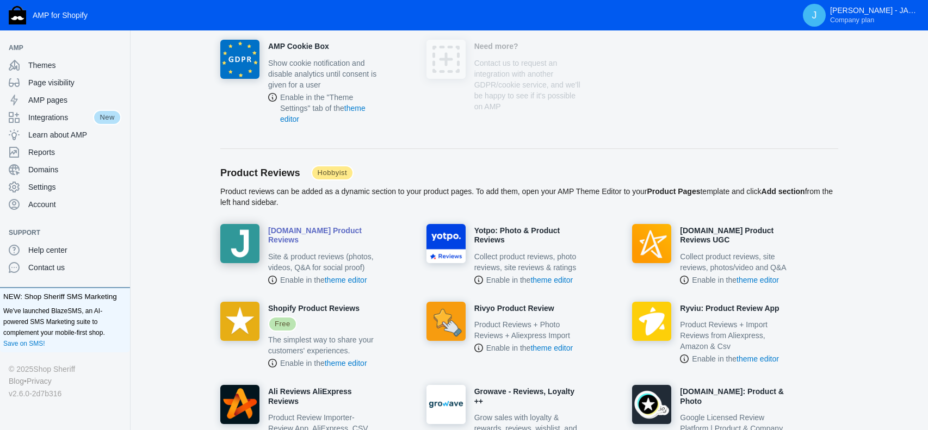
scroll to position [512, 0]
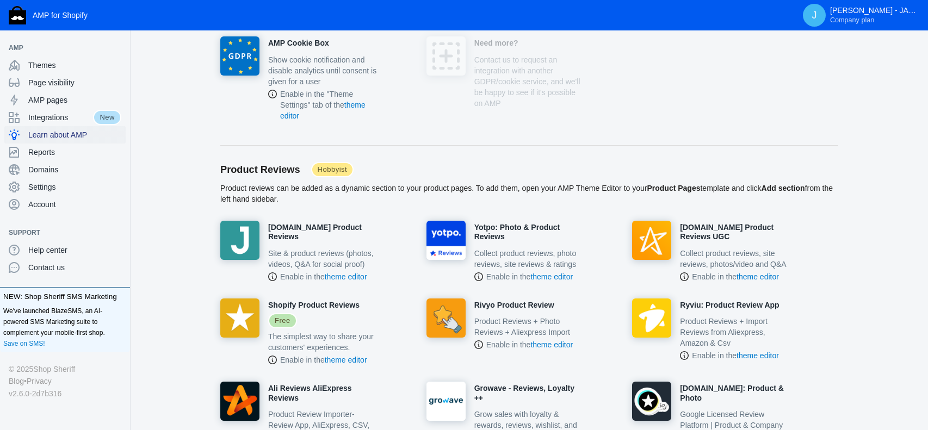
click at [54, 135] on span "Learn about AMP" at bounding box center [74, 134] width 93 height 11
click at [49, 152] on span "Reports" at bounding box center [74, 152] width 93 height 11
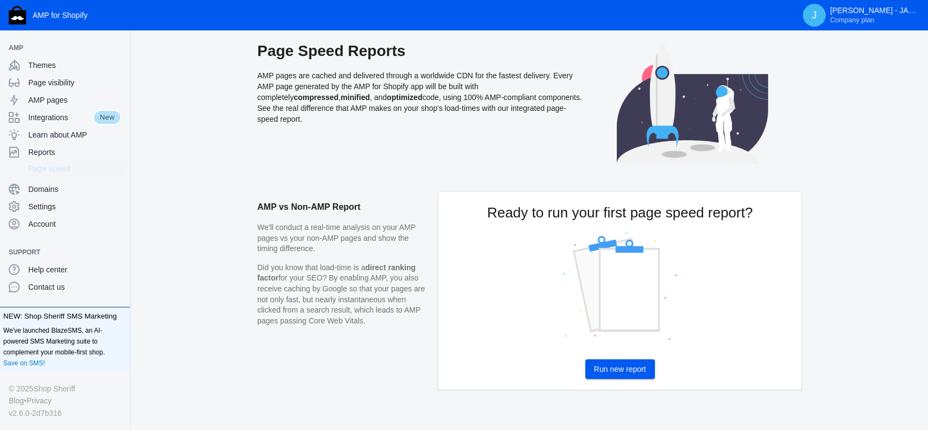
click at [620, 370] on span "Run new report" at bounding box center [620, 369] width 52 height 9
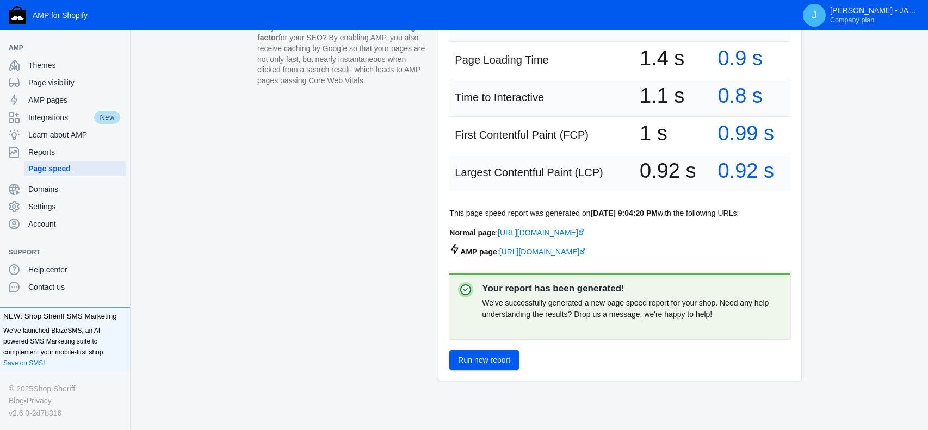
scroll to position [243, 0]
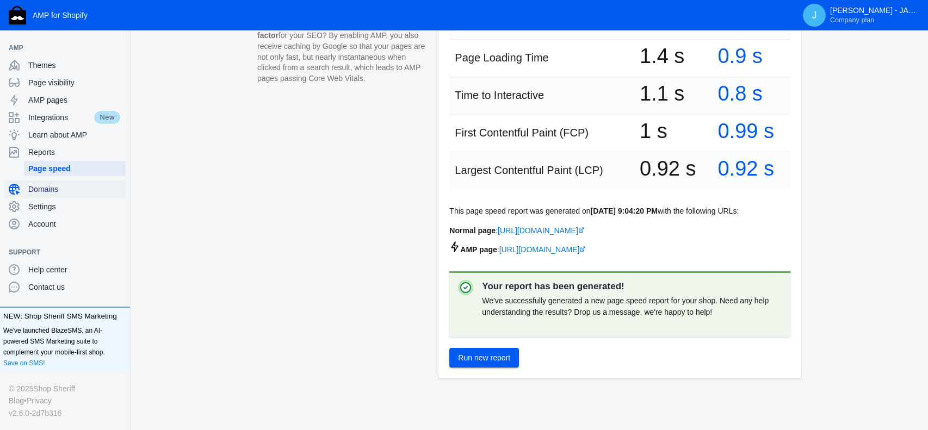
drag, startPoint x: 52, startPoint y: 189, endPoint x: 60, endPoint y: 182, distance: 11.2
click at [52, 189] on span "Domains" at bounding box center [74, 189] width 93 height 11
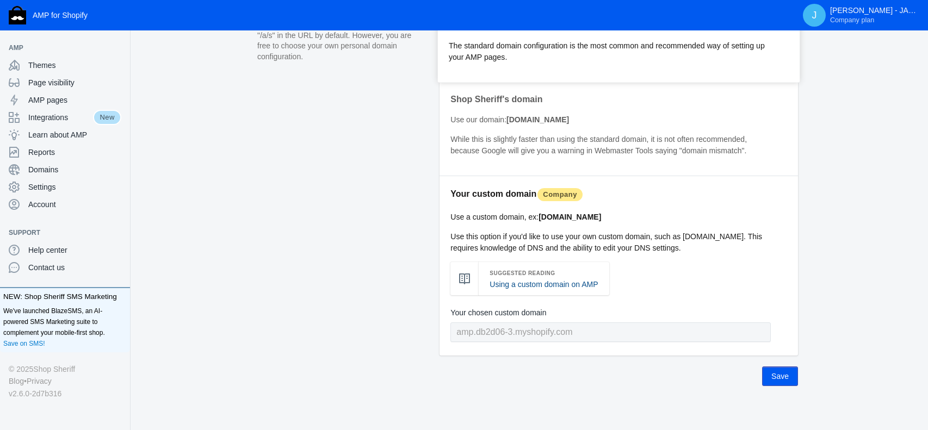
scroll to position [94, 0]
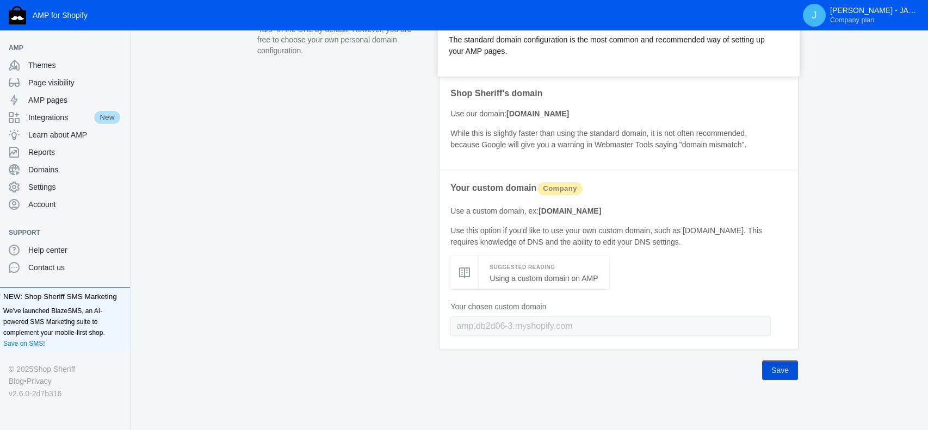
click at [789, 365] on button "Save" at bounding box center [780, 371] width 36 height 20
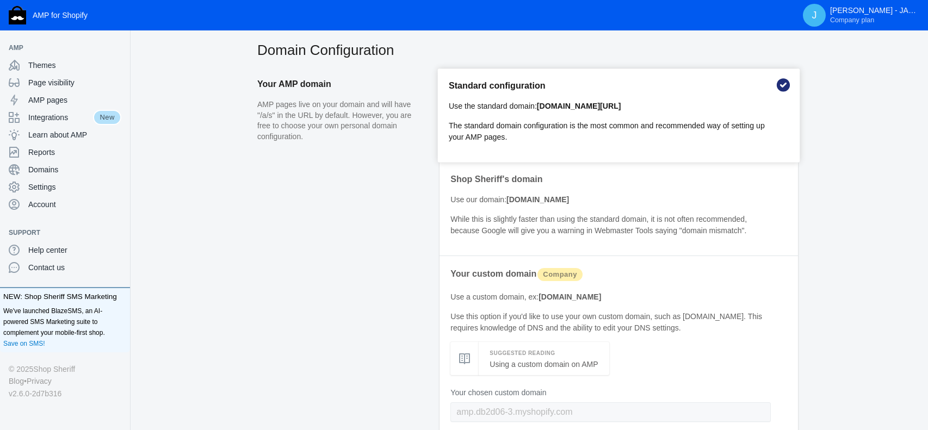
scroll to position [0, 0]
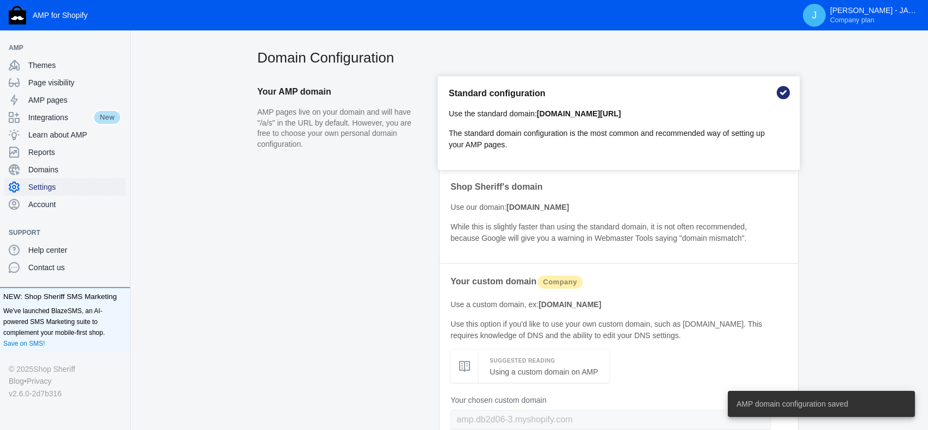
click at [54, 184] on span "Settings" at bounding box center [74, 187] width 93 height 11
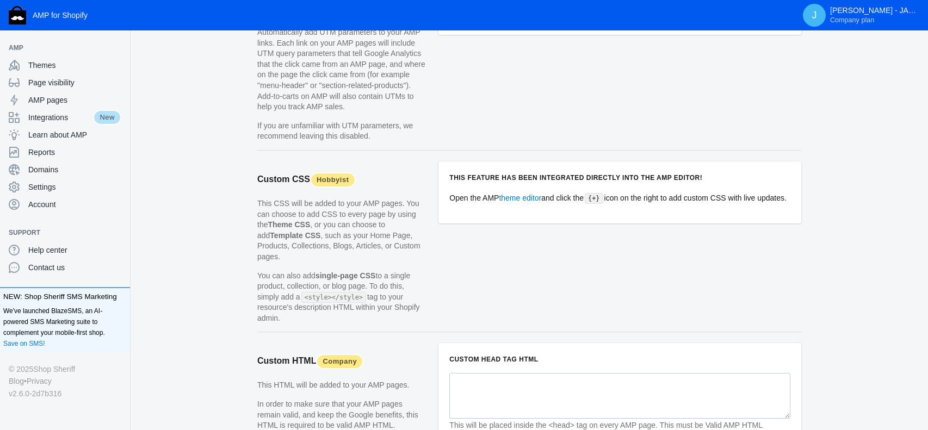
scroll to position [1052, 0]
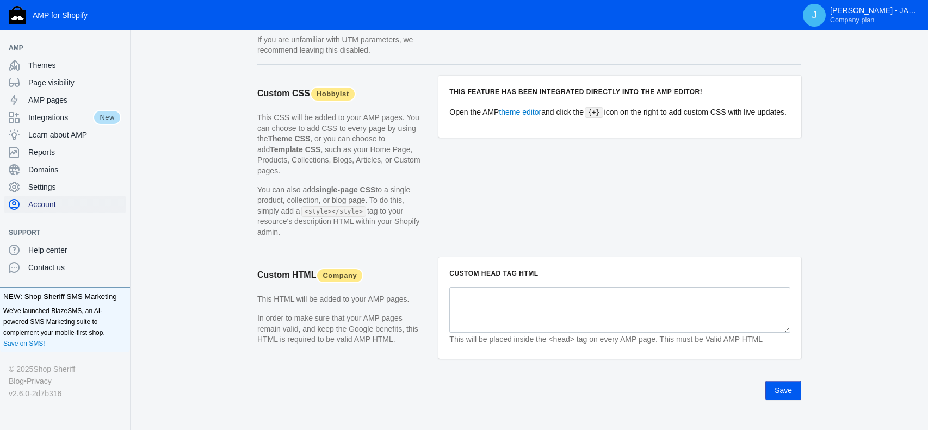
click at [57, 203] on span "Account" at bounding box center [74, 204] width 93 height 11
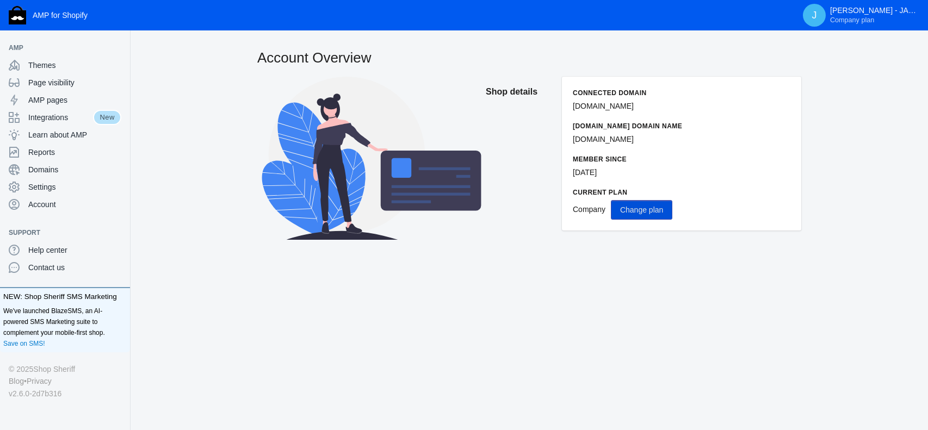
click at [646, 208] on span "Change plan" at bounding box center [641, 210] width 43 height 9
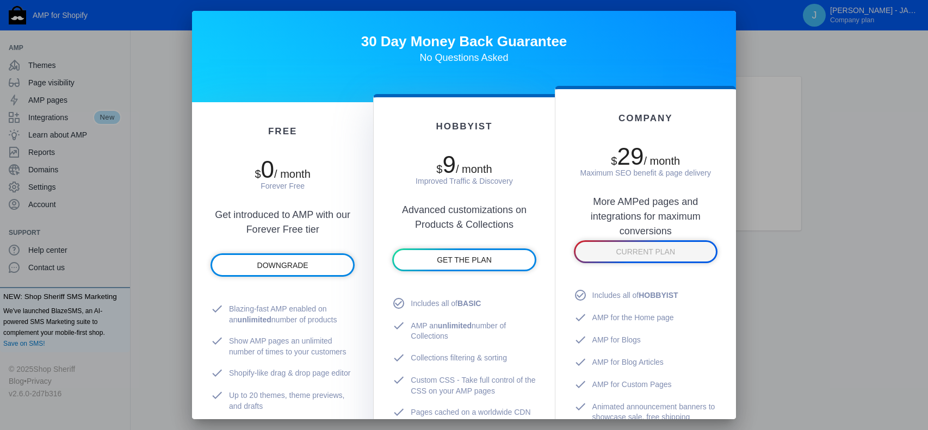
click at [48, 249] on div at bounding box center [464, 215] width 928 height 430
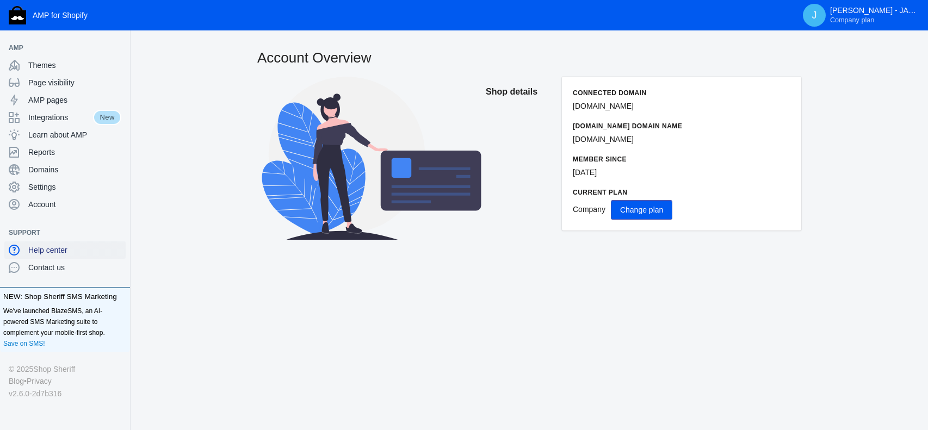
click at [59, 248] on span "Help center" at bounding box center [74, 250] width 93 height 11
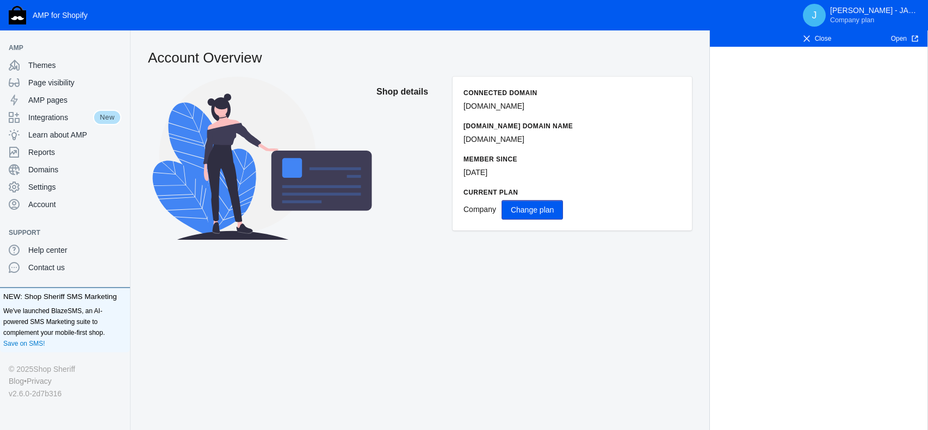
click at [802, 40] on span "Close" at bounding box center [816, 38] width 67 height 11
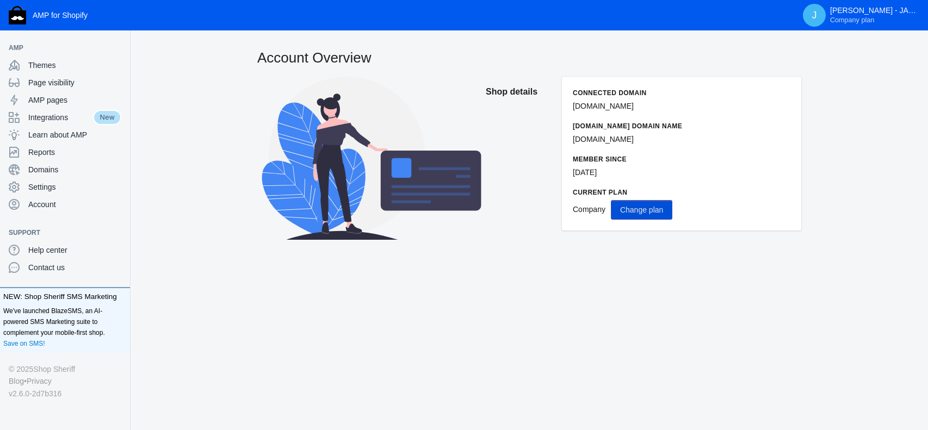
click at [646, 207] on span "Change plan" at bounding box center [641, 210] width 43 height 9
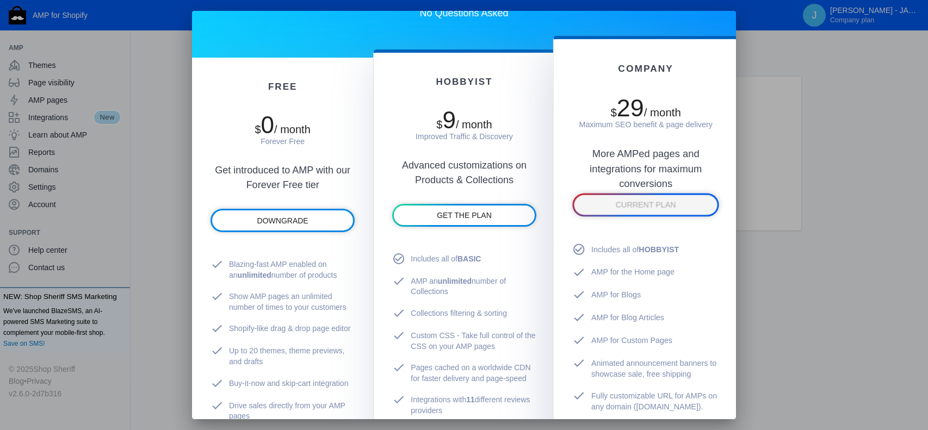
scroll to position [325, 0]
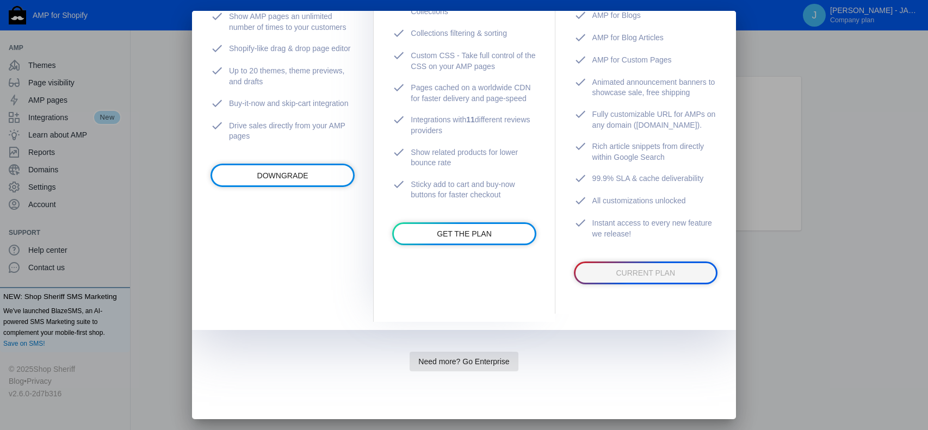
click at [500, 359] on span "Need more? Go Enterprise" at bounding box center [463, 361] width 91 height 9
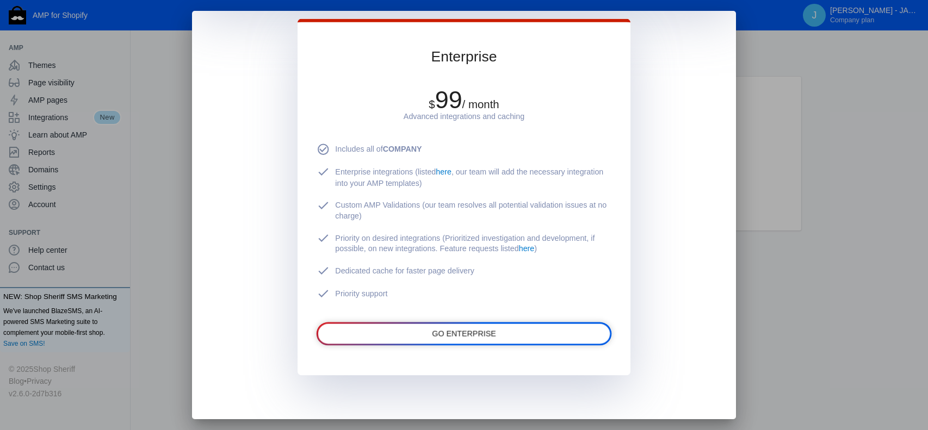
scroll to position [0, 0]
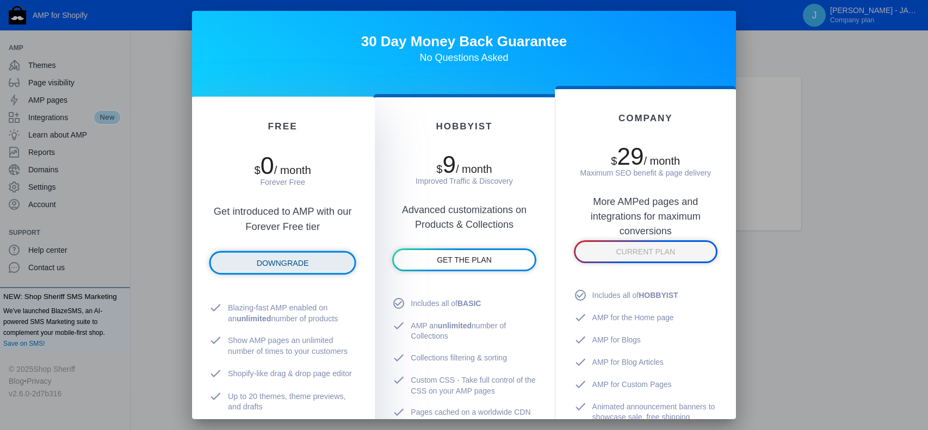
click at [286, 264] on span "DOWNGRADE" at bounding box center [283, 263] width 52 height 9
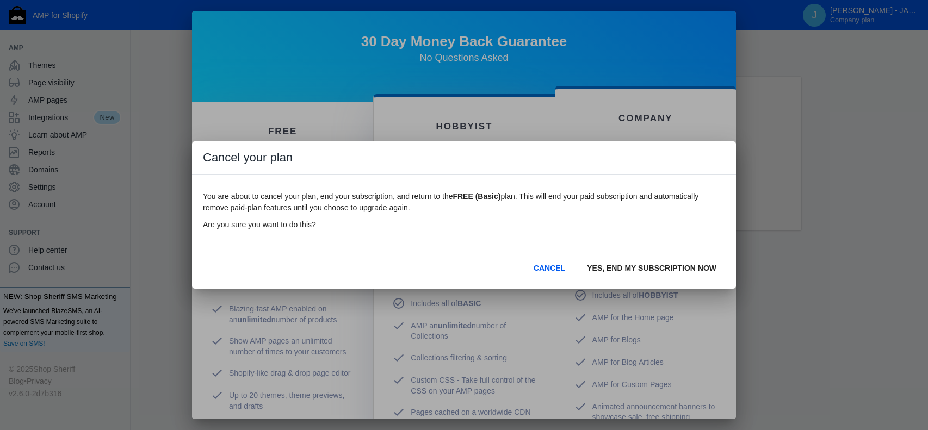
click at [662, 267] on span "YES, END MY SUBSCRIPTION NOW" at bounding box center [651, 268] width 129 height 9
click at [686, 269] on span "CANCELLING SUBSCRIPTION" at bounding box center [661, 268] width 109 height 9
click at [666, 268] on span "YES, END MY SUBSCRIPTION NOW" at bounding box center [651, 268] width 129 height 9
click at [340, 115] on div at bounding box center [464, 215] width 928 height 430
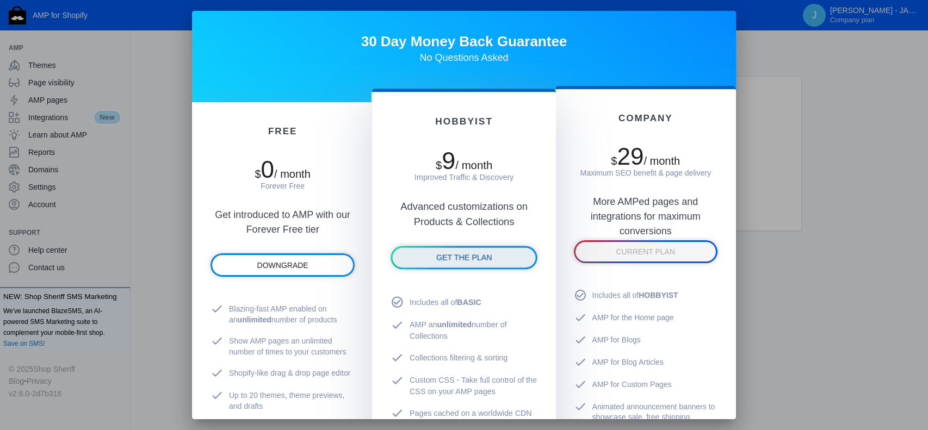
click at [473, 257] on span "GET THE PLAN" at bounding box center [464, 257] width 56 height 9
click at [466, 253] on span "GET THE PLAN" at bounding box center [464, 257] width 56 height 9
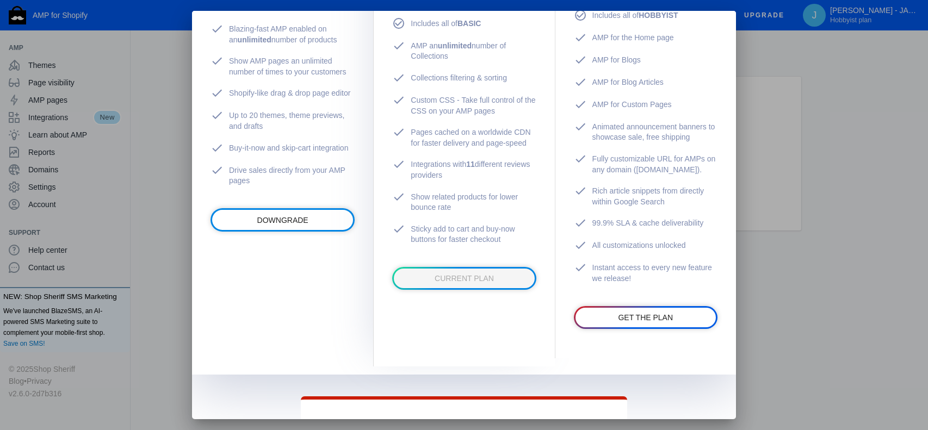
scroll to position [654, 0]
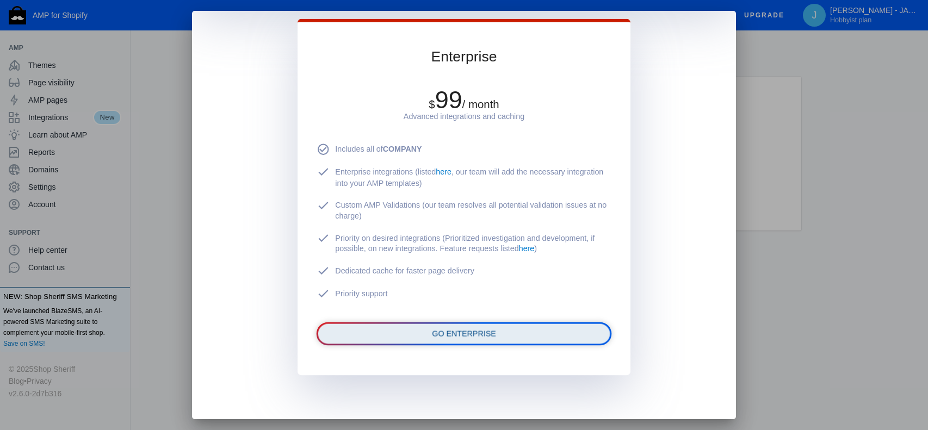
click at [478, 332] on span "GO ENTERPRISE" at bounding box center [464, 333] width 64 height 9
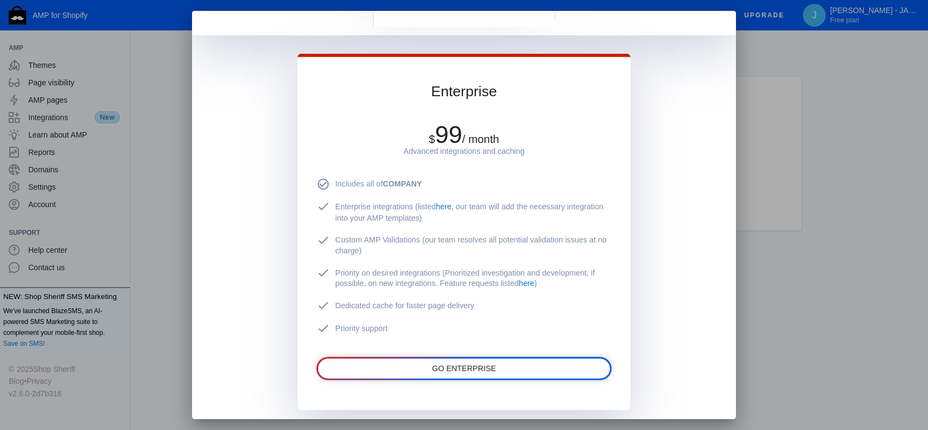
scroll to position [620, 0]
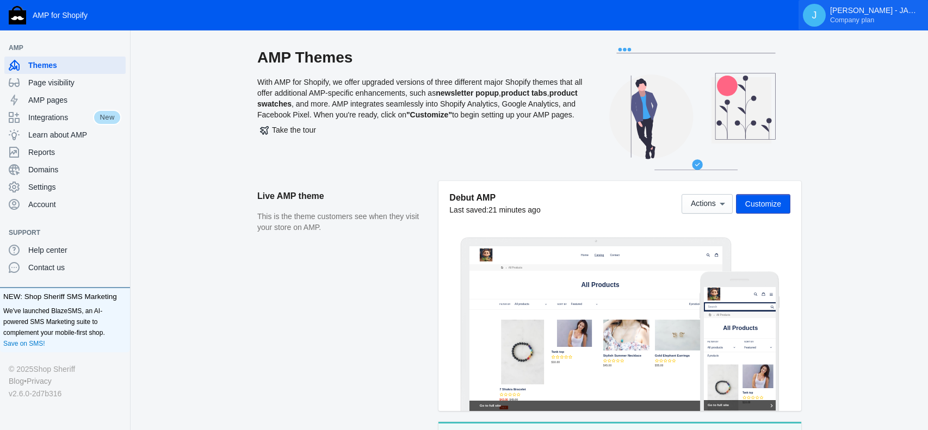
click at [861, 20] on span "Company plan" at bounding box center [852, 20] width 44 height 9
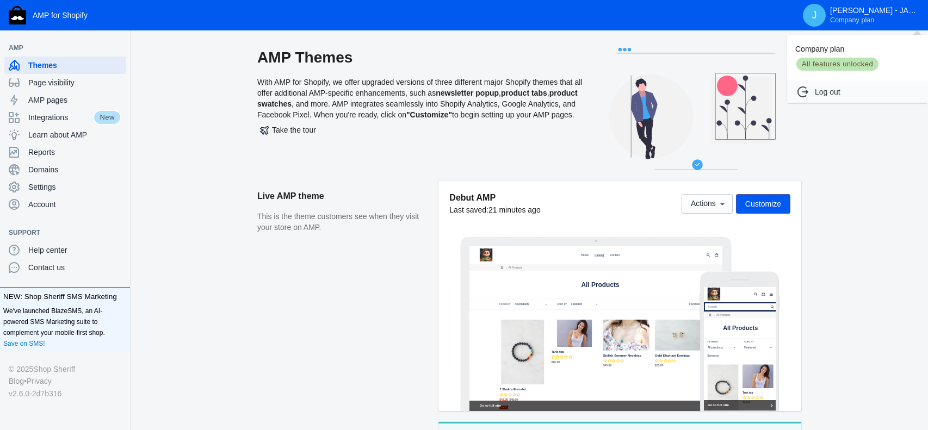
drag, startPoint x: 847, startPoint y: 18, endPoint x: 883, endPoint y: 47, distance: 45.6
click at [848, 20] on div at bounding box center [464, 215] width 928 height 430
click at [54, 202] on span "Account" at bounding box center [74, 204] width 93 height 11
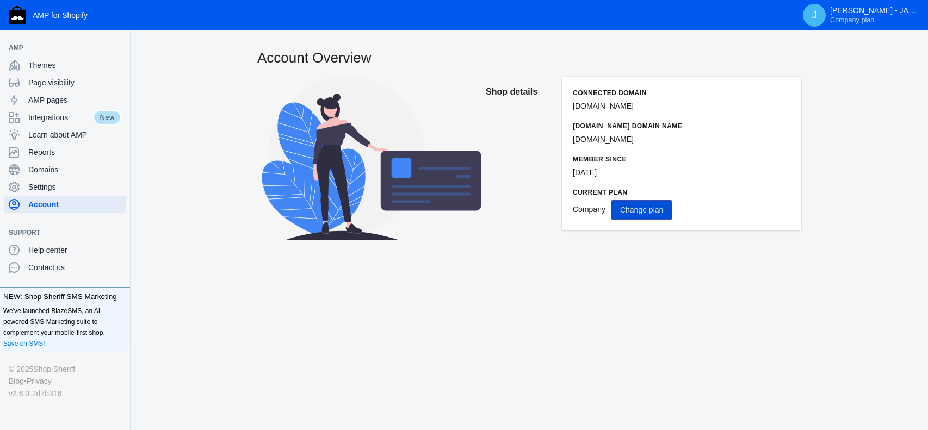
click at [647, 211] on span "Change plan" at bounding box center [641, 210] width 43 height 9
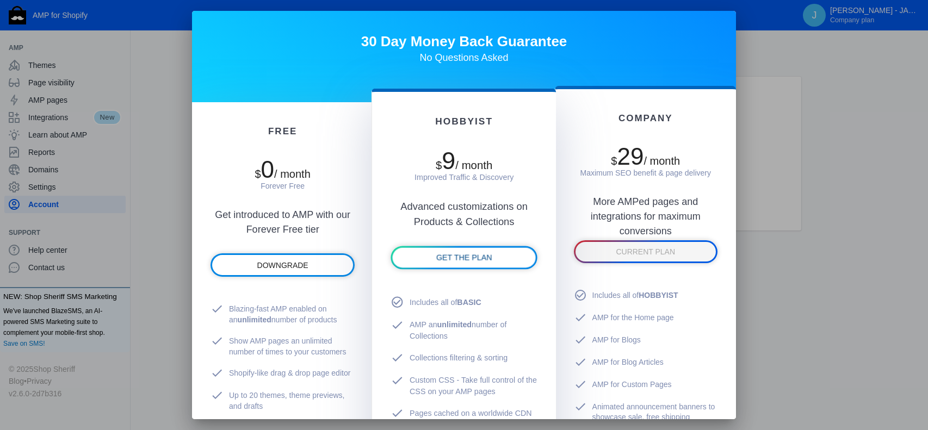
click at [479, 257] on span "GET THE PLAN" at bounding box center [464, 257] width 56 height 9
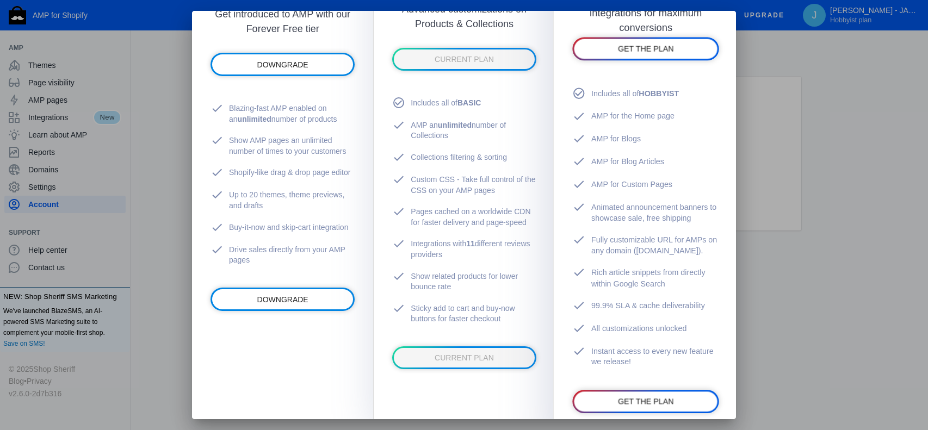
scroll to position [325, 0]
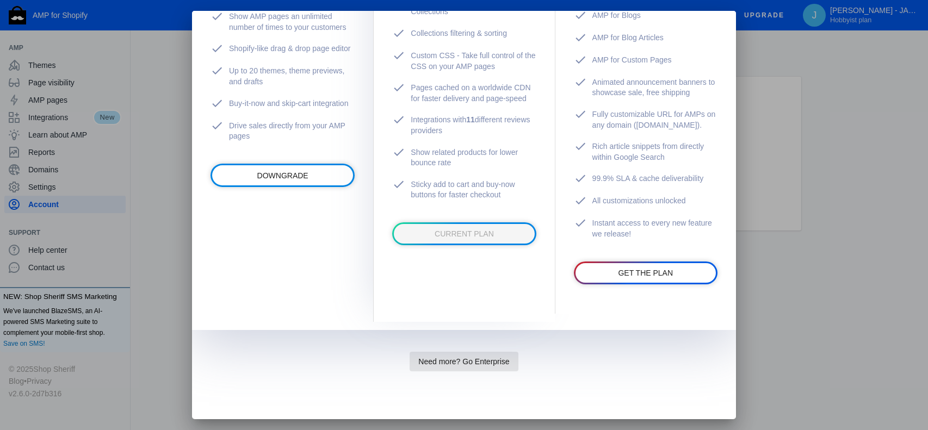
click at [492, 360] on span "Need more? Go Enterprise" at bounding box center [463, 361] width 91 height 9
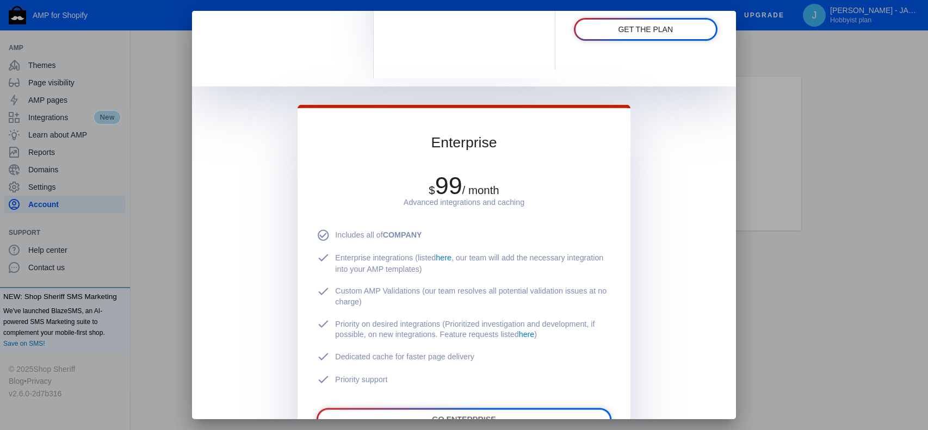
scroll to position [571, 0]
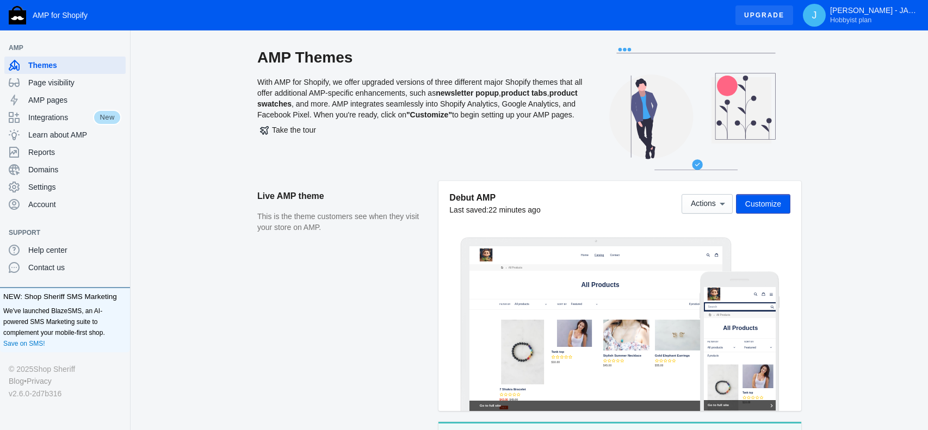
click at [772, 15] on span "Upgrade" at bounding box center [764, 15] width 40 height 20
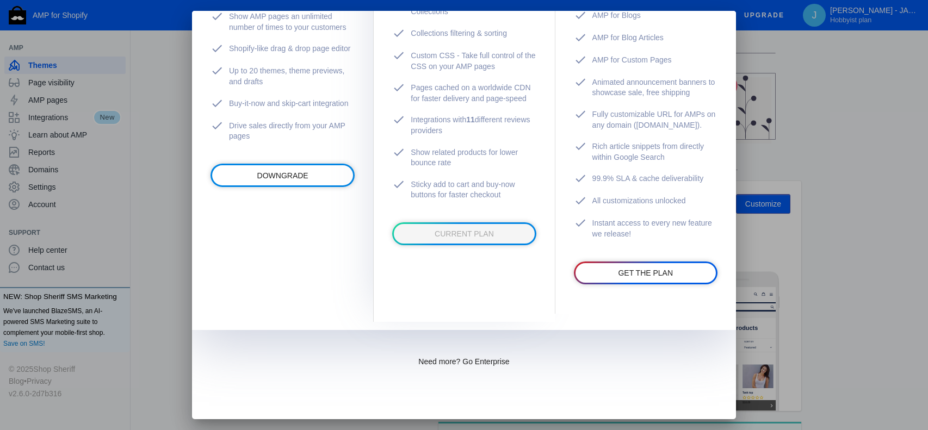
scroll to position [303, 0]
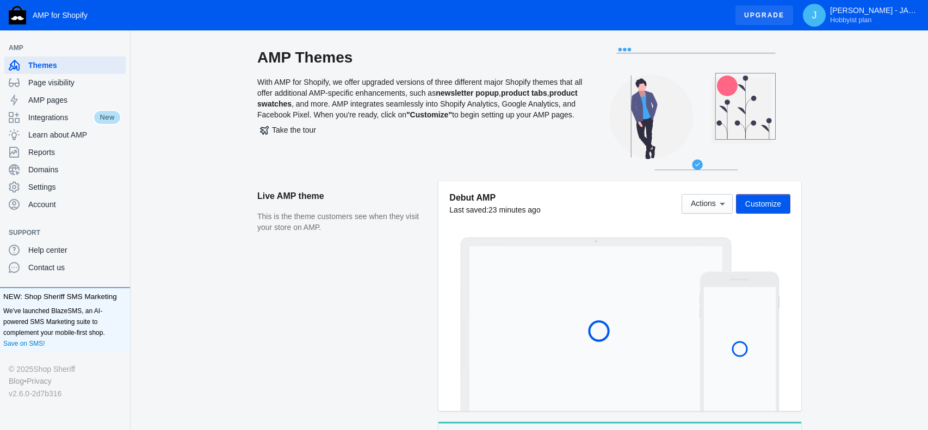
click at [771, 16] on span "Upgrade" at bounding box center [764, 15] width 40 height 20
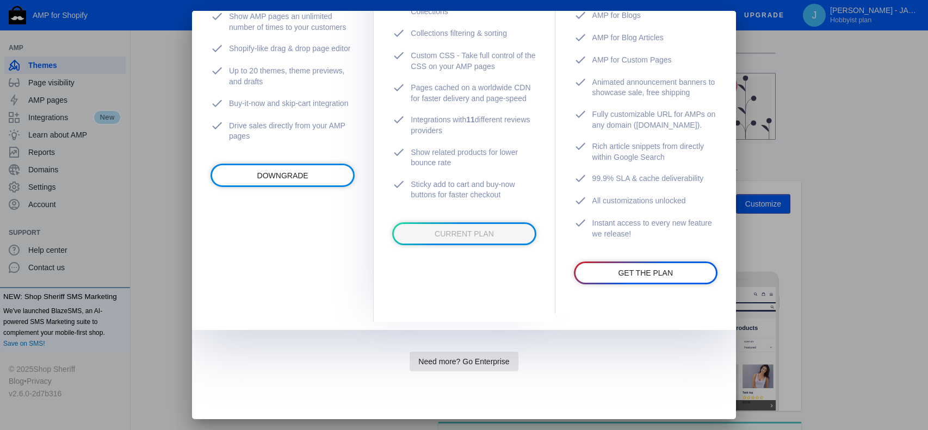
click at [490, 358] on span "Need more? Go Enterprise" at bounding box center [463, 361] width 91 height 9
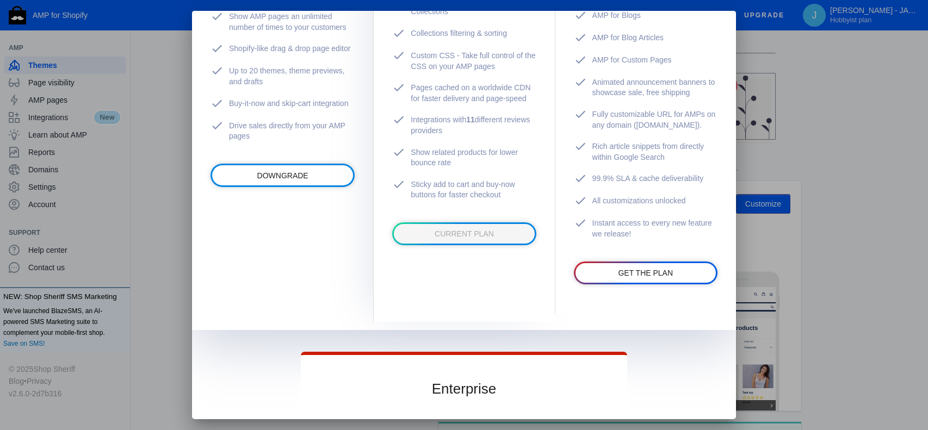
scroll to position [654, 0]
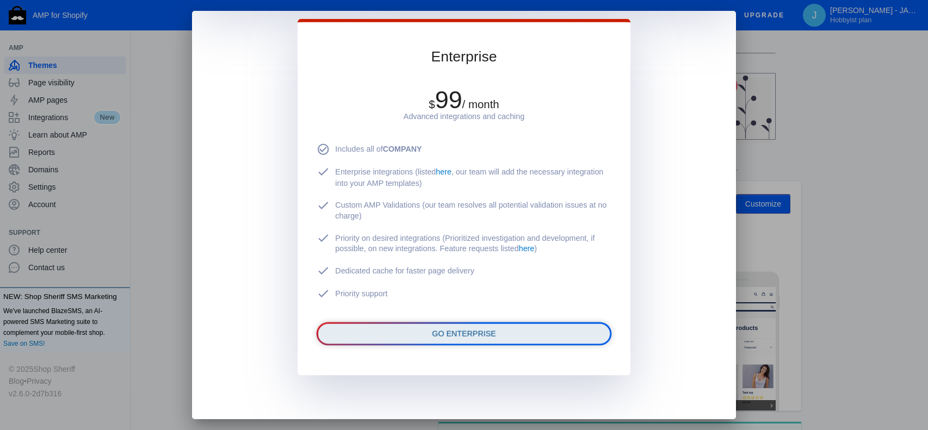
click at [486, 330] on span "GO ENTERPRISE" at bounding box center [464, 333] width 64 height 9
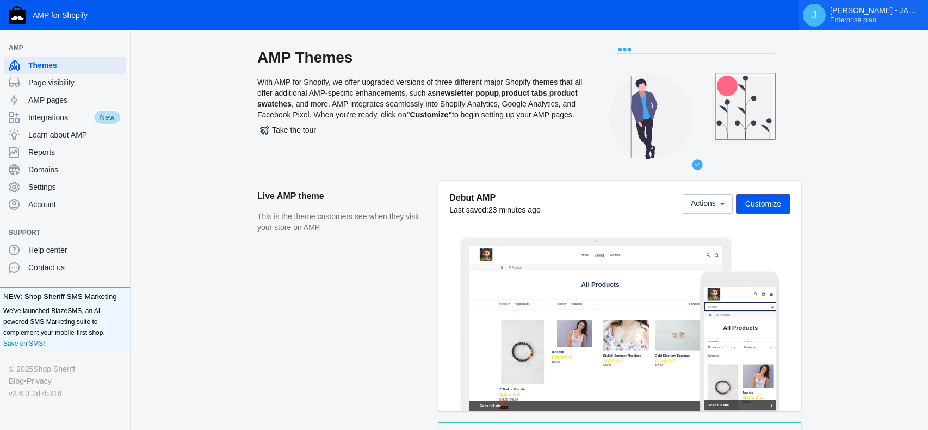
click at [863, 20] on span "Enterprise plan" at bounding box center [853, 20] width 46 height 9
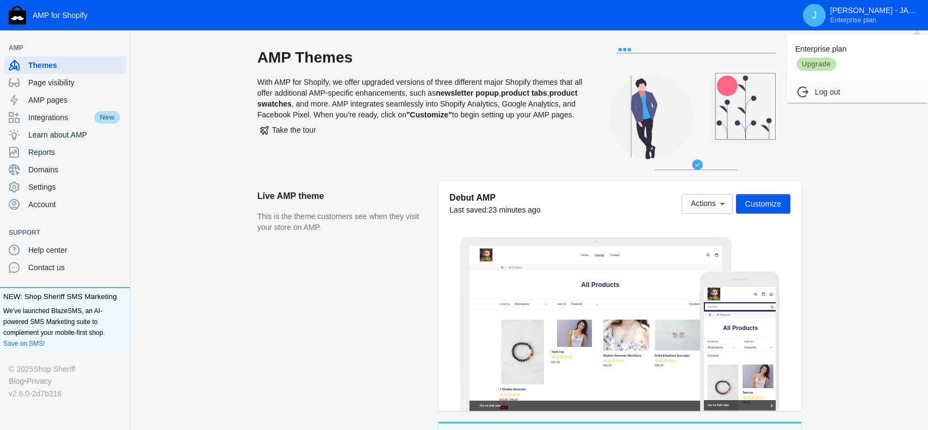
click at [820, 66] on span "Upgrade" at bounding box center [816, 64] width 42 height 15
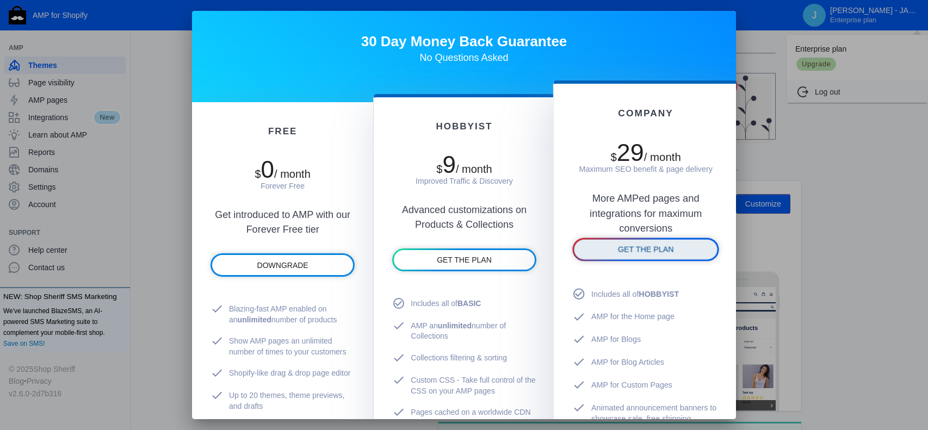
click at [649, 251] on span "GET THE PLAN" at bounding box center [645, 249] width 56 height 9
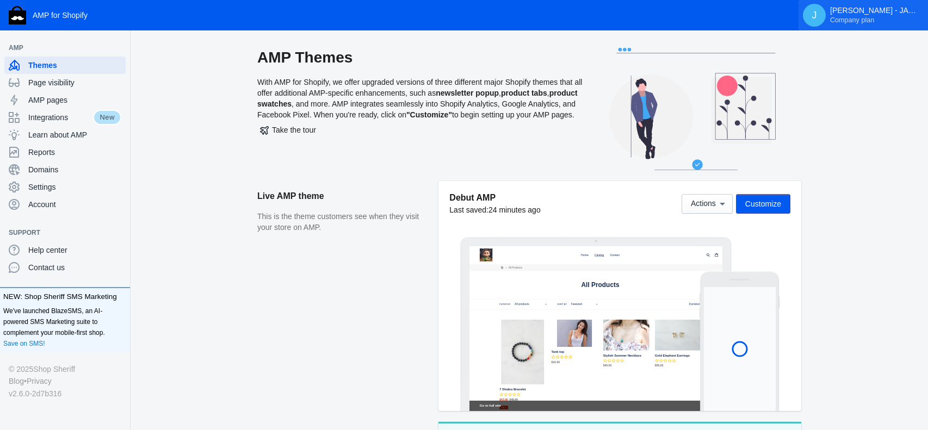
click at [865, 20] on span "Company plan" at bounding box center [852, 20] width 44 height 9
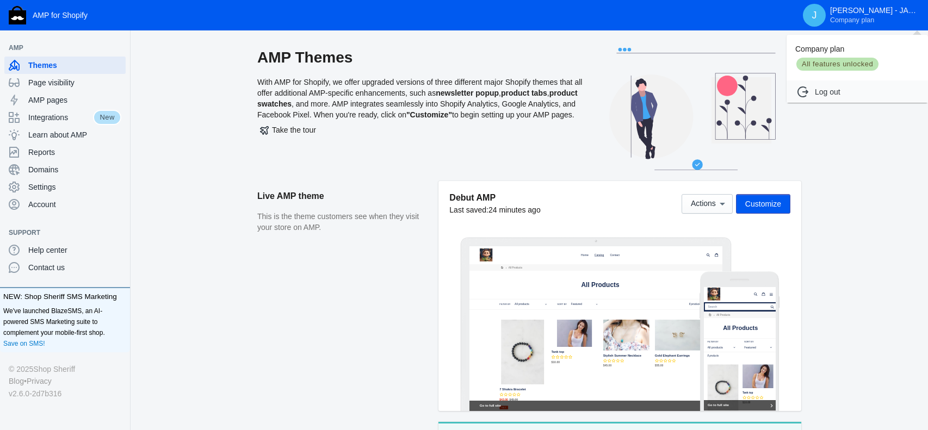
click at [40, 203] on div at bounding box center [464, 215] width 928 height 430
click at [47, 205] on span "Account" at bounding box center [74, 204] width 93 height 11
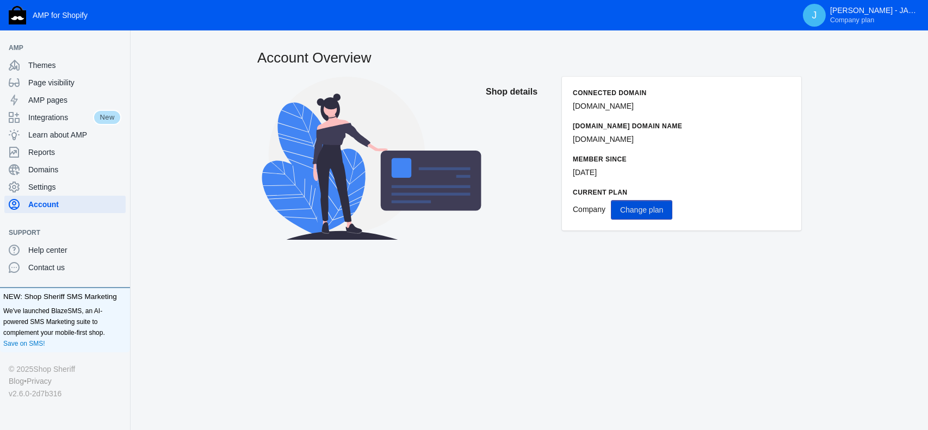
click at [652, 211] on span "Change plan" at bounding box center [641, 210] width 43 height 9
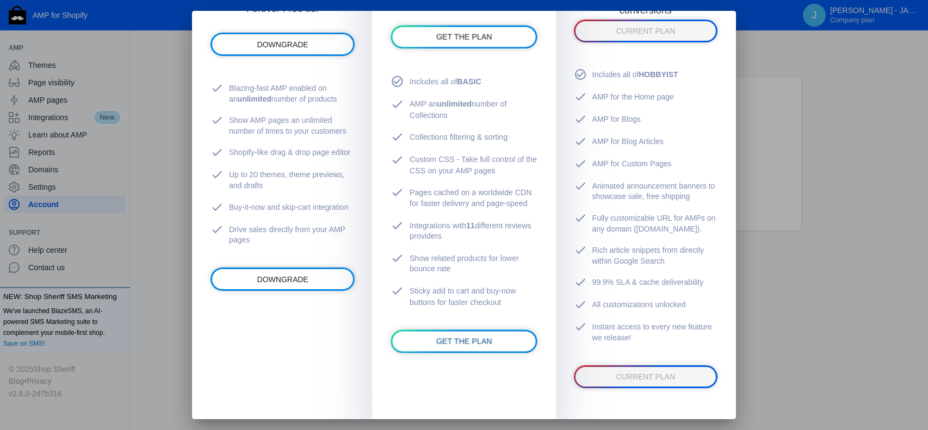
scroll to position [221, 0]
click at [459, 342] on span "GET THE PLAN" at bounding box center [464, 341] width 56 height 9
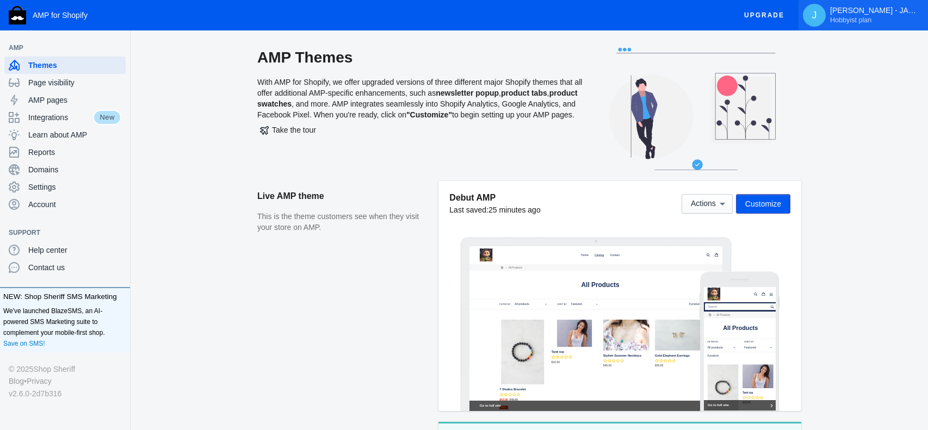
click at [852, 22] on span "Hobbyist plan" at bounding box center [850, 20] width 41 height 9
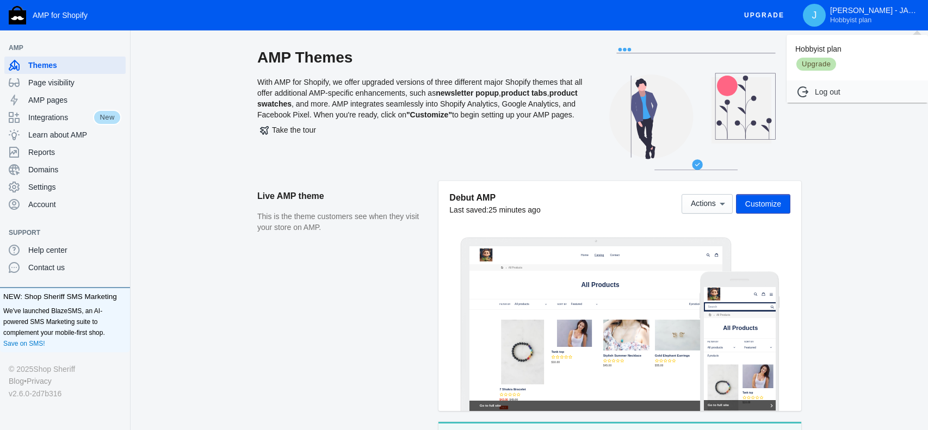
click at [819, 65] on span "Upgrade" at bounding box center [816, 64] width 42 height 15
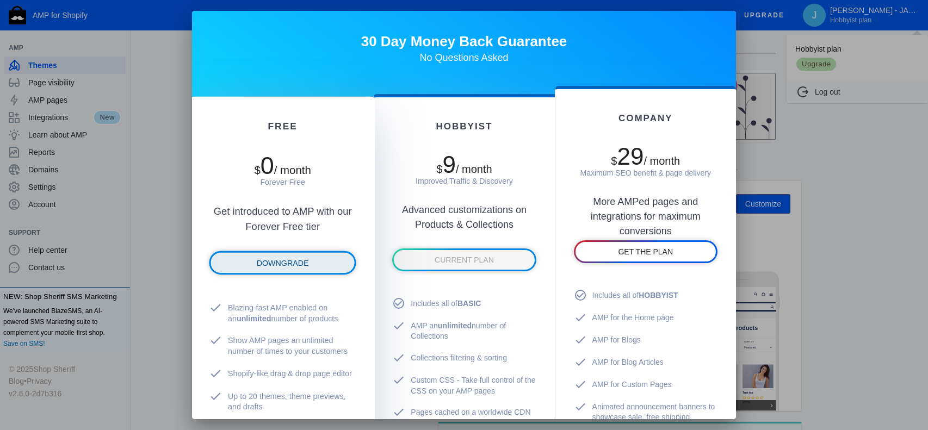
click at [298, 262] on span "DOWNGRADE" at bounding box center [283, 263] width 52 height 9
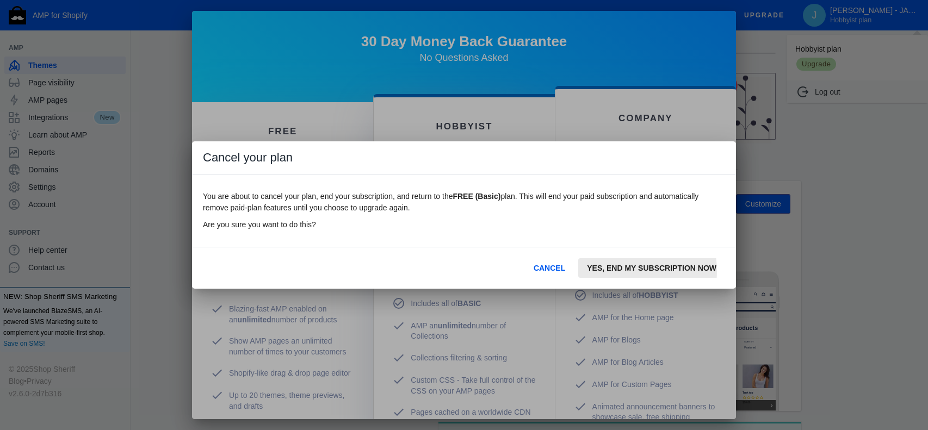
click at [628, 271] on span "YES, END MY SUBSCRIPTION NOW" at bounding box center [651, 268] width 129 height 9
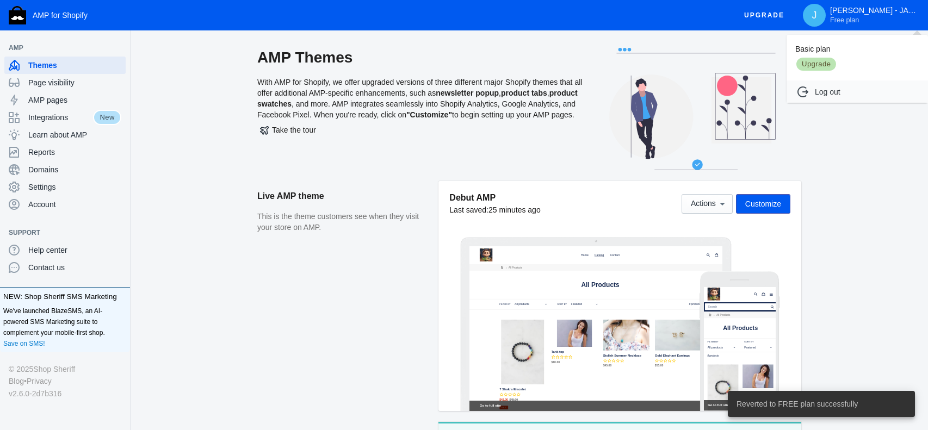
drag, startPoint x: 494, startPoint y: 333, endPoint x: 473, endPoint y: 280, distance: 56.9
click at [352, 311] on div at bounding box center [464, 215] width 928 height 430
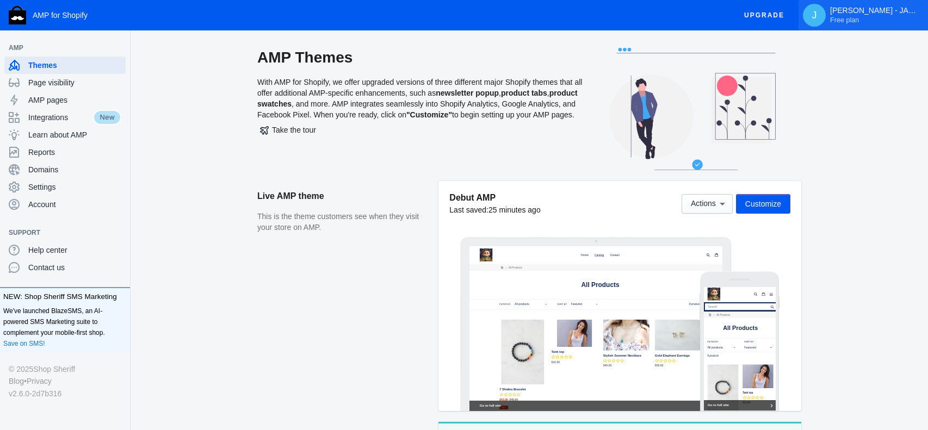
click at [847, 17] on span "Free plan" at bounding box center [844, 20] width 29 height 9
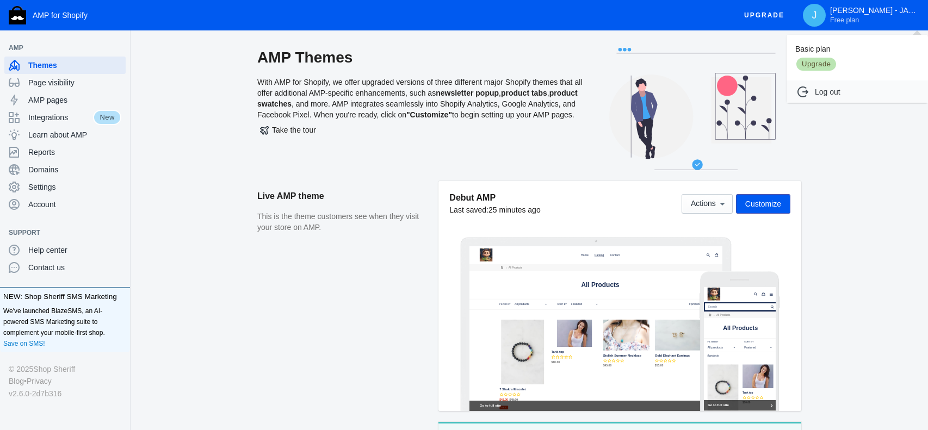
click at [827, 64] on span "Upgrade" at bounding box center [816, 64] width 42 height 15
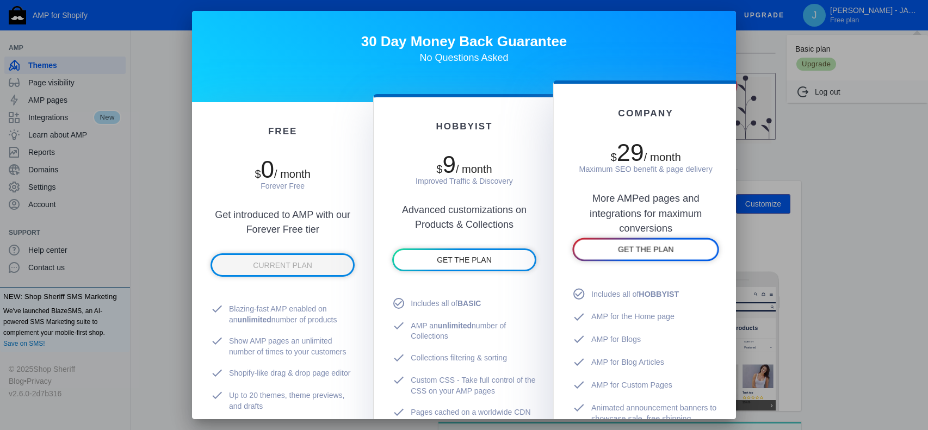
scroll to position [325, 0]
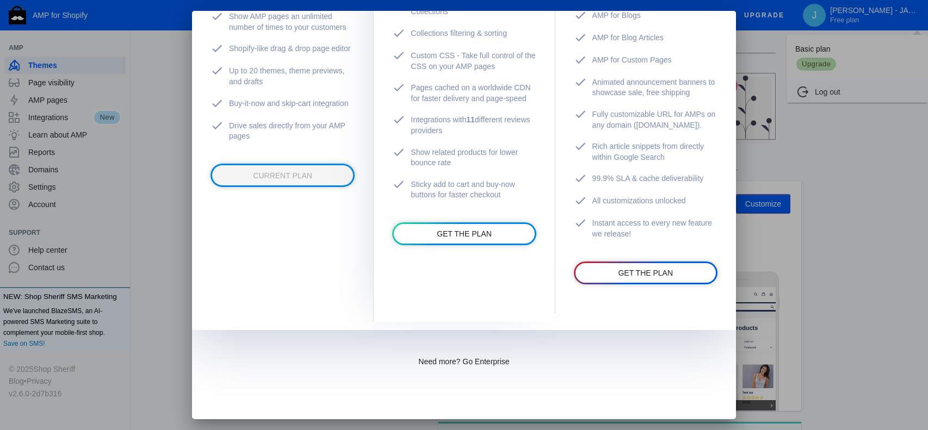
click at [497, 360] on span "Need more? Go Enterprise" at bounding box center [463, 361] width 91 height 9
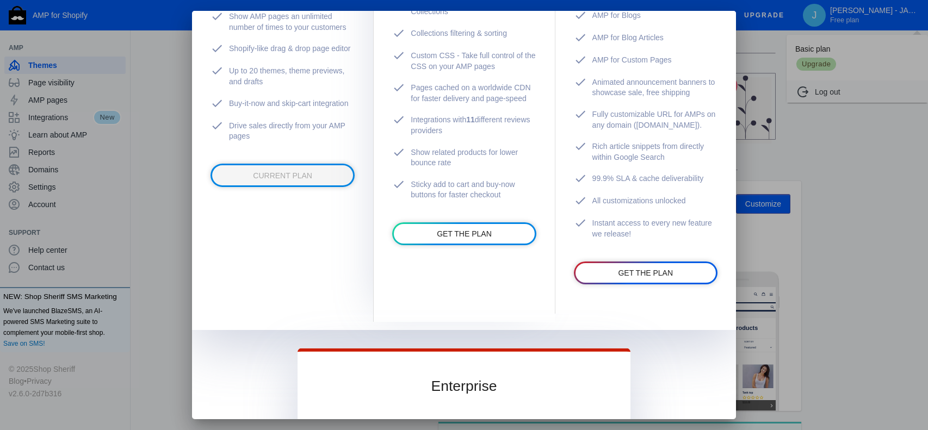
scroll to position [654, 0]
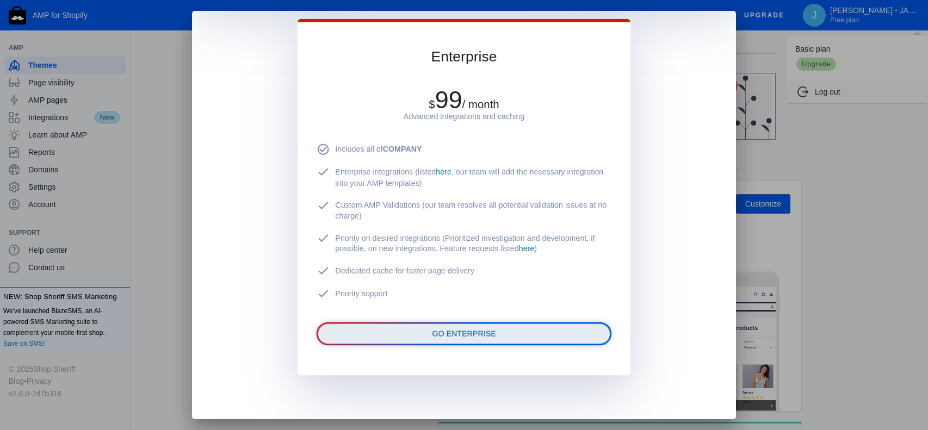
click at [490, 333] on span "GO ENTERPRISE" at bounding box center [464, 333] width 64 height 9
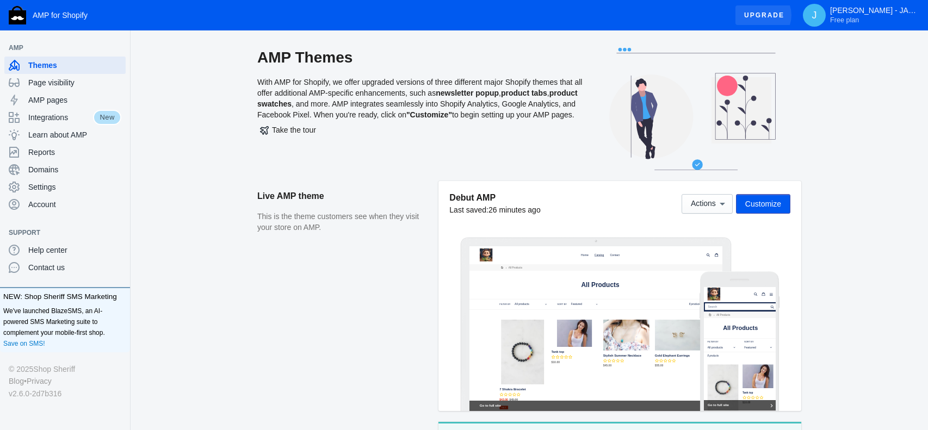
click at [764, 15] on span "Upgrade" at bounding box center [764, 15] width 40 height 20
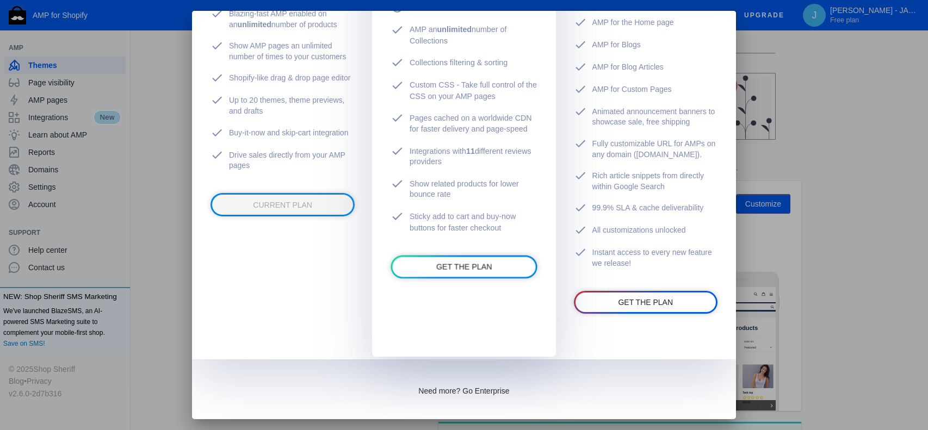
scroll to position [325, 0]
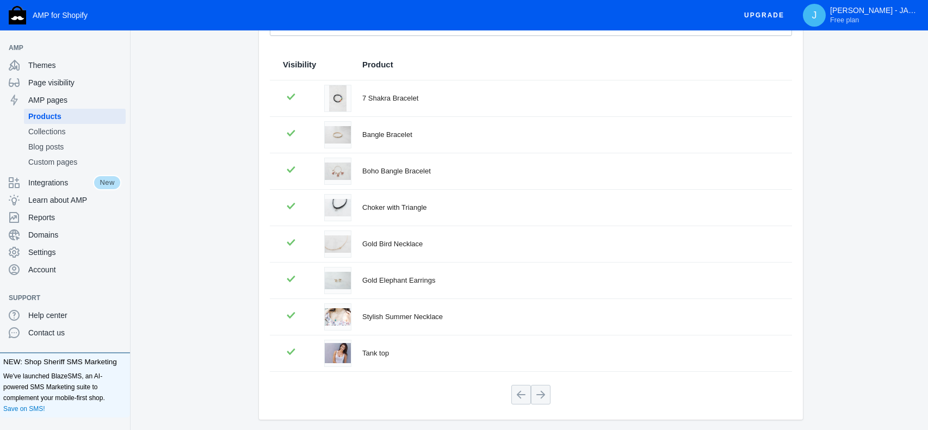
scroll to position [103, 0]
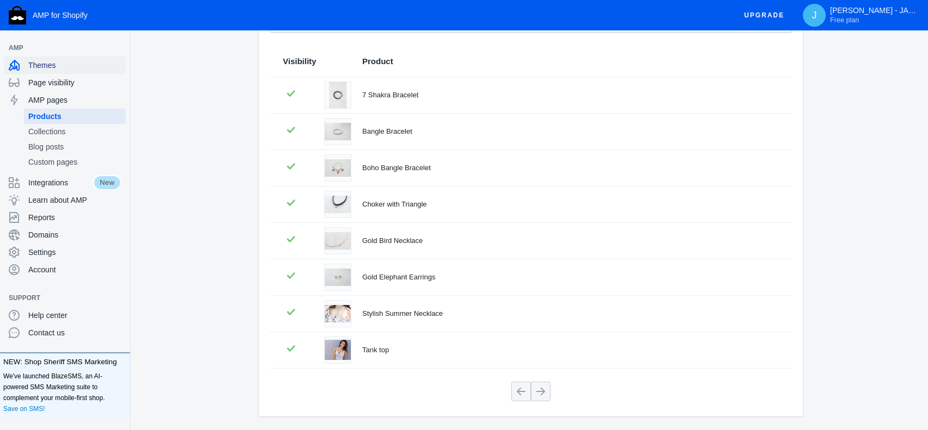
click at [74, 64] on span "Themes" at bounding box center [74, 65] width 93 height 11
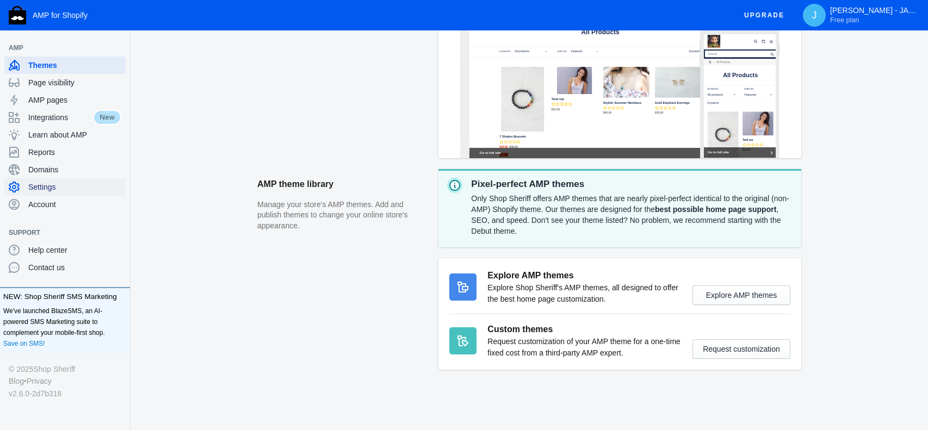
click at [56, 183] on span "Settings" at bounding box center [74, 187] width 93 height 11
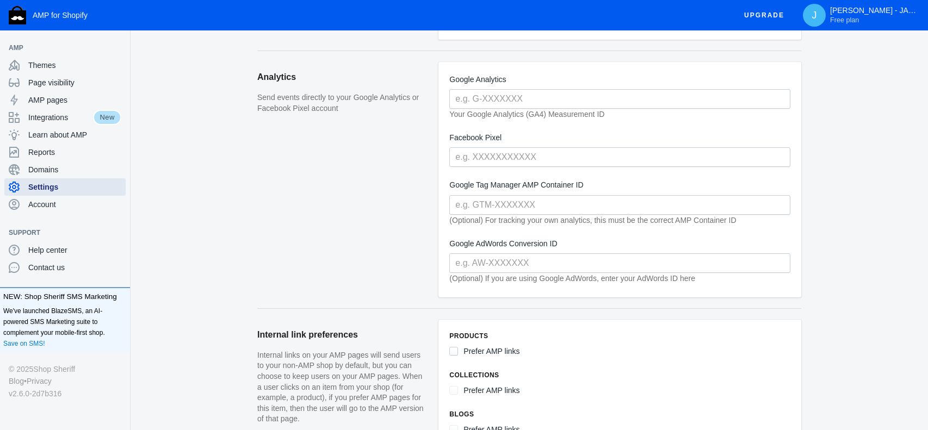
scroll to position [262, 0]
